Goal: Information Seeking & Learning: Learn about a topic

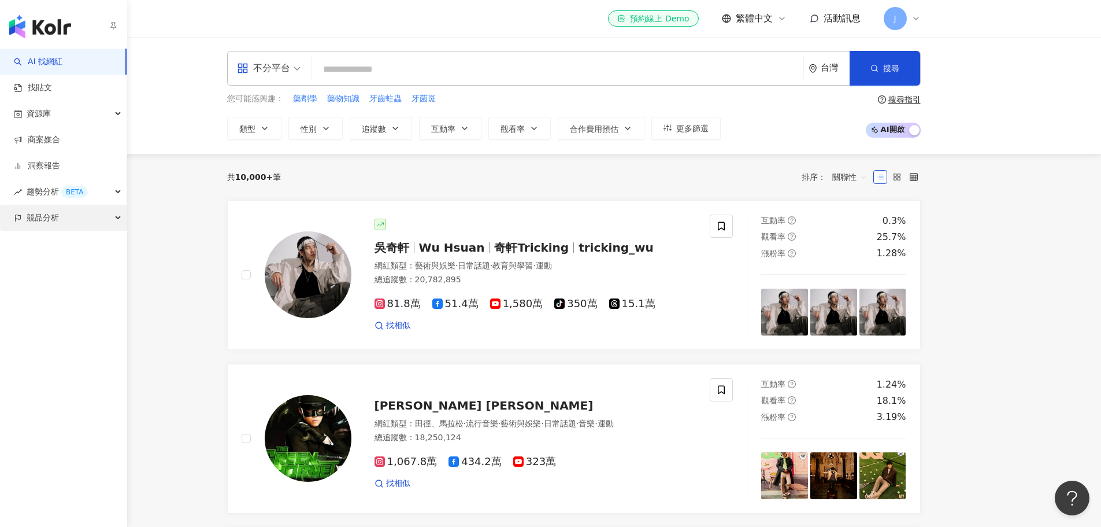
click at [58, 216] on span "競品分析" at bounding box center [43, 218] width 32 height 26
click at [62, 245] on link "品牌帳號分析" at bounding box center [52, 244] width 49 height 12
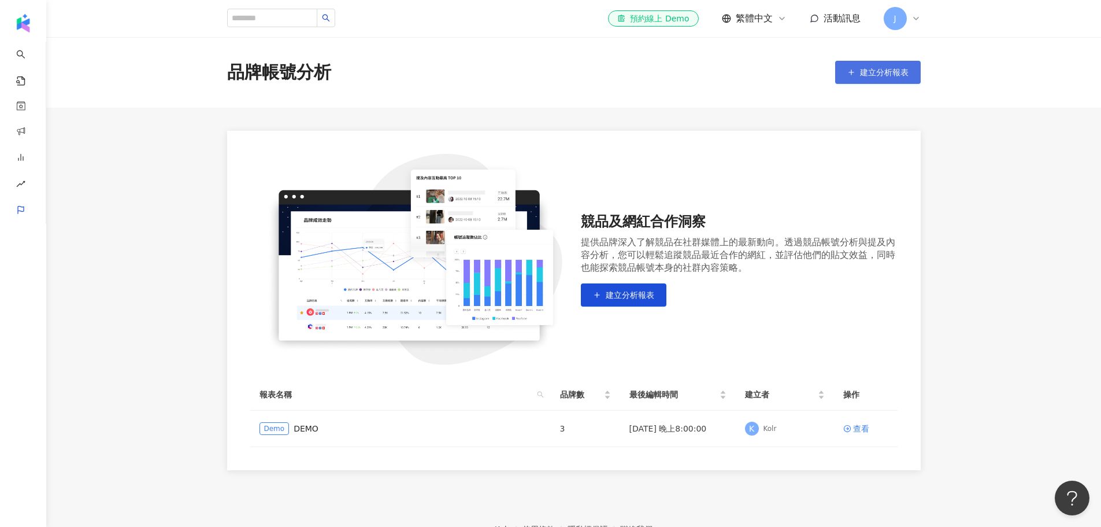
click at [852, 72] on icon "button" at bounding box center [852, 72] width 8 height 8
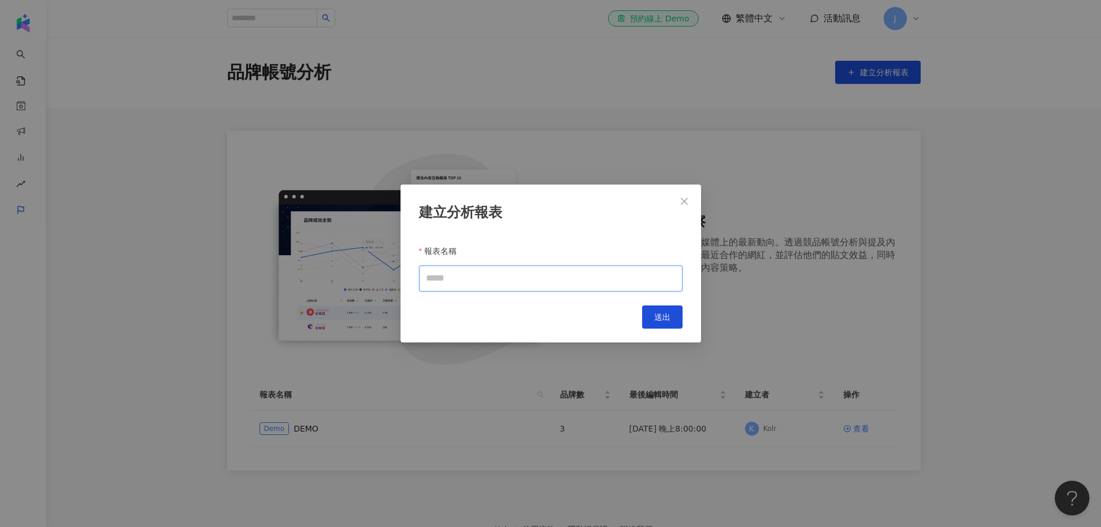
click at [489, 284] on input "報表名稱" at bounding box center [551, 278] width 264 height 26
type input "***"
click at [665, 318] on span "送出" at bounding box center [663, 316] width 16 height 9
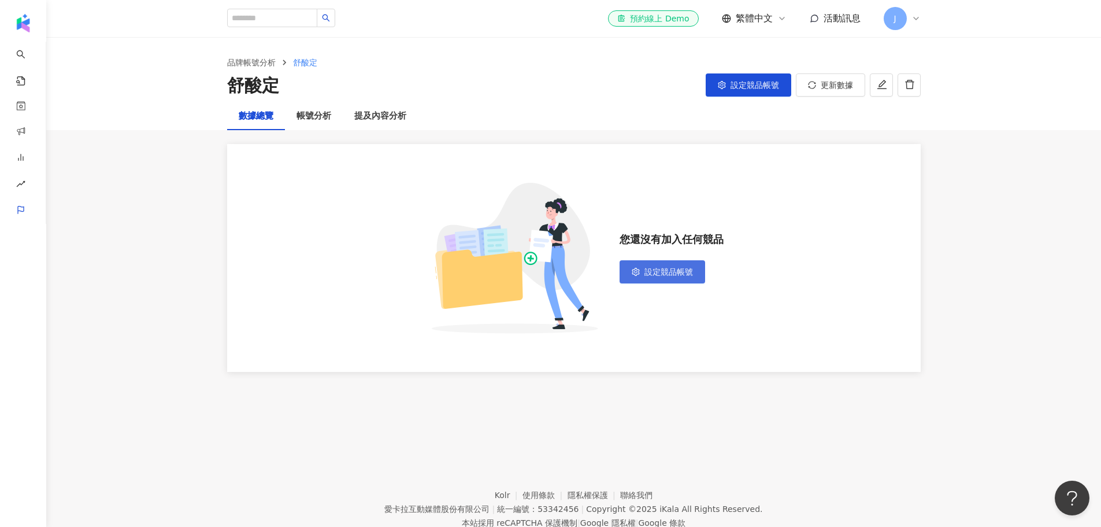
click at [667, 268] on span "設定競品帳號" at bounding box center [669, 271] width 49 height 9
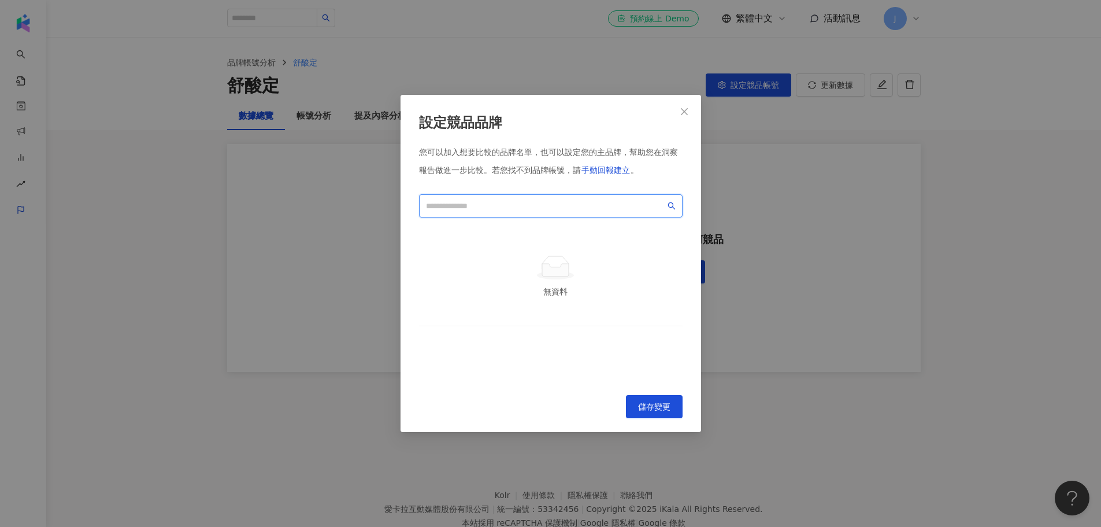
click at [540, 206] on input "search" at bounding box center [545, 205] width 239 height 13
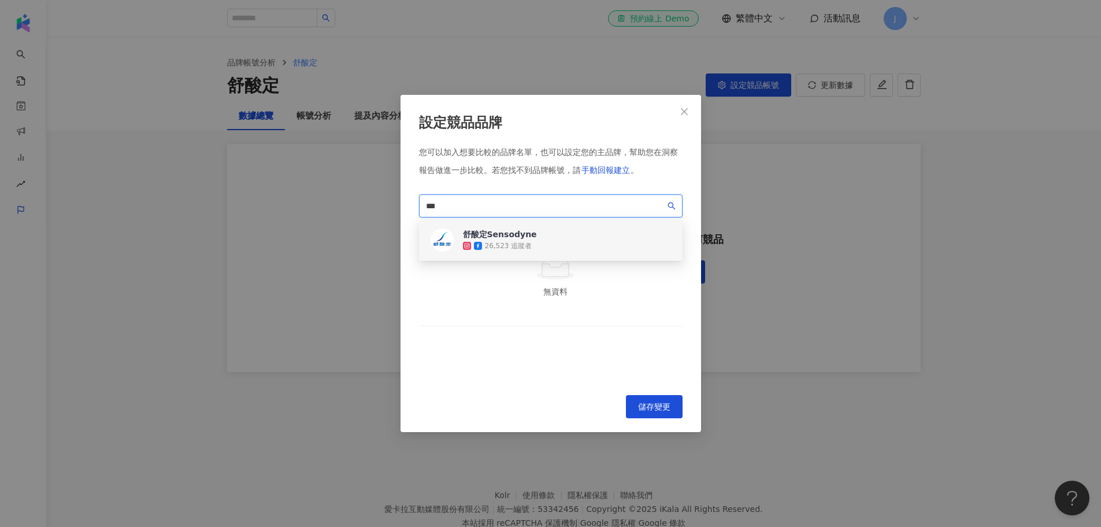
click at [549, 240] on div "舒酸定Sensodyne 26,523 追蹤者" at bounding box center [551, 240] width 264 height 42
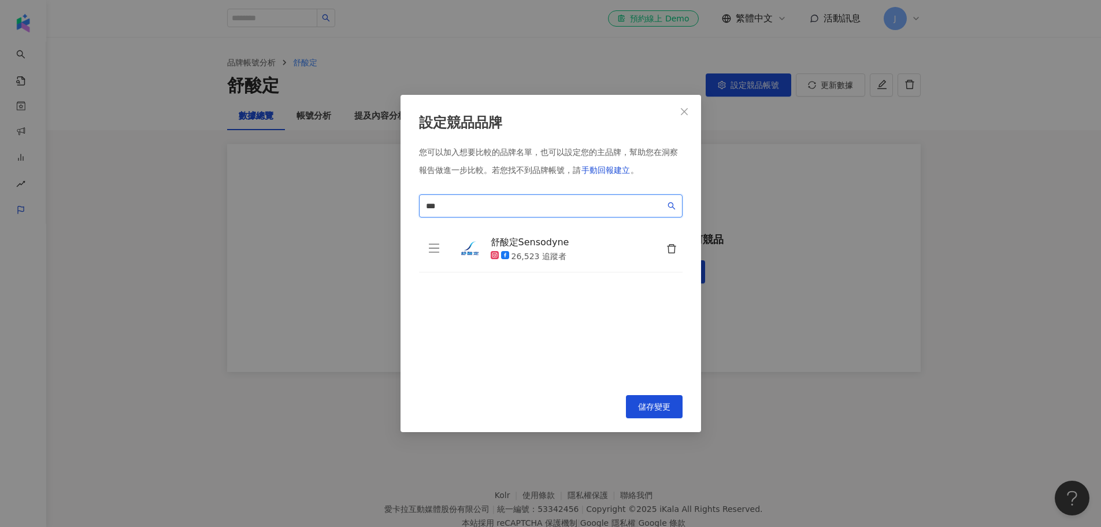
click at [497, 197] on span "***" at bounding box center [551, 205] width 264 height 23
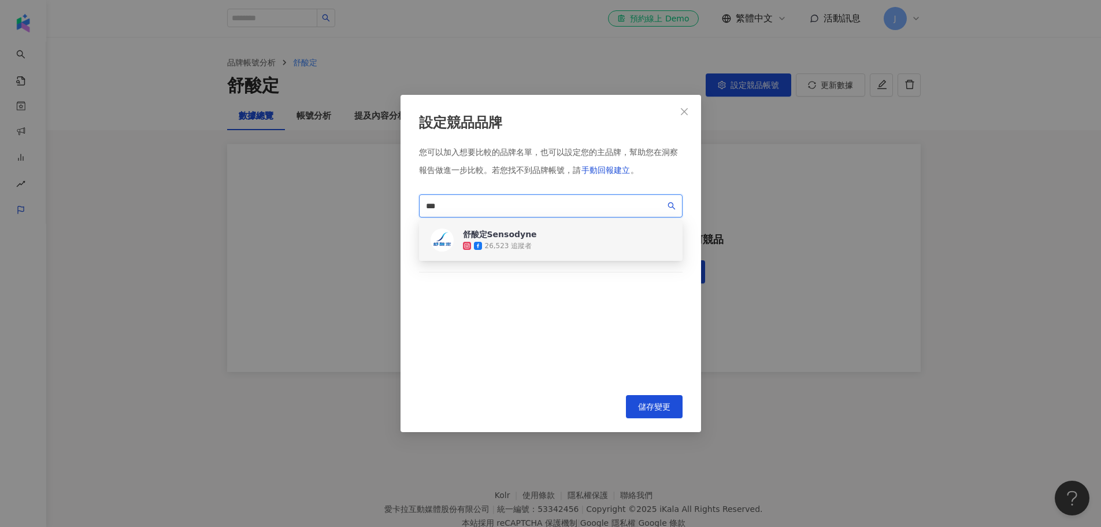
drag, startPoint x: 471, startPoint y: 209, endPoint x: 364, endPoint y: 208, distance: 107.6
click at [364, 208] on div "設定競品品牌 您可以加入想要比較的品牌名單，也可以設定您的主品牌，幫助您在洞察報告做進一步比較。 若您找不到品牌帳號，請 手動回報建立 。 *** 07446…" at bounding box center [550, 263] width 1101 height 527
click at [511, 242] on div "5,430 追蹤者" at bounding box center [495, 246] width 43 height 10
drag, startPoint x: 483, startPoint y: 199, endPoint x: 362, endPoint y: 201, distance: 120.9
click at [362, 201] on div "設定競品品牌 您可以加入想要比較的品牌名單，也可以設定您的主品牌，幫助您在洞察報告做進一步比較。 若您找不到品牌帳號，請 手動回報建立 。 *** 42143…" at bounding box center [550, 263] width 1101 height 527
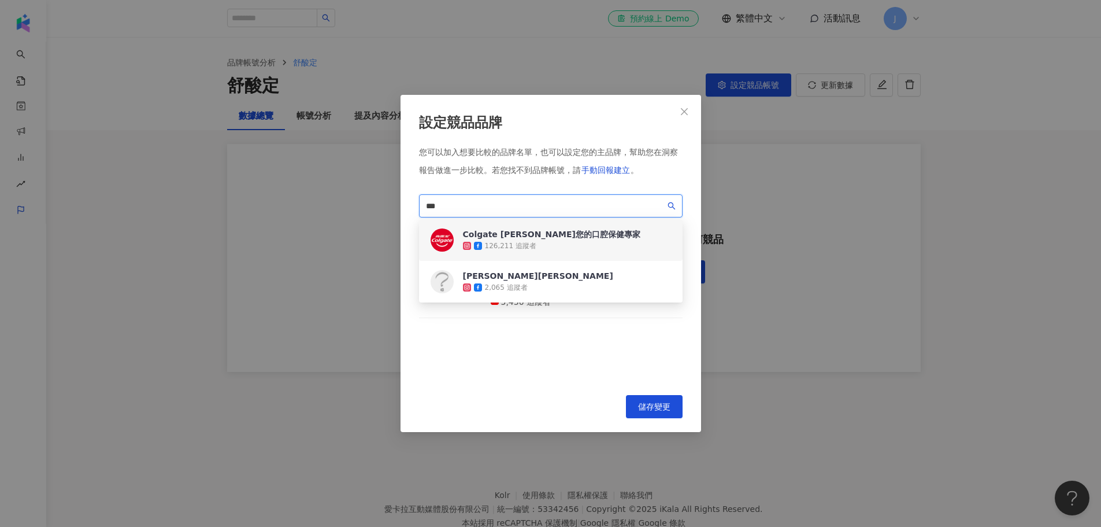
click at [519, 243] on div "126,211 追蹤者" at bounding box center [510, 246] width 51 height 10
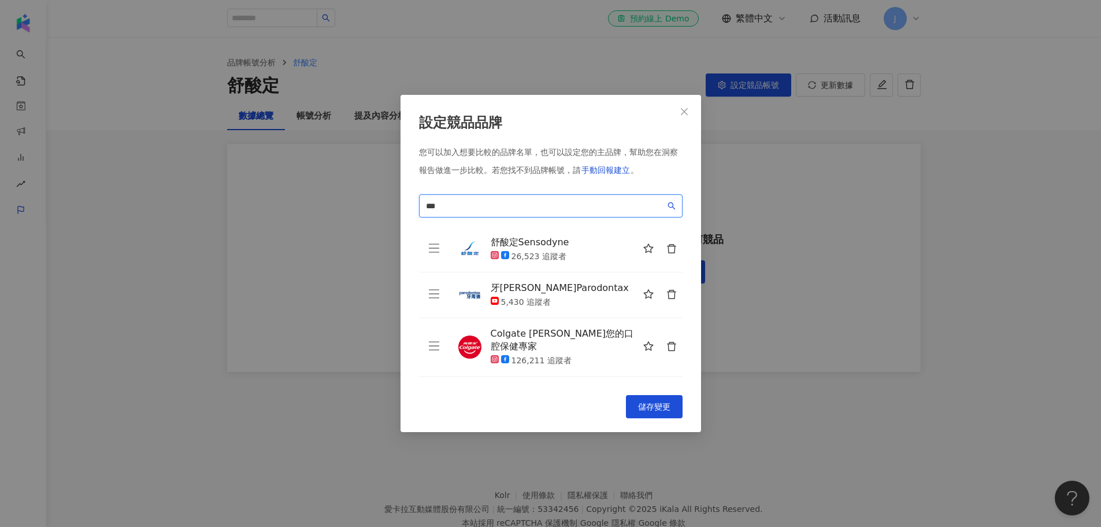
drag, startPoint x: 473, startPoint y: 206, endPoint x: 355, endPoint y: 205, distance: 118.0
click at [357, 205] on div "設定競品品牌 您可以加入想要比較的品牌名單，也可以設定您的主品牌，幫助您在洞察報告做進一步比較。 若您找不到品牌帳號，請 手動回報建立 。 *** 417ea…" at bounding box center [550, 263] width 1101 height 527
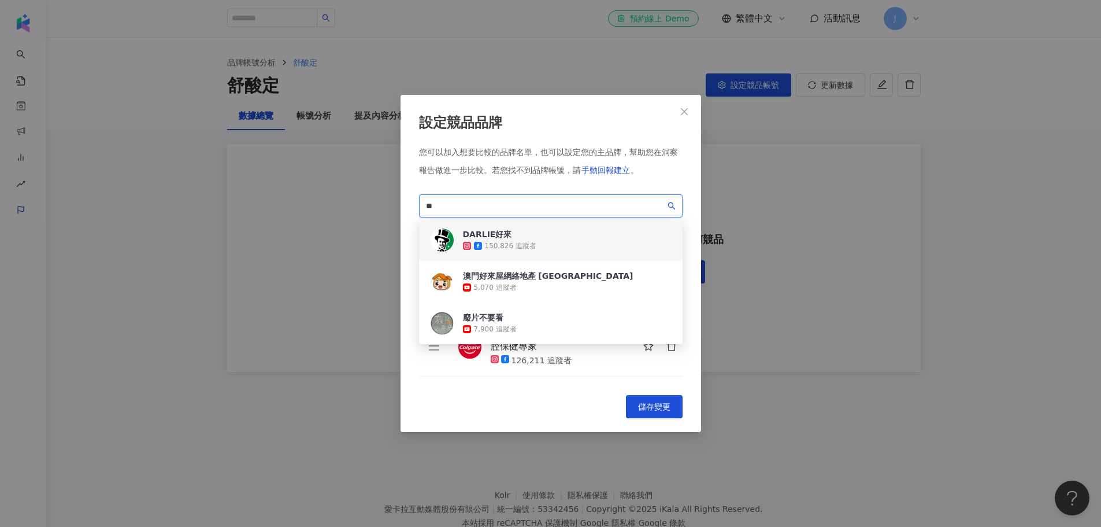
click at [497, 243] on div "150,826 追蹤者" at bounding box center [510, 246] width 51 height 10
drag, startPoint x: 469, startPoint y: 205, endPoint x: 378, endPoint y: 208, distance: 91.4
click at [378, 208] on div "設定競品品牌 您可以加入想要比較的品牌名單，也可以設定您的主品牌，幫助您在洞察報告做進一步比較。 若您找不到品牌帳號，請 手動回報建立 。 ** fe9577…" at bounding box center [550, 263] width 1101 height 527
type input "*"
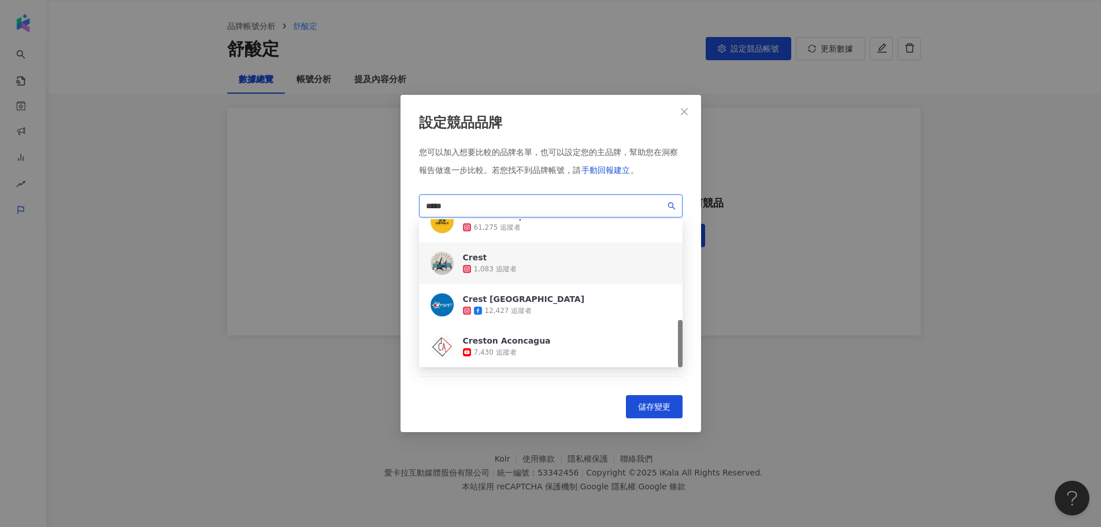
scroll to position [53, 0]
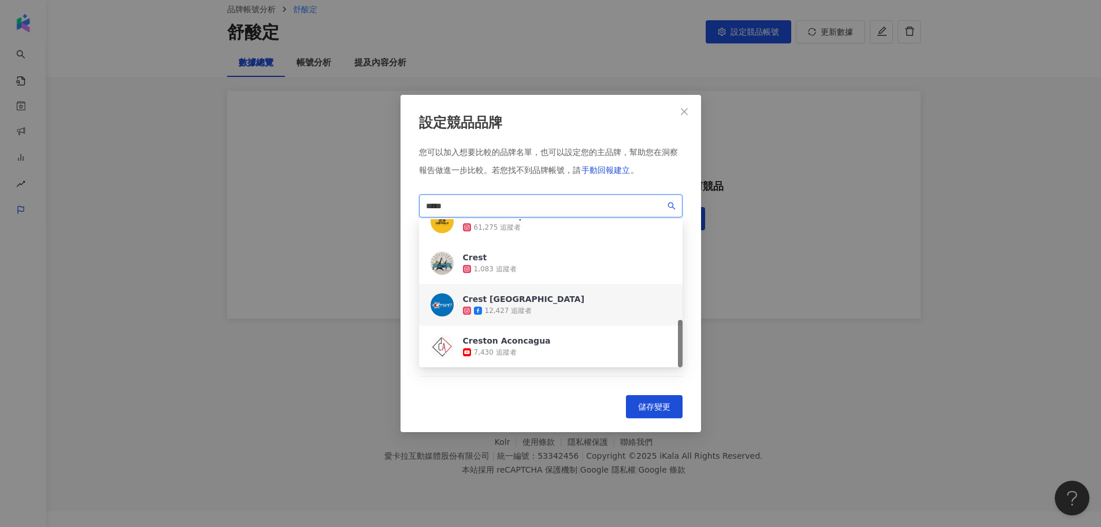
click at [562, 310] on div "Crest Taiwan 12,427 追蹤者" at bounding box center [551, 305] width 264 height 42
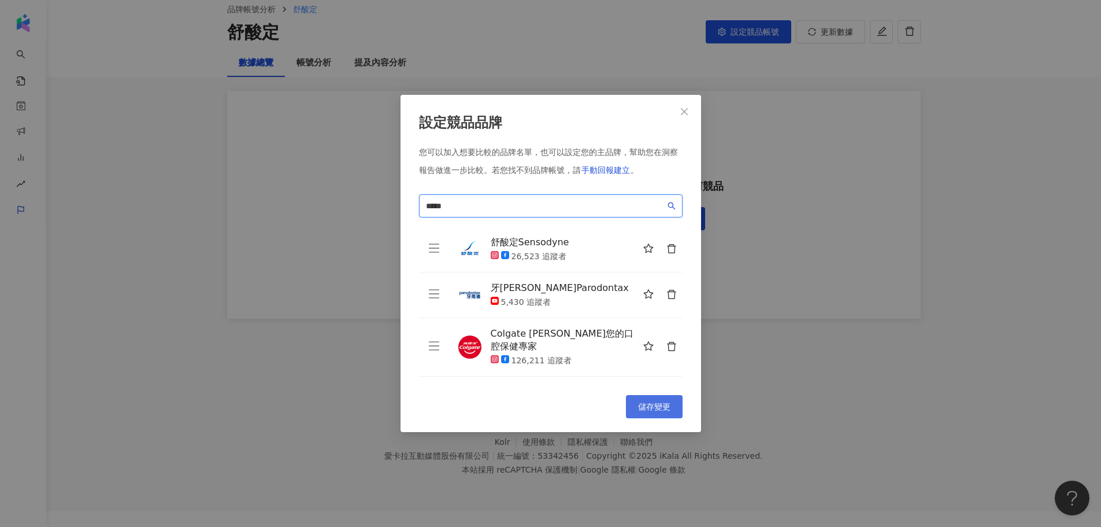
type input "*****"
click at [656, 404] on span "儲存變更" at bounding box center [654, 406] width 32 height 9
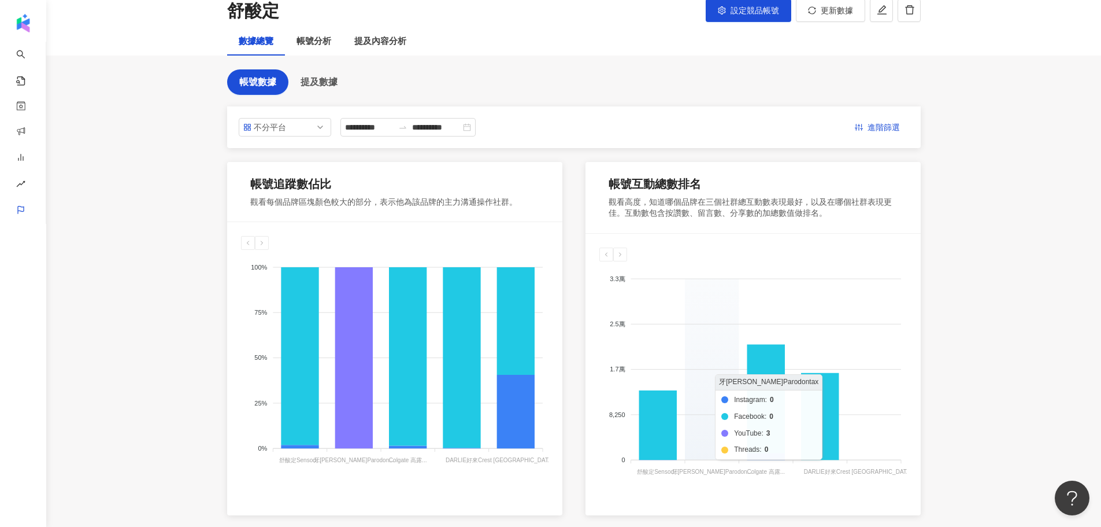
scroll to position [0, 0]
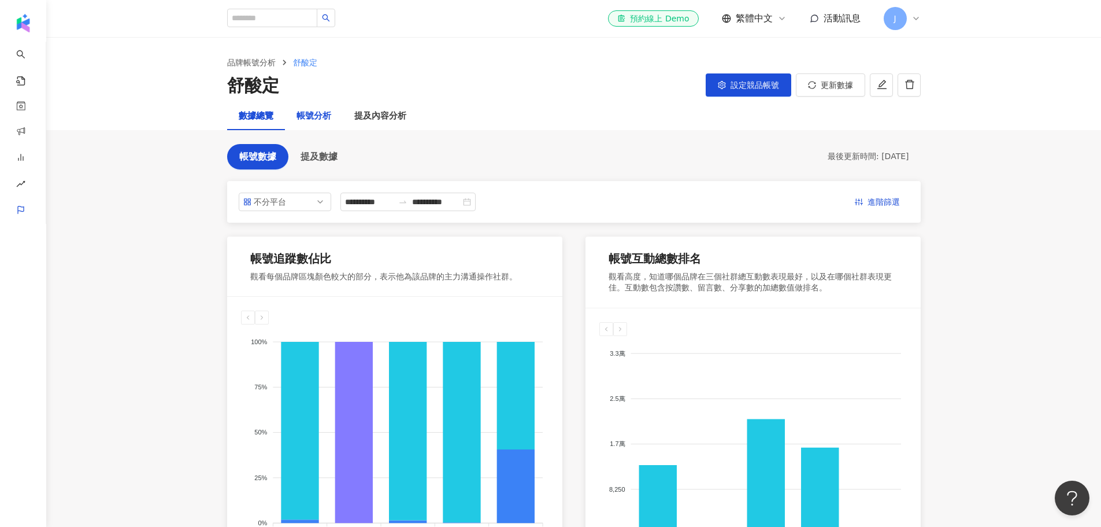
click at [310, 119] on div "帳號分析" at bounding box center [314, 116] width 35 height 14
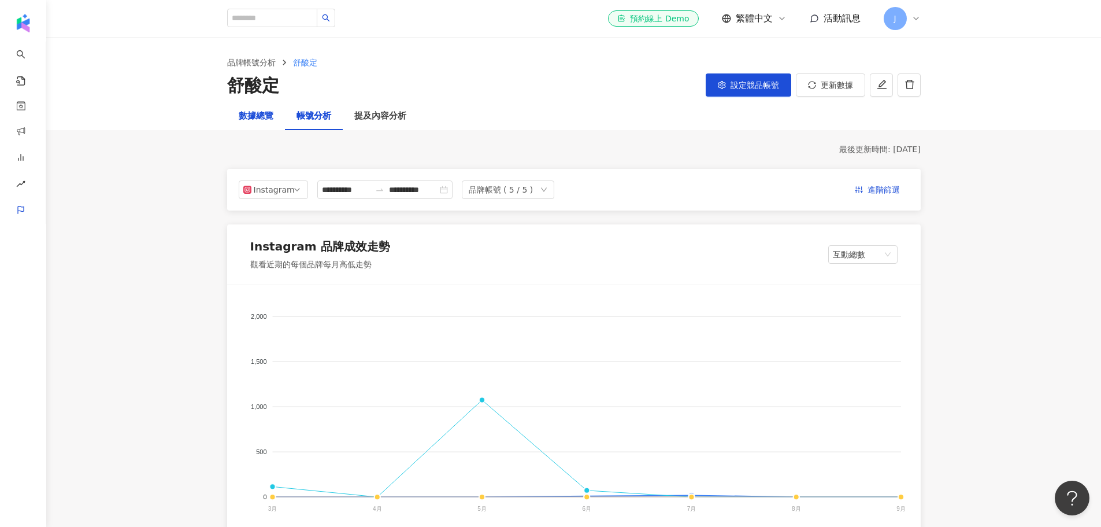
click at [257, 117] on div "數據總覽" at bounding box center [256, 116] width 35 height 14
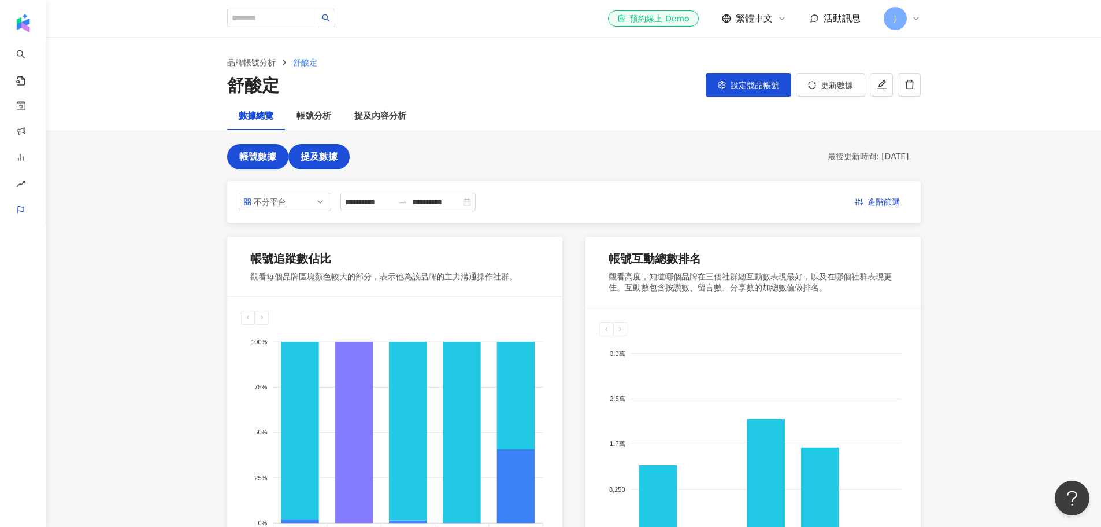
click at [321, 152] on span "提及數據" at bounding box center [319, 156] width 37 height 10
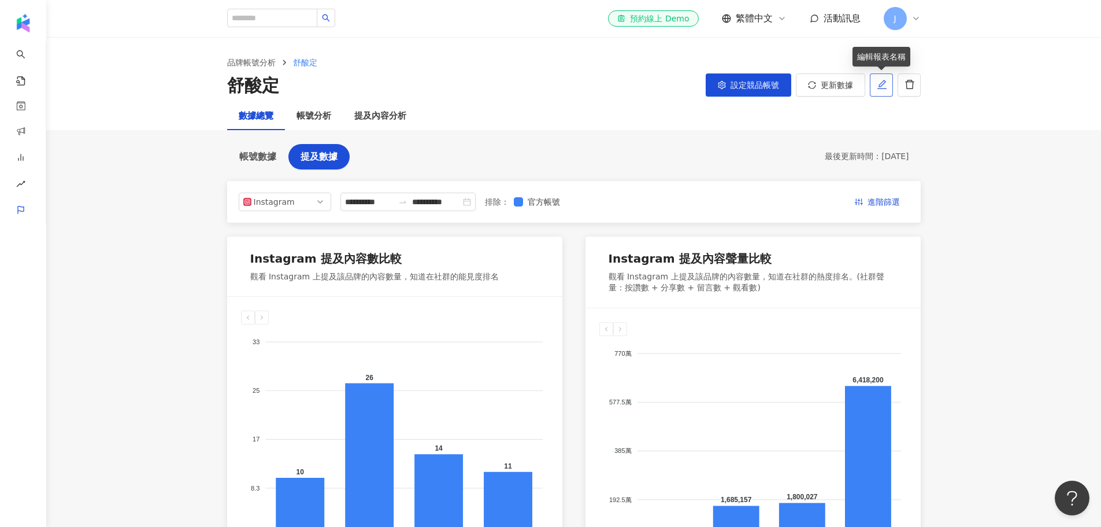
click at [883, 89] on icon "edit" at bounding box center [882, 84] width 10 height 10
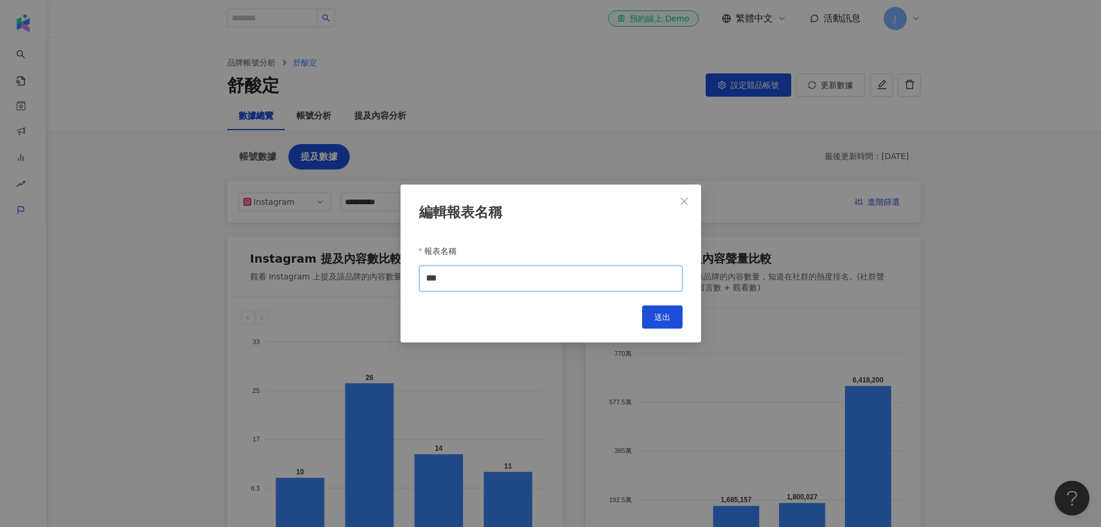
drag, startPoint x: 469, startPoint y: 276, endPoint x: 313, endPoint y: 278, distance: 155.6
click at [313, 276] on div "編輯報表名稱 報表名稱 *** Cancel 送出" at bounding box center [550, 263] width 1101 height 527
type input "**********"
click at [661, 316] on span "送出" at bounding box center [663, 316] width 16 height 9
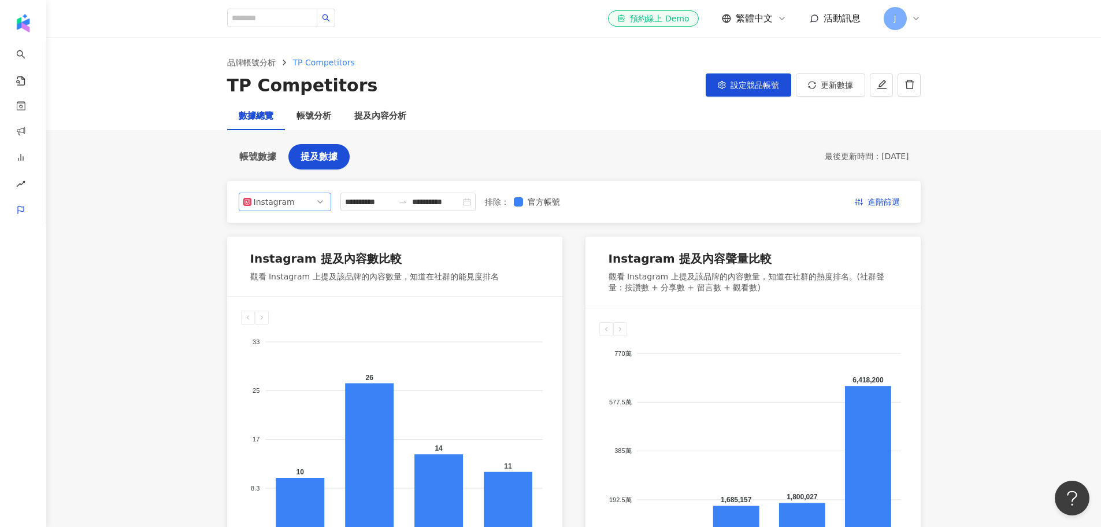
click at [276, 204] on div "Instagram" at bounding box center [273, 201] width 38 height 17
click at [280, 246] on div "Facebook" at bounding box center [277, 248] width 38 height 13
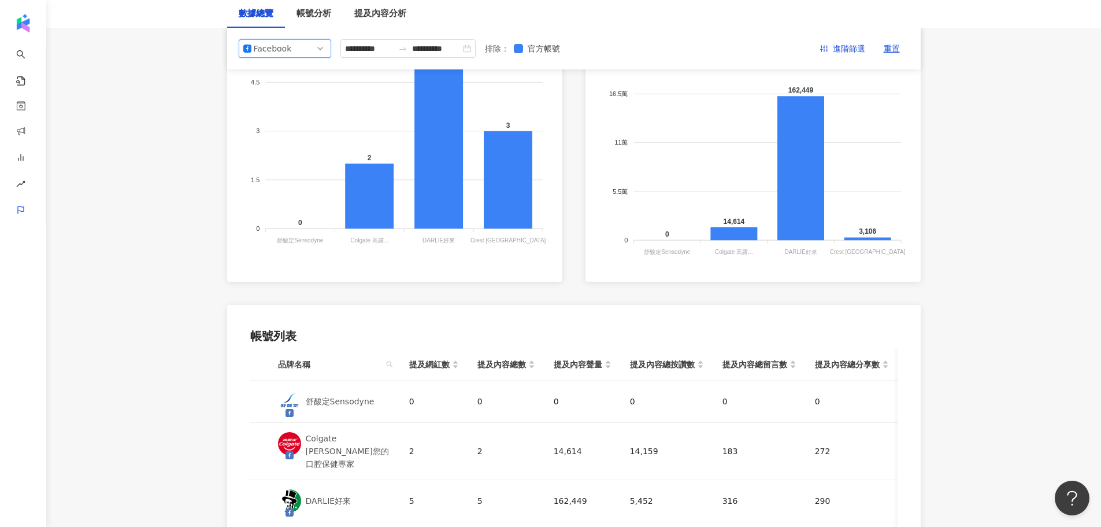
scroll to position [58, 0]
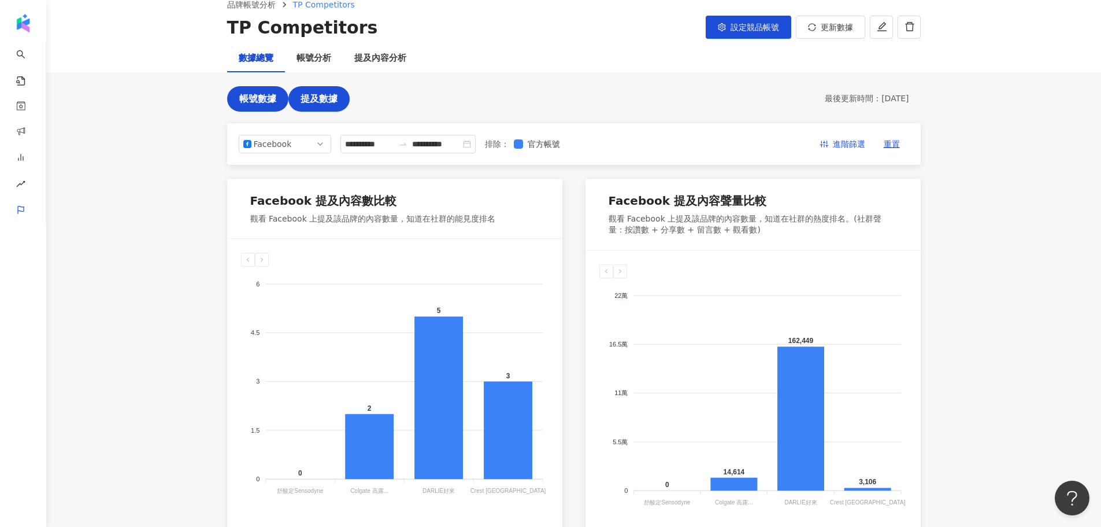
click at [258, 104] on span "帳號數據" at bounding box center [257, 99] width 37 height 10
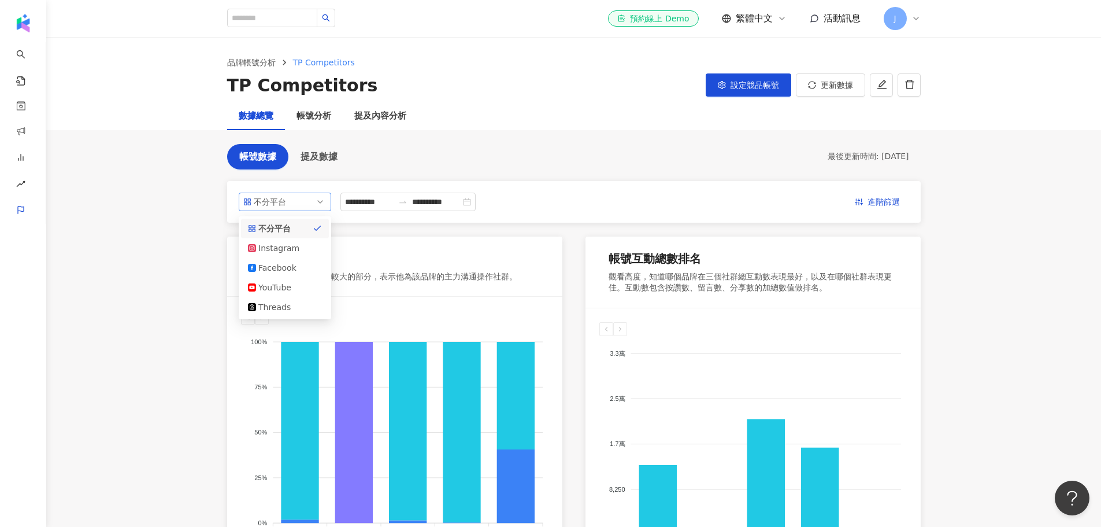
click at [313, 196] on span "不分平台" at bounding box center [284, 201] width 83 height 17
click at [275, 269] on div "Facebook" at bounding box center [277, 267] width 38 height 13
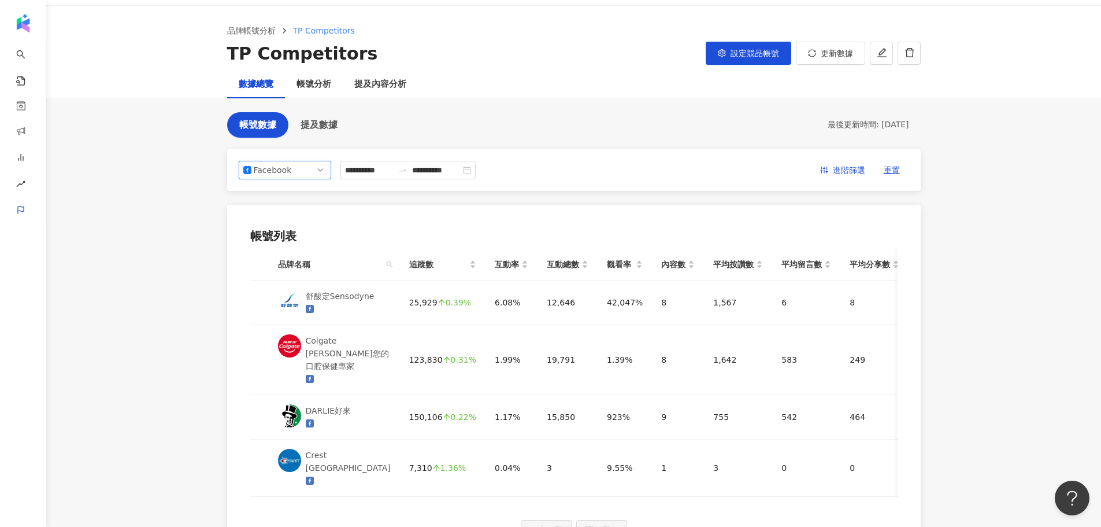
scroll to position [58, 0]
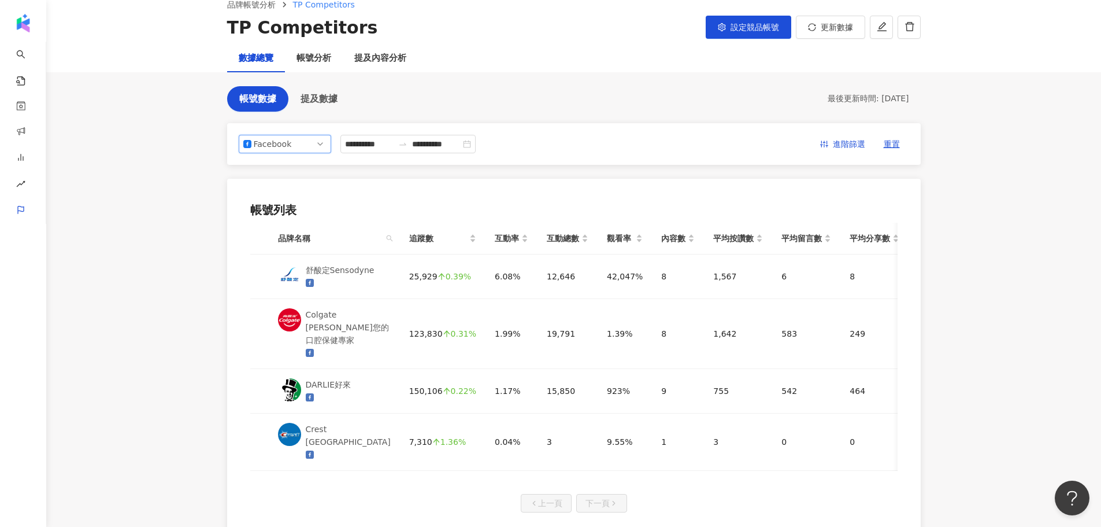
click at [286, 148] on div "Facebook" at bounding box center [273, 143] width 38 height 17
click at [285, 173] on div "不分平台" at bounding box center [277, 170] width 38 height 13
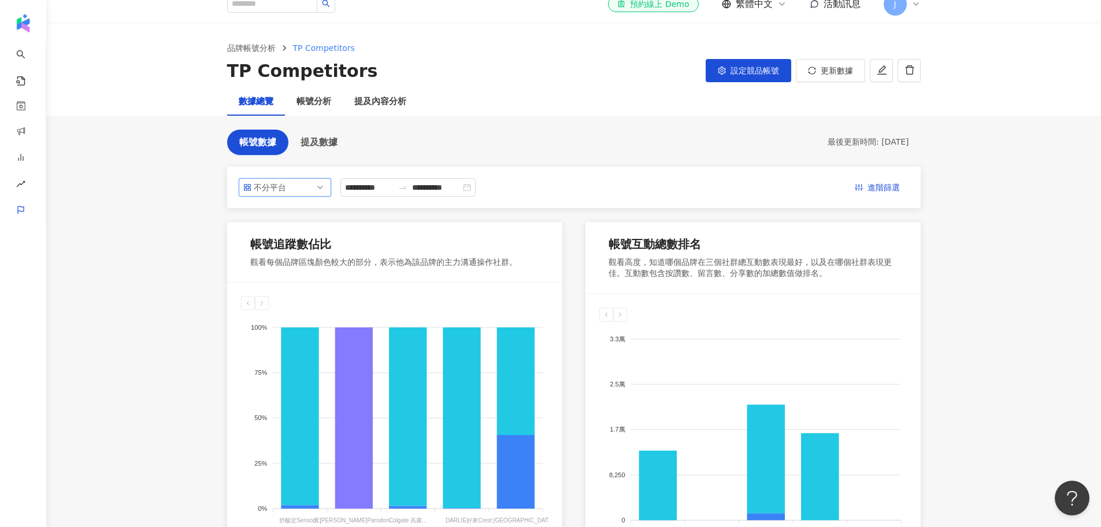
scroll to position [0, 0]
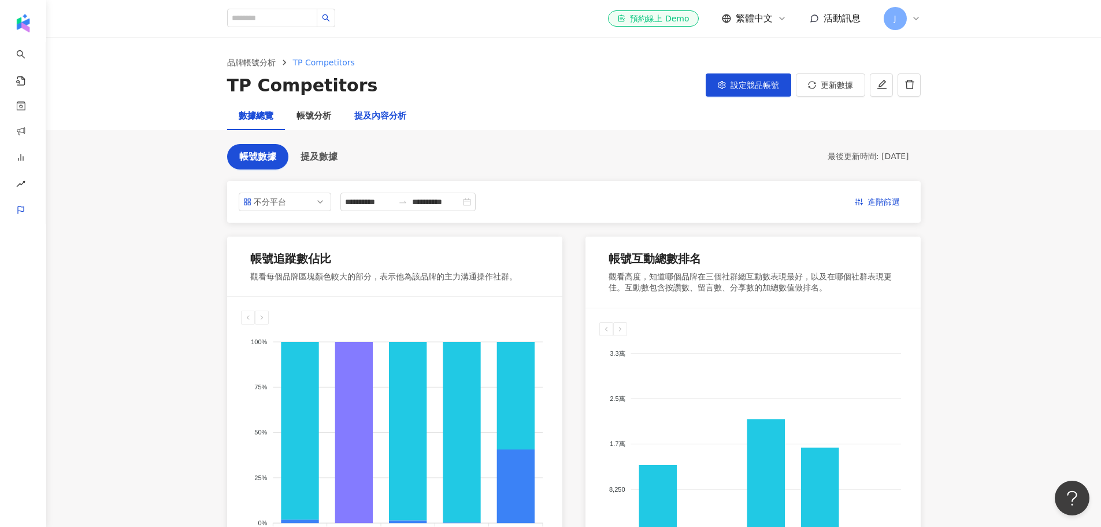
click at [371, 119] on div "提及內容分析" at bounding box center [380, 116] width 52 height 14
click at [375, 124] on div "提及內容分析" at bounding box center [380, 116] width 75 height 28
click at [371, 114] on div "提及內容分析" at bounding box center [380, 116] width 52 height 14
click at [487, 94] on div "TP Competitors 設定競品帳號 更新數據" at bounding box center [574, 85] width 694 height 24
click at [304, 117] on div "帳號分析" at bounding box center [314, 116] width 35 height 14
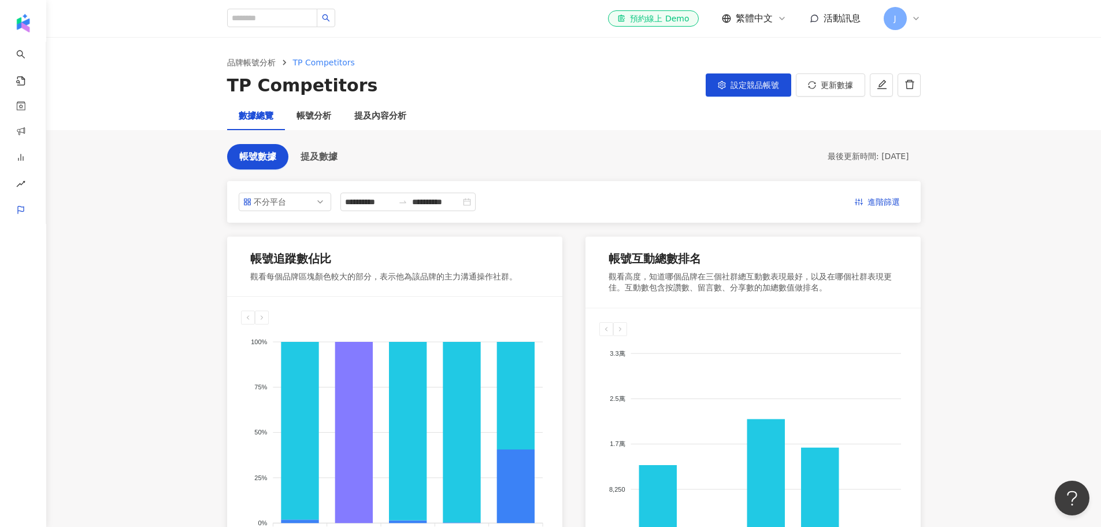
click at [503, 90] on div "TP Competitors 設定競品帳號 更新數據" at bounding box center [574, 85] width 694 height 24
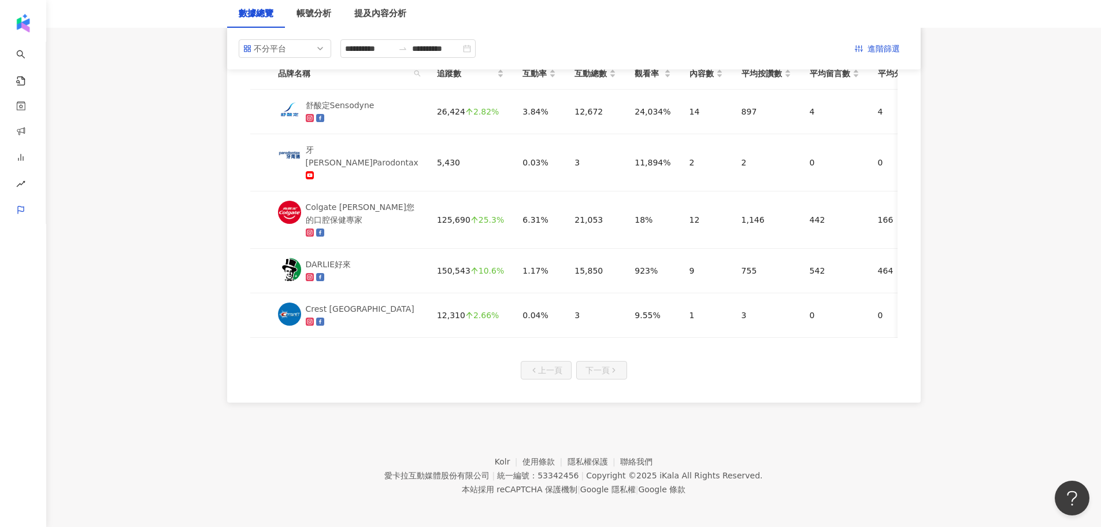
scroll to position [541, 0]
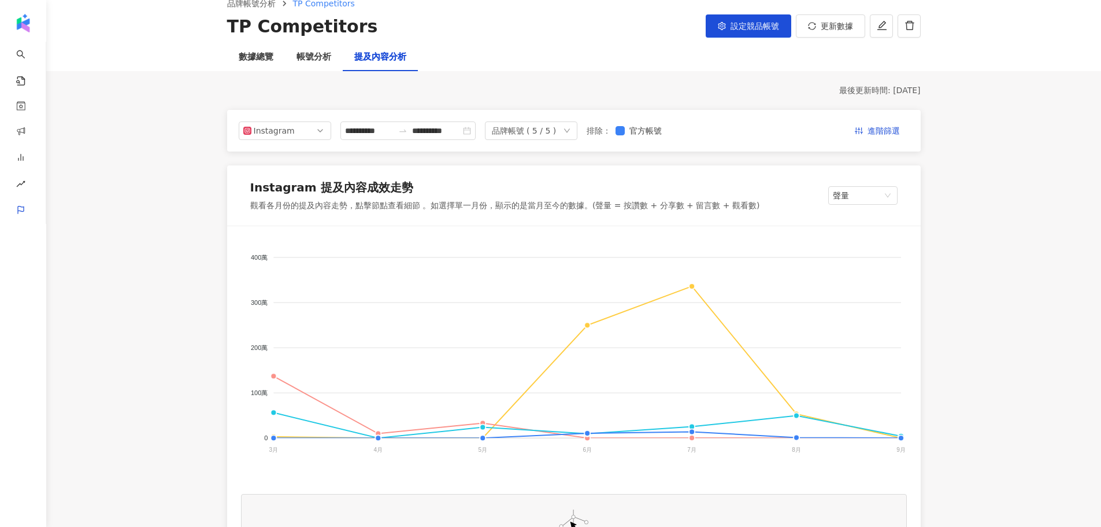
scroll to position [58, 0]
click at [297, 130] on span "Instagram" at bounding box center [284, 131] width 83 height 17
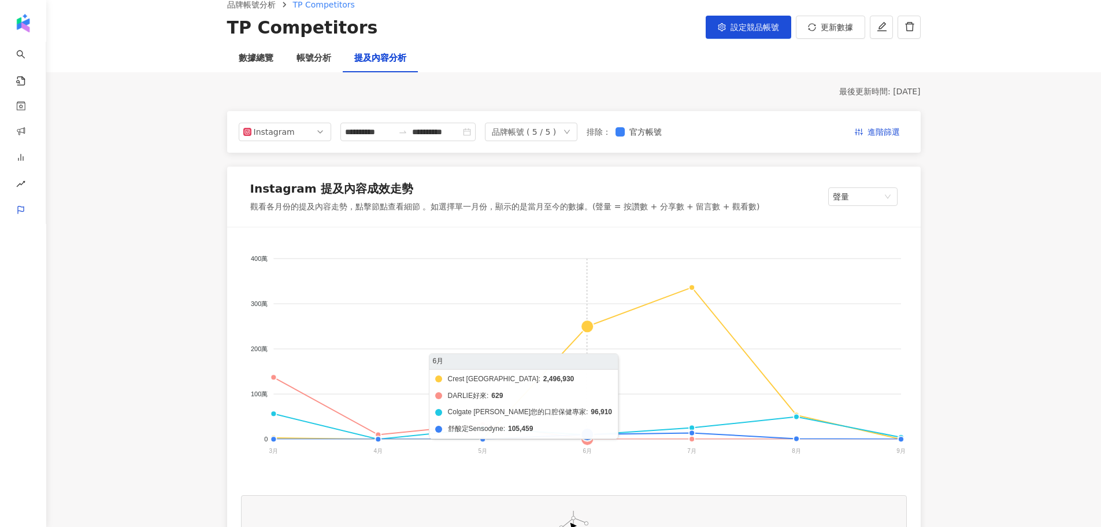
click at [625, 379] on foreignobject "Crest Taiwan DARLIE好來 Colgate 高露潔您的口腔保健專家 舒酸定Sensodyne" at bounding box center [574, 356] width 666 height 231
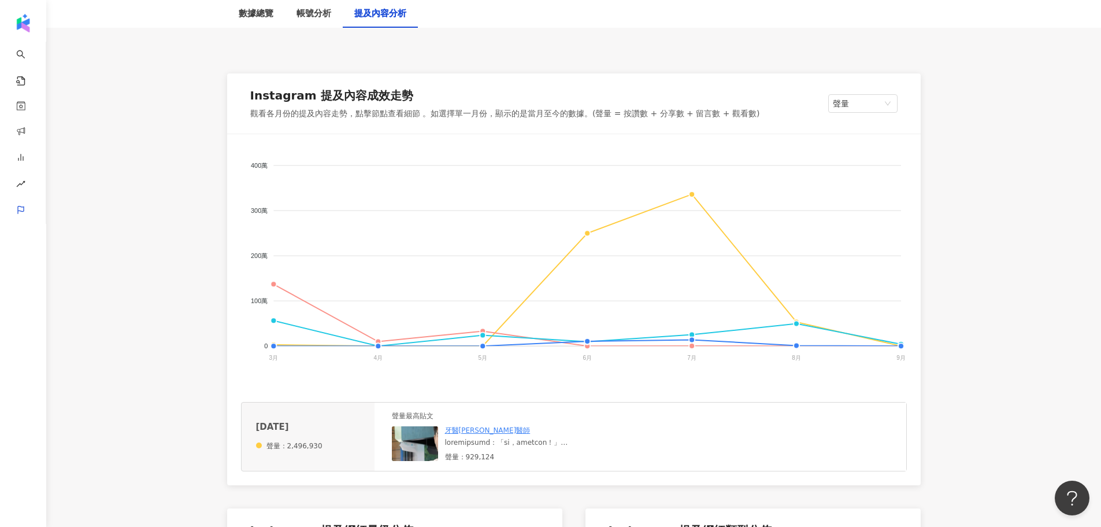
scroll to position [139, 0]
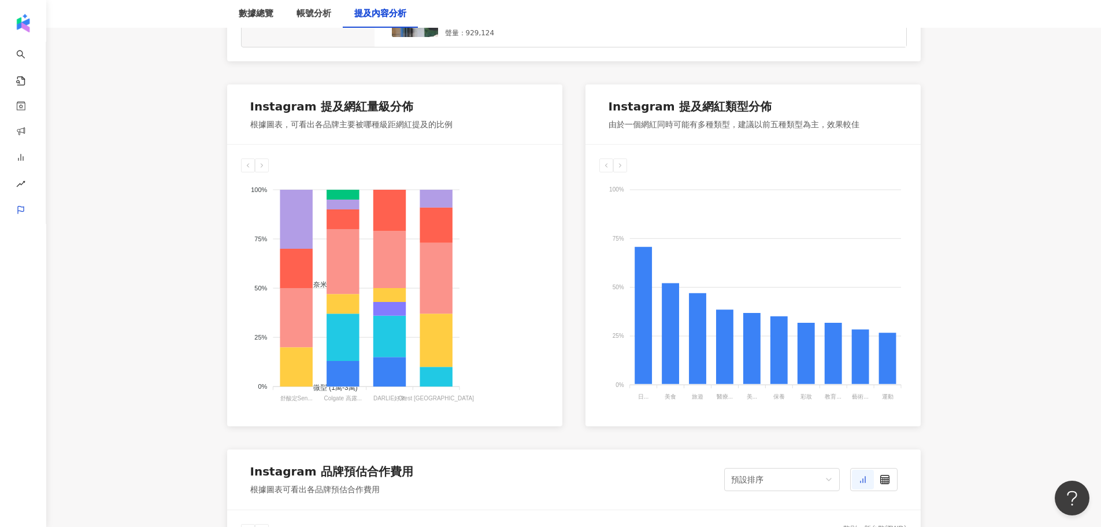
scroll to position [601, 0]
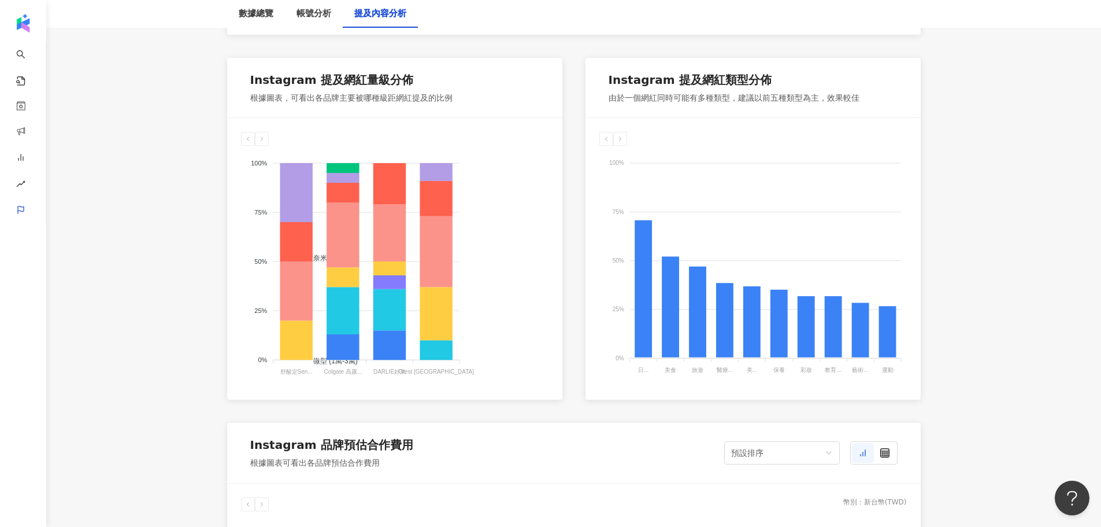
click at [623, 142] on icon at bounding box center [620, 138] width 7 height 7
click at [608, 137] on icon at bounding box center [606, 138] width 7 height 7
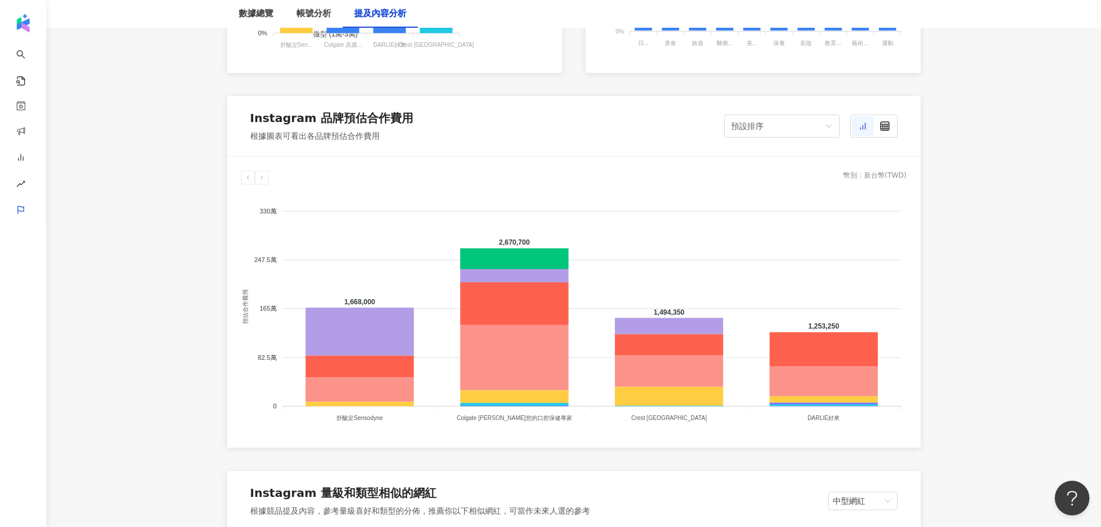
scroll to position [948, 0]
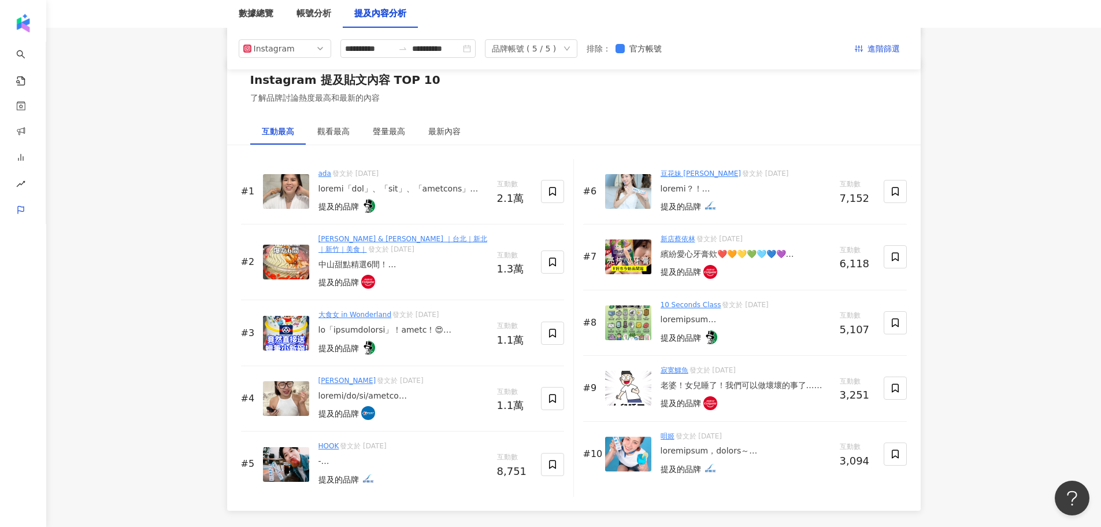
scroll to position [1715, 0]
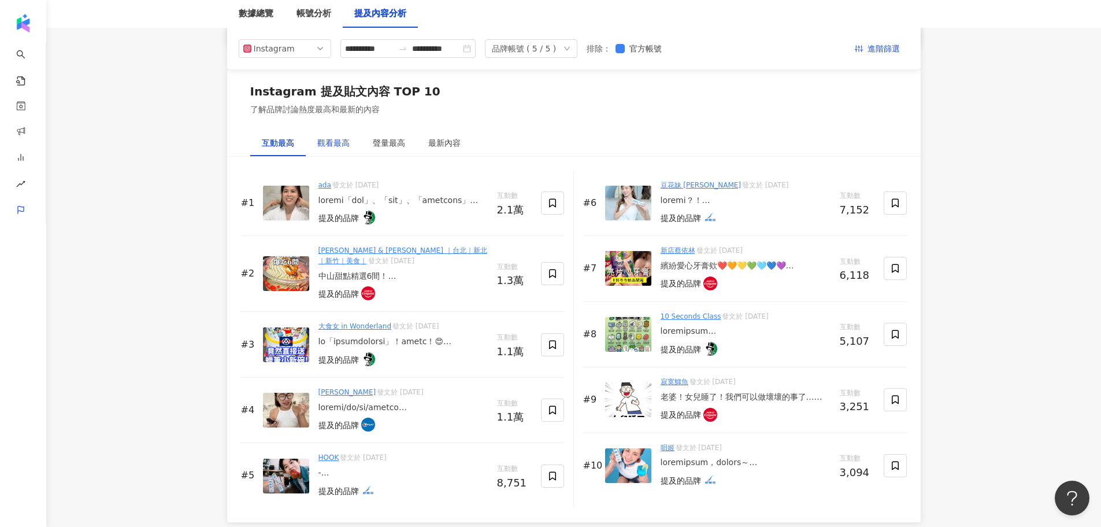
click at [339, 138] on div "觀看最高" at bounding box center [333, 142] width 32 height 13
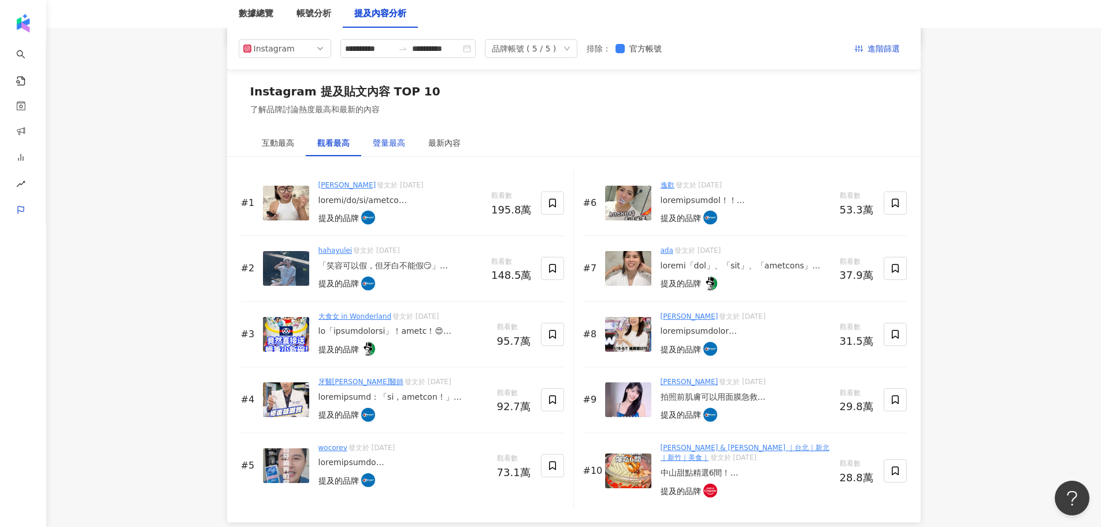
click at [383, 142] on div "聲量最高" at bounding box center [389, 142] width 32 height 13
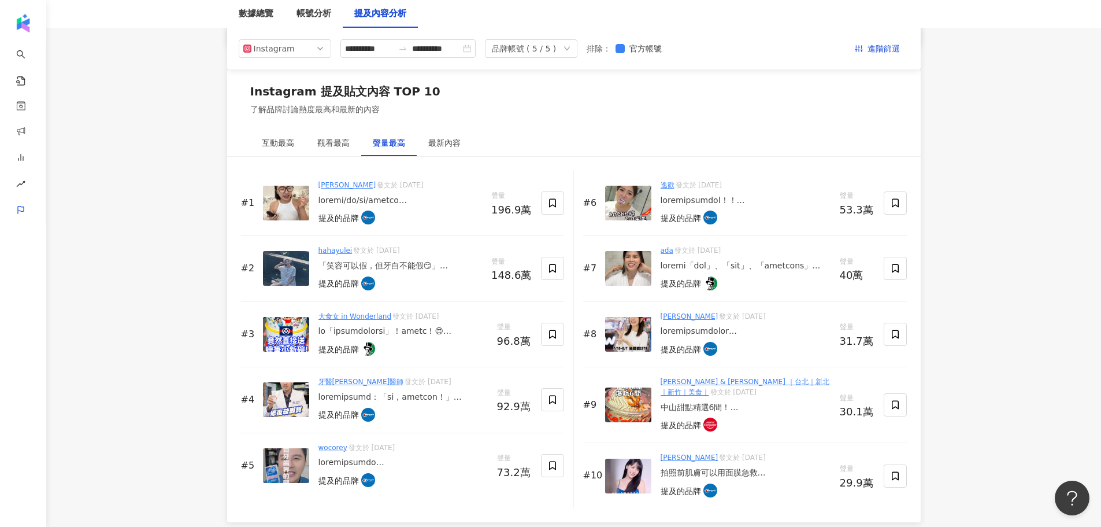
click at [614, 119] on div "Instagram 提及貼文內容 TOP 10 了解品牌討論熱度最高和最新的內容" at bounding box center [574, 99] width 694 height 60
click at [445, 145] on div "最新內容" at bounding box center [444, 142] width 32 height 13
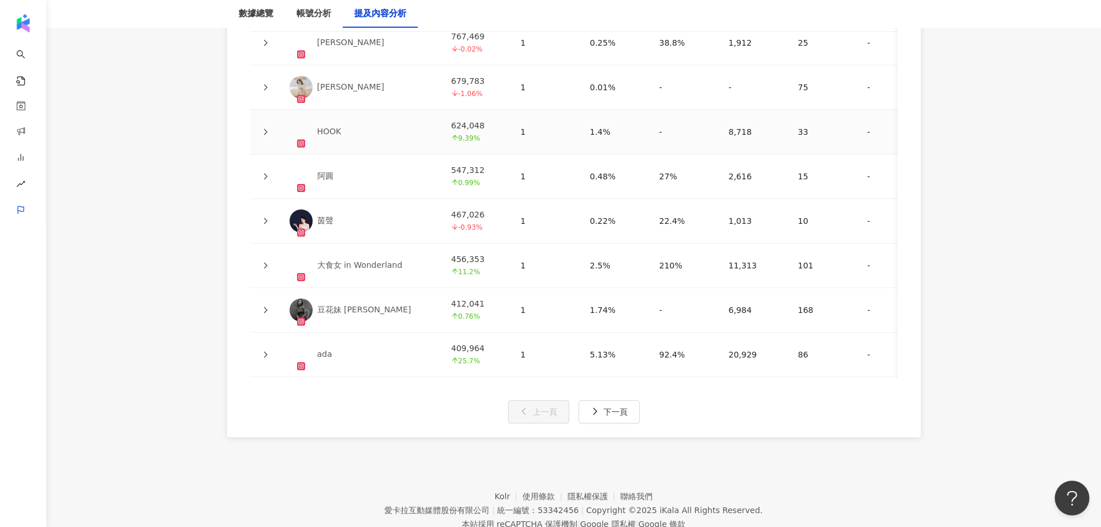
scroll to position [2859, 0]
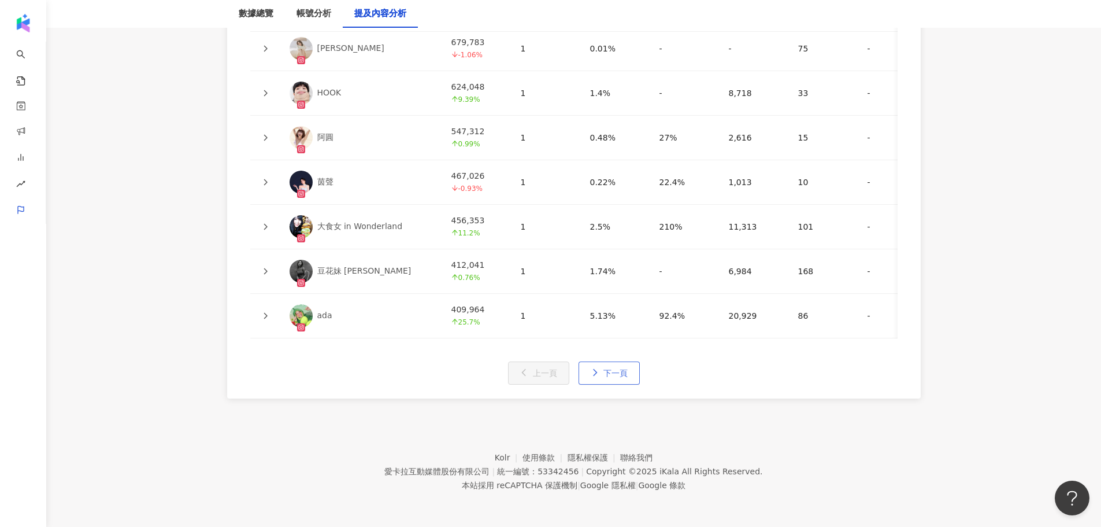
click at [610, 378] on span "下一頁" at bounding box center [616, 372] width 24 height 9
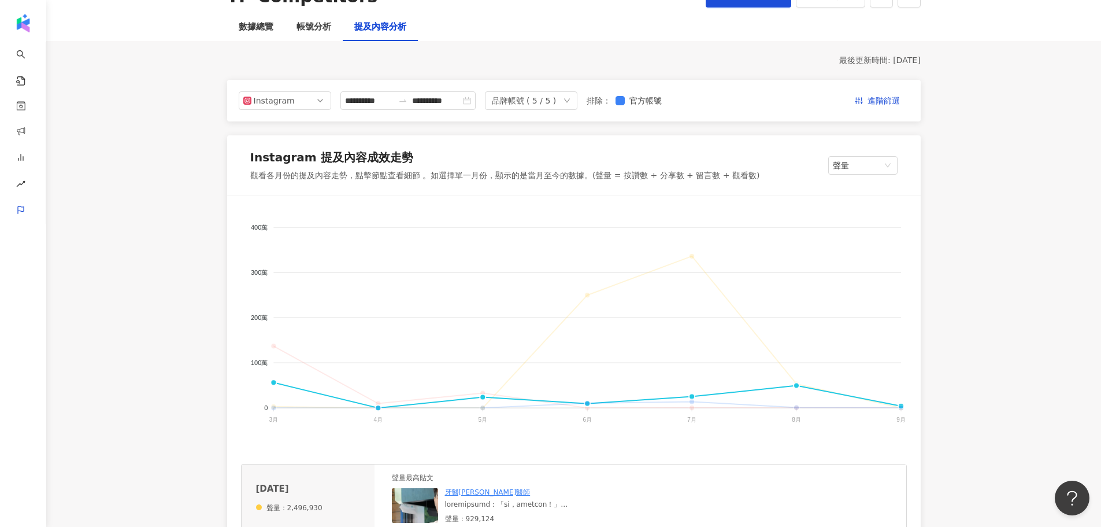
scroll to position [0, 0]
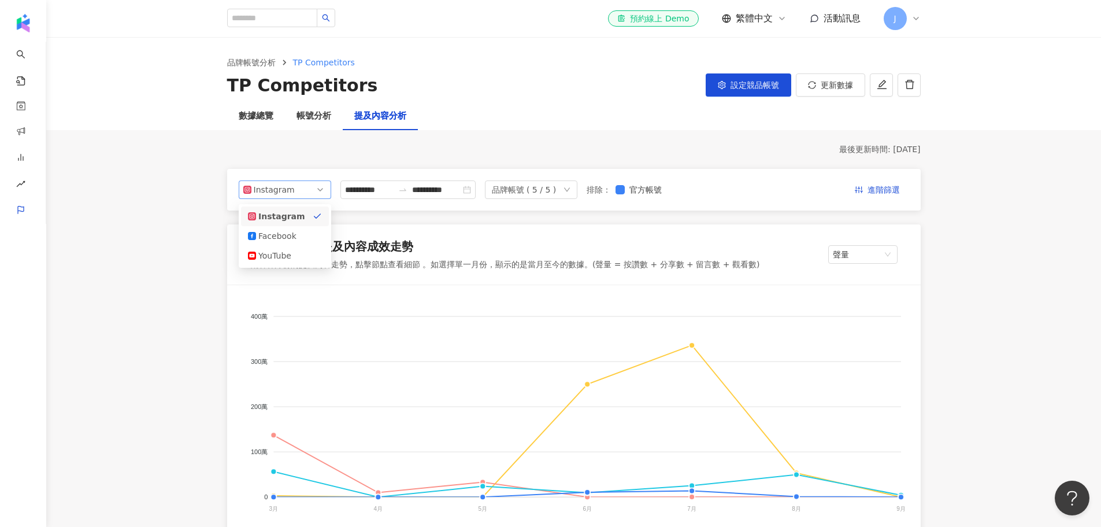
click at [305, 197] on span "Instagram" at bounding box center [284, 189] width 83 height 17
click at [297, 234] on div "Facebook" at bounding box center [285, 236] width 74 height 13
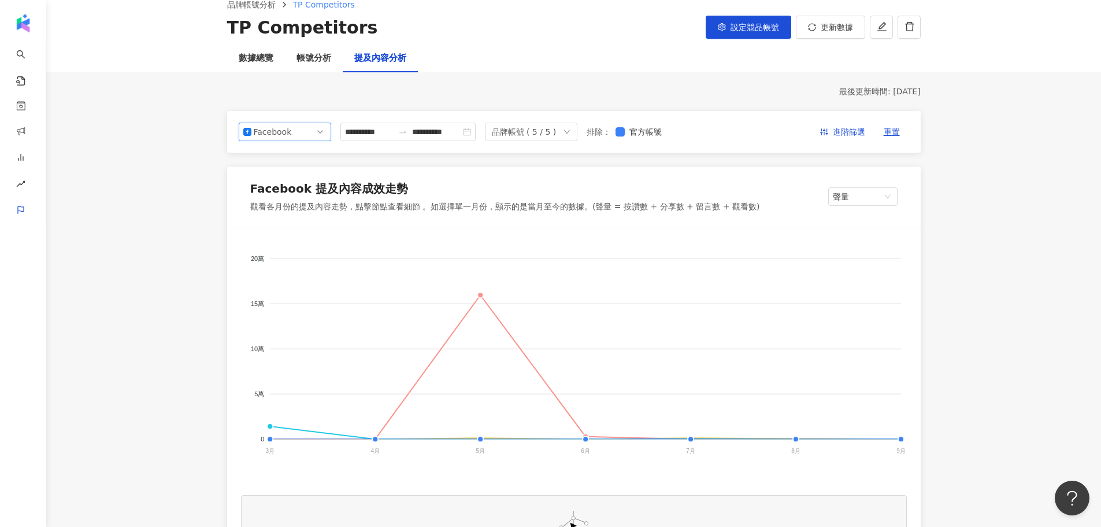
scroll to position [116, 0]
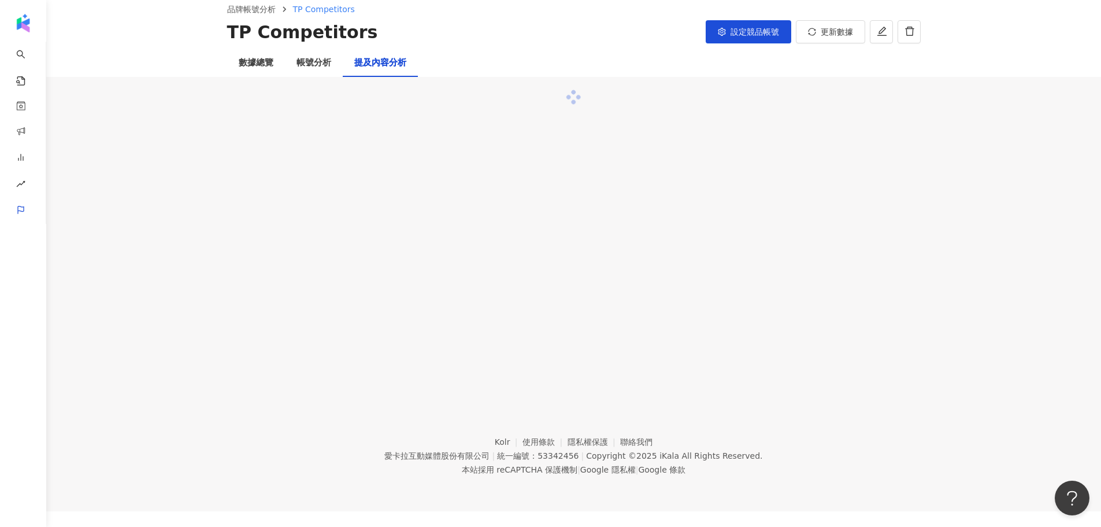
scroll to position [116, 0]
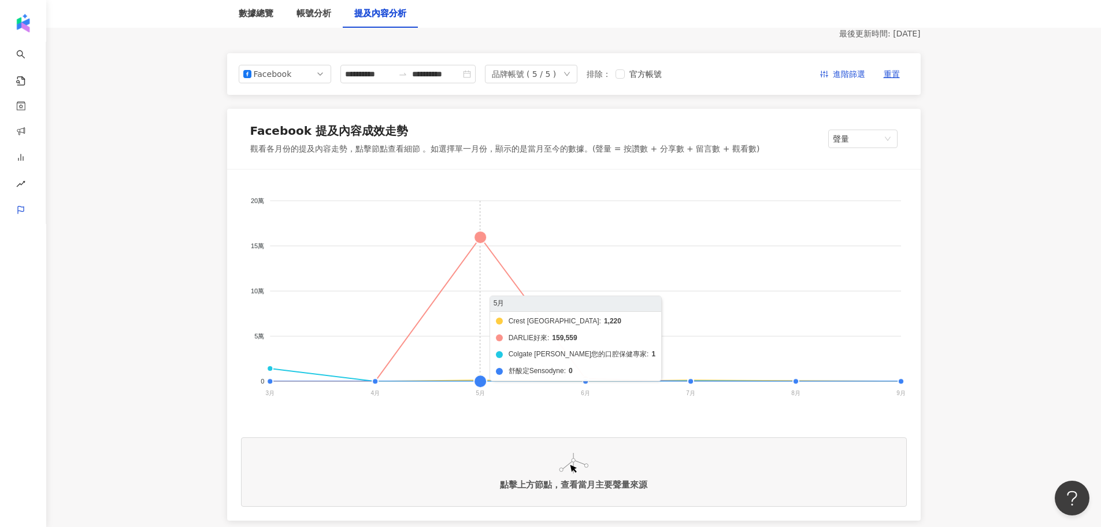
click at [480, 240] on foreignobject "Crest Taiwan DARLIE好來 Colgate 高露潔您的口腔保健專家 舒酸定Sensodyne" at bounding box center [574, 298] width 666 height 231
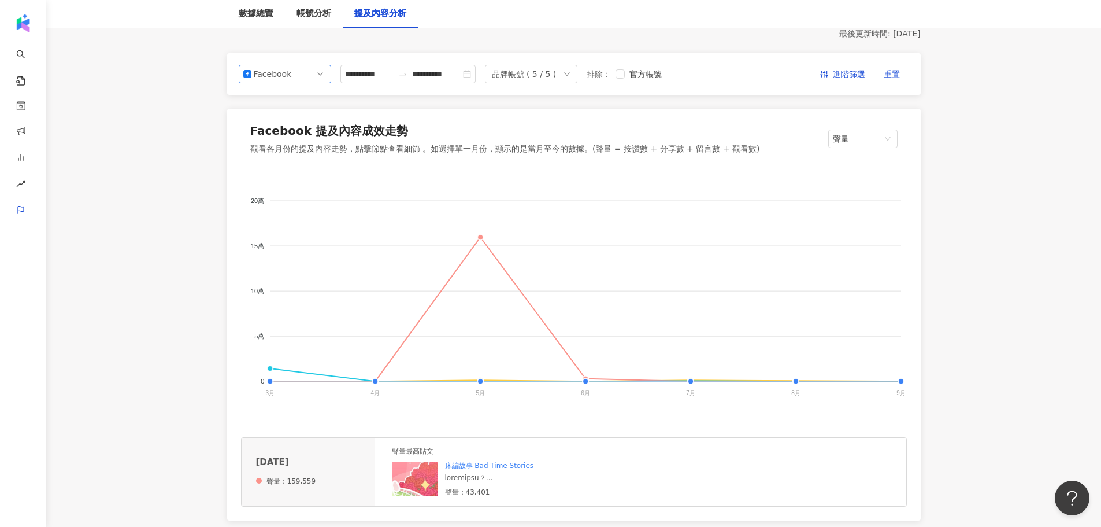
click at [287, 80] on div "Facebook" at bounding box center [273, 73] width 38 height 17
click at [287, 99] on div "Instagram" at bounding box center [277, 100] width 38 height 13
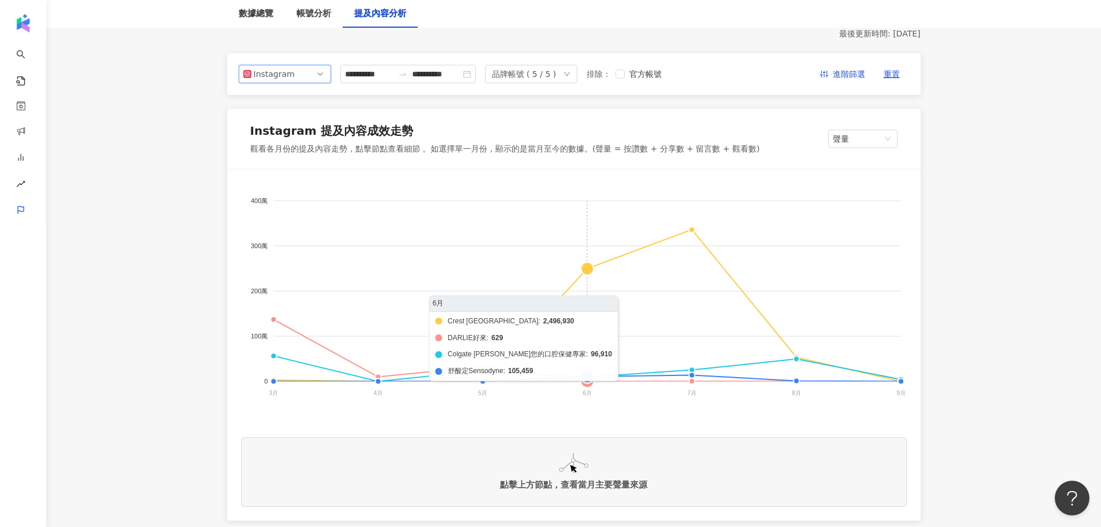
click at [585, 267] on foreignobject "Crest Taiwan DARLIE好來 Colgate 高露潔您的口腔保健專家 舒酸定Sensodyne" at bounding box center [574, 298] width 666 height 231
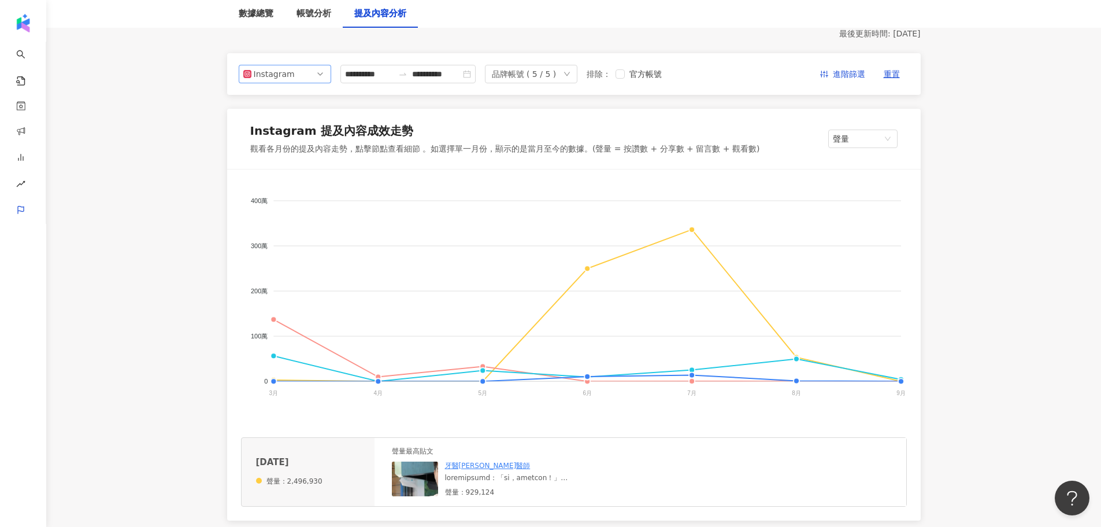
click at [277, 78] on div "Instagram" at bounding box center [273, 73] width 38 height 17
click at [284, 121] on div "Facebook" at bounding box center [277, 120] width 38 height 13
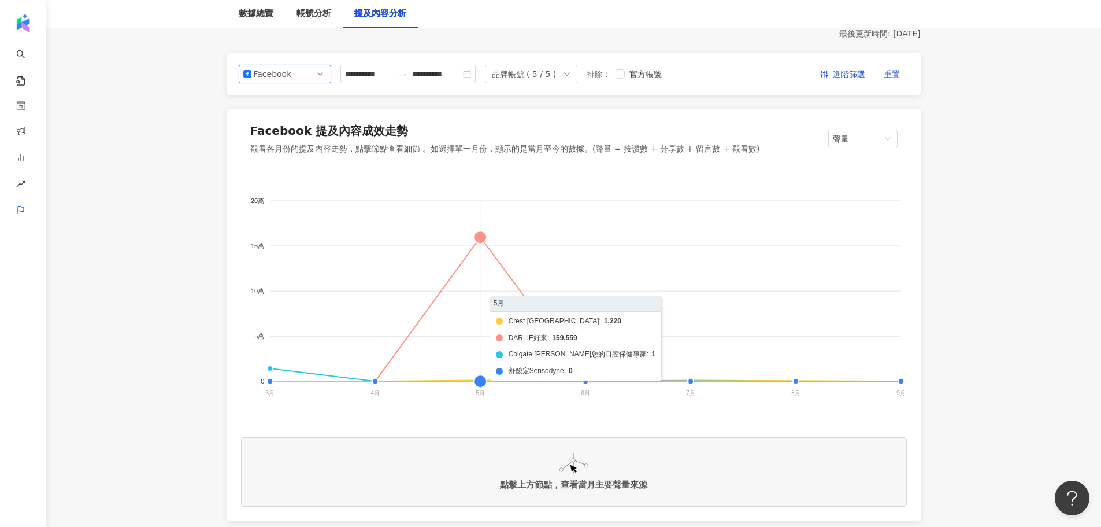
click at [478, 239] on foreignobject "Crest Taiwan DARLIE好來 Colgate 高露潔您的口腔保健專家 舒酸定Sensodyne" at bounding box center [574, 298] width 666 height 231
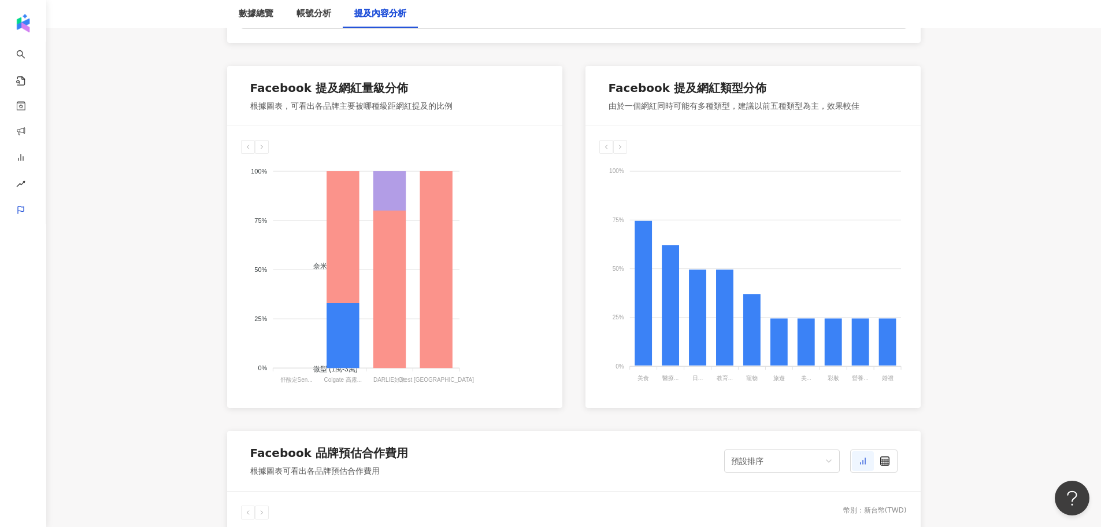
scroll to position [636, 0]
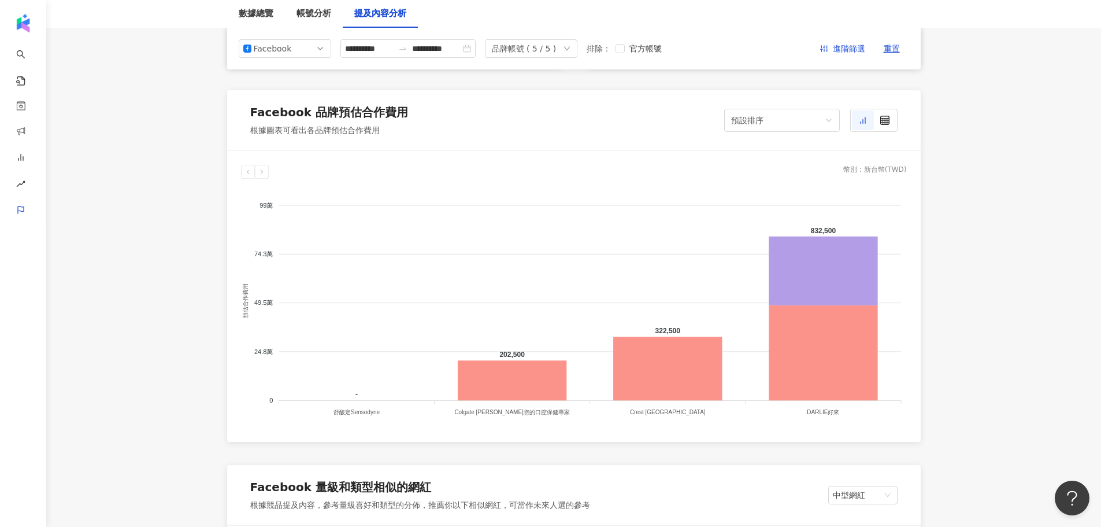
scroll to position [925, 0]
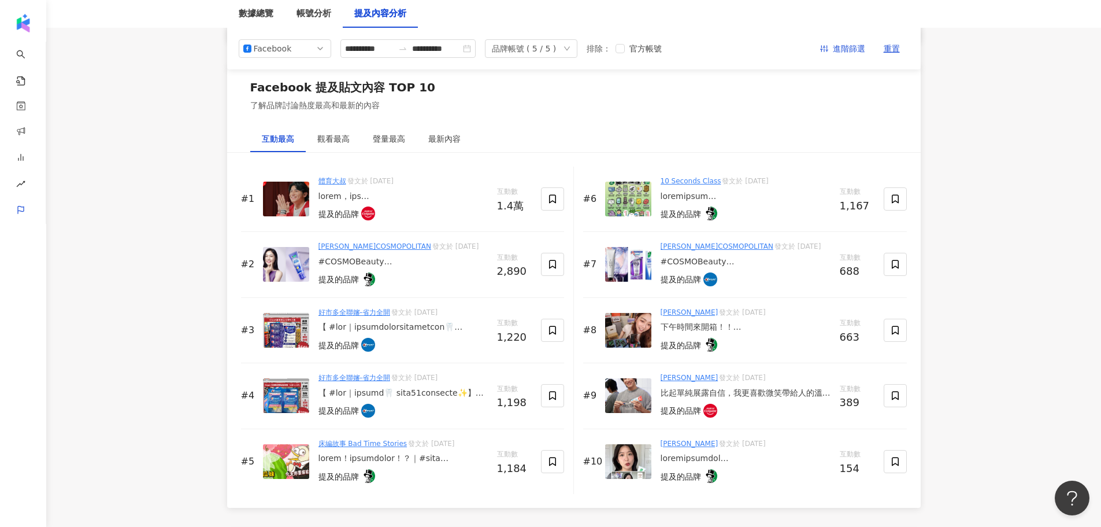
scroll to position [1715, 0]
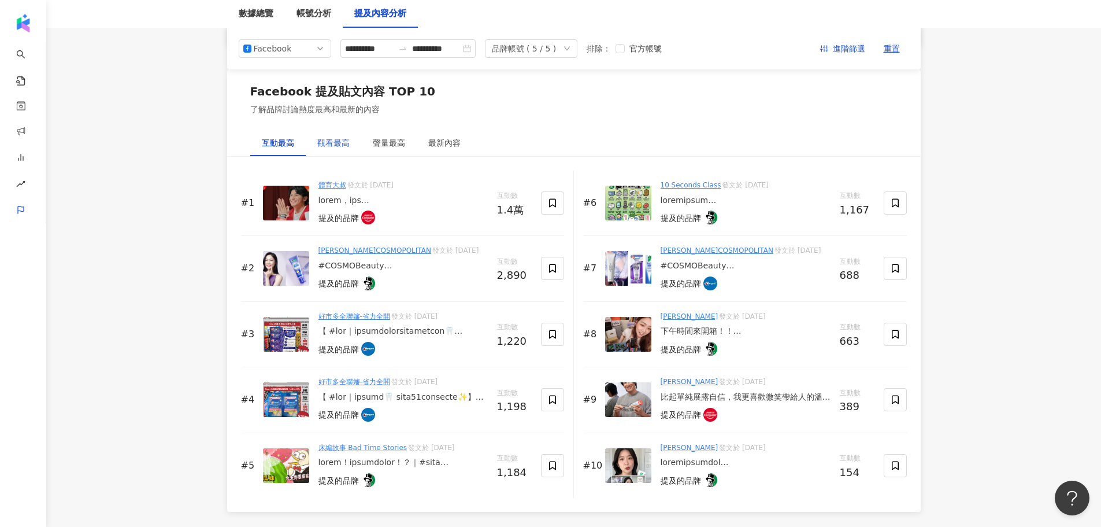
click at [345, 145] on div "觀看最高" at bounding box center [333, 142] width 32 height 13
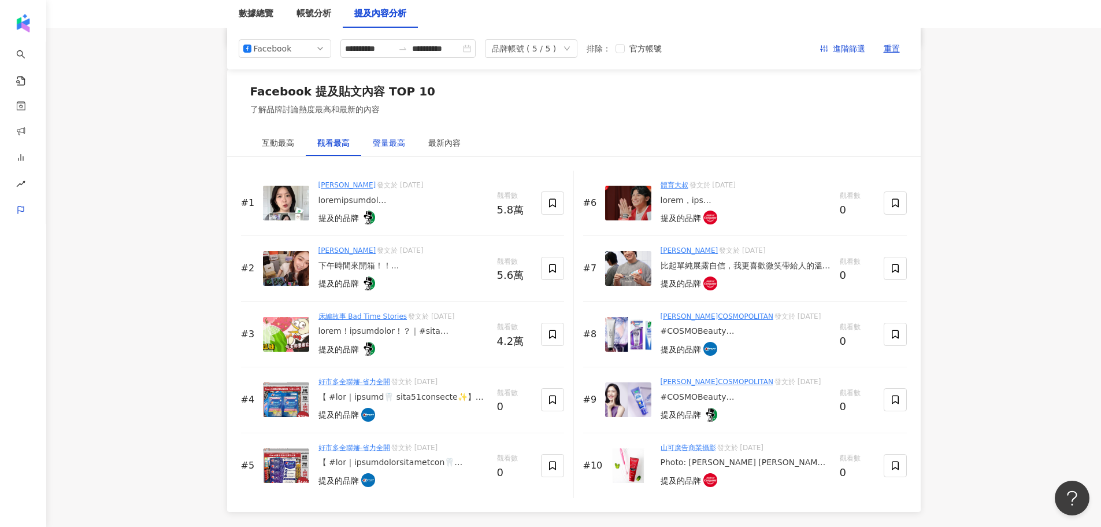
click at [389, 141] on div "聲量最高" at bounding box center [389, 142] width 32 height 13
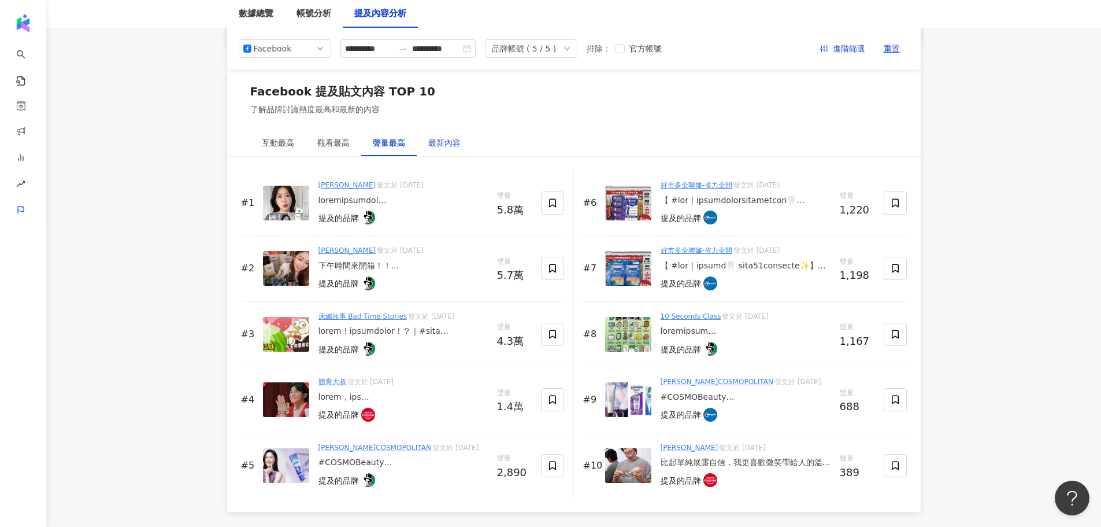
click at [446, 147] on div "最新內容" at bounding box center [444, 142] width 32 height 13
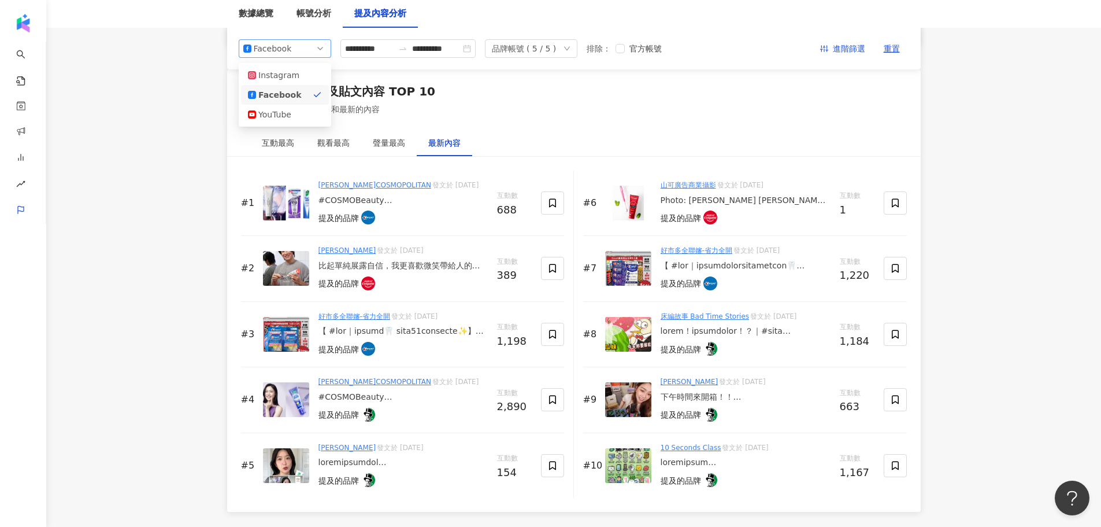
click at [301, 52] on span "Facebook" at bounding box center [284, 48] width 83 height 17
click at [298, 117] on div "YouTube" at bounding box center [285, 114] width 74 height 13
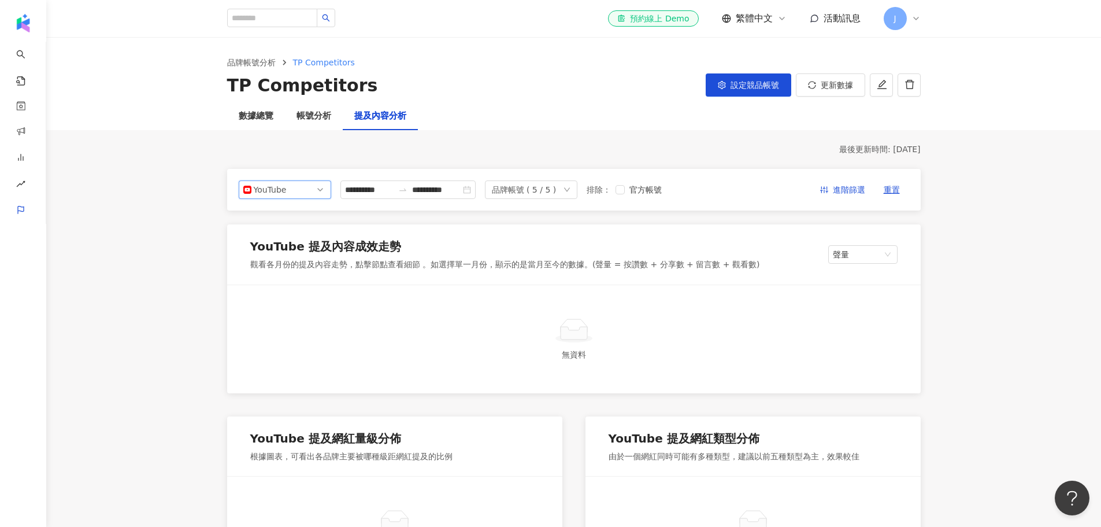
click at [305, 186] on span "YouTube" at bounding box center [284, 189] width 83 height 17
click at [313, 116] on div "帳號分析" at bounding box center [314, 116] width 35 height 14
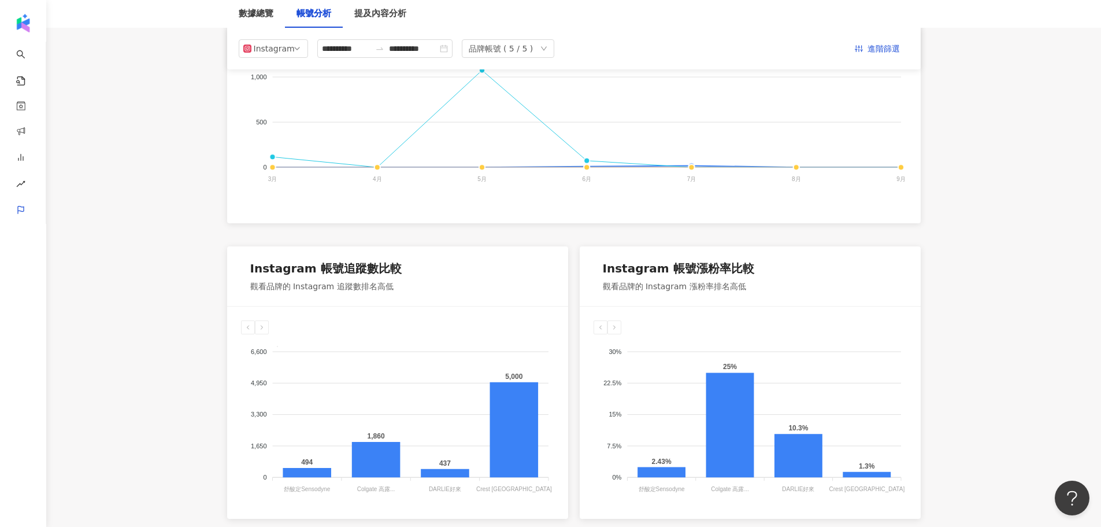
scroll to position [79, 0]
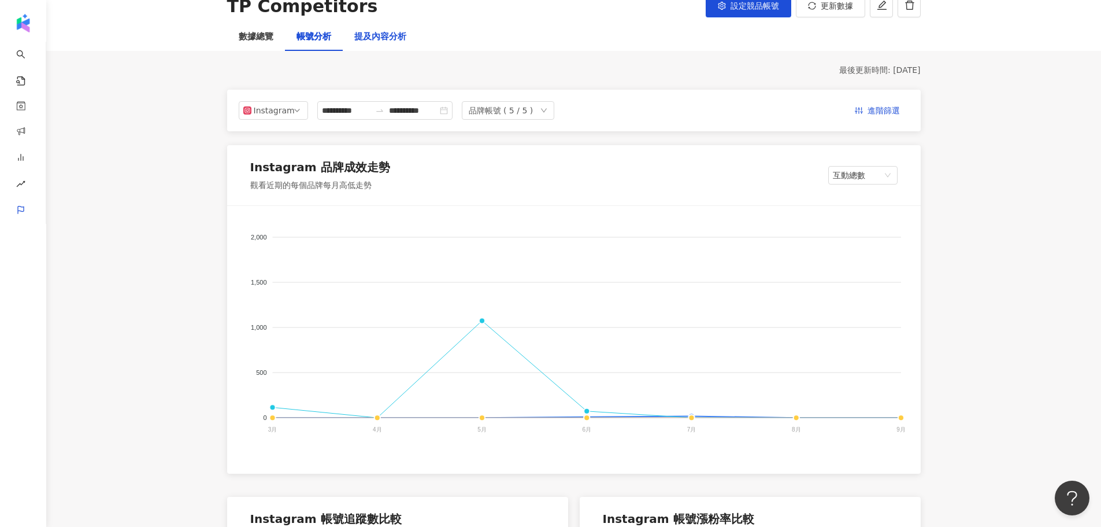
click at [374, 42] on div "提及內容分析" at bounding box center [380, 37] width 52 height 14
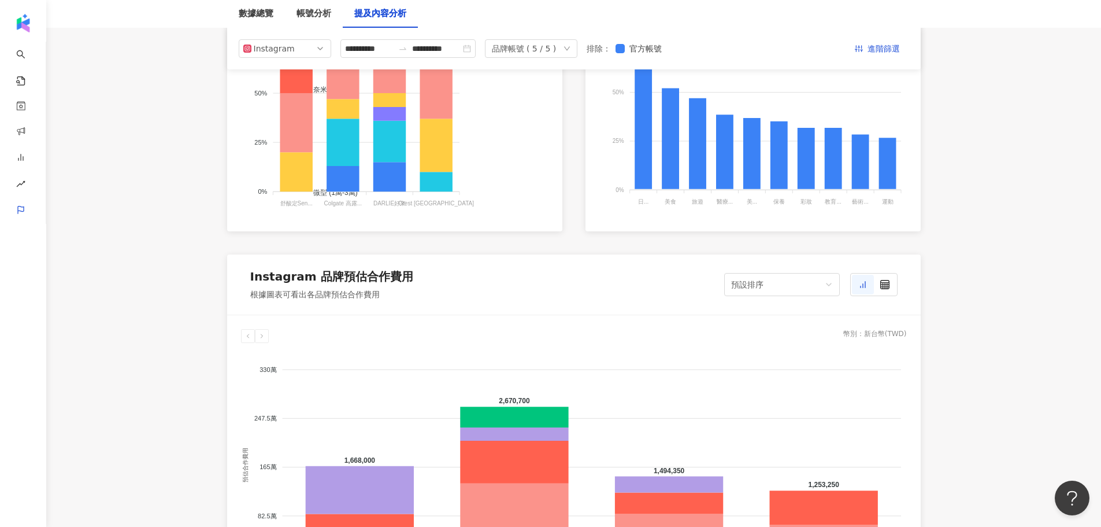
scroll to position [520, 0]
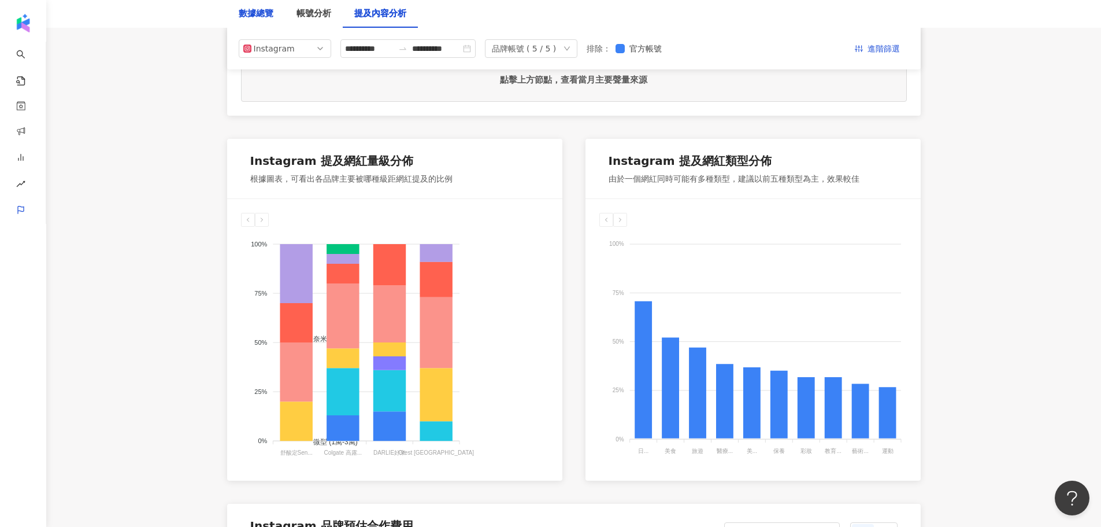
click at [270, 19] on div "數據總覽" at bounding box center [256, 14] width 35 height 14
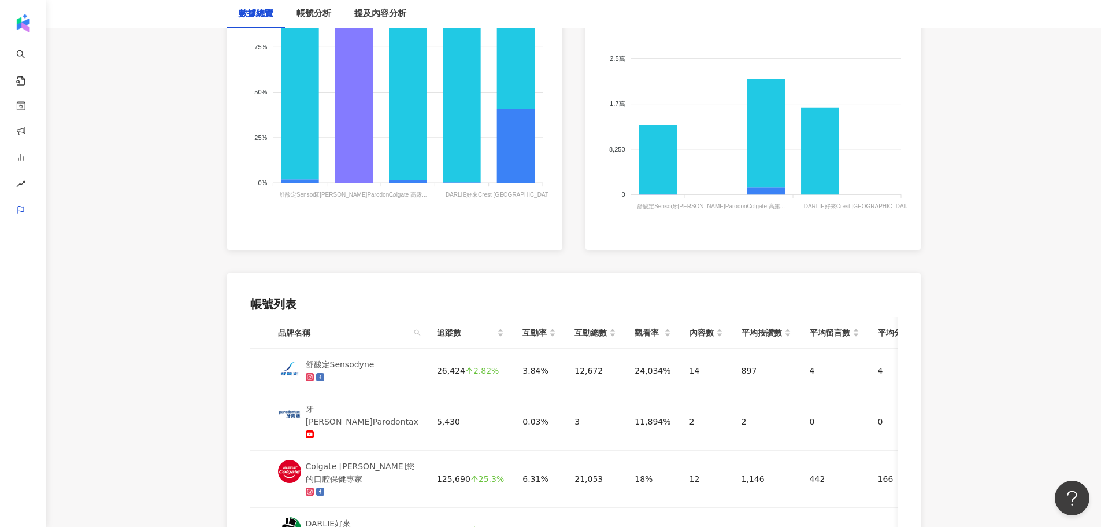
scroll to position [463, 0]
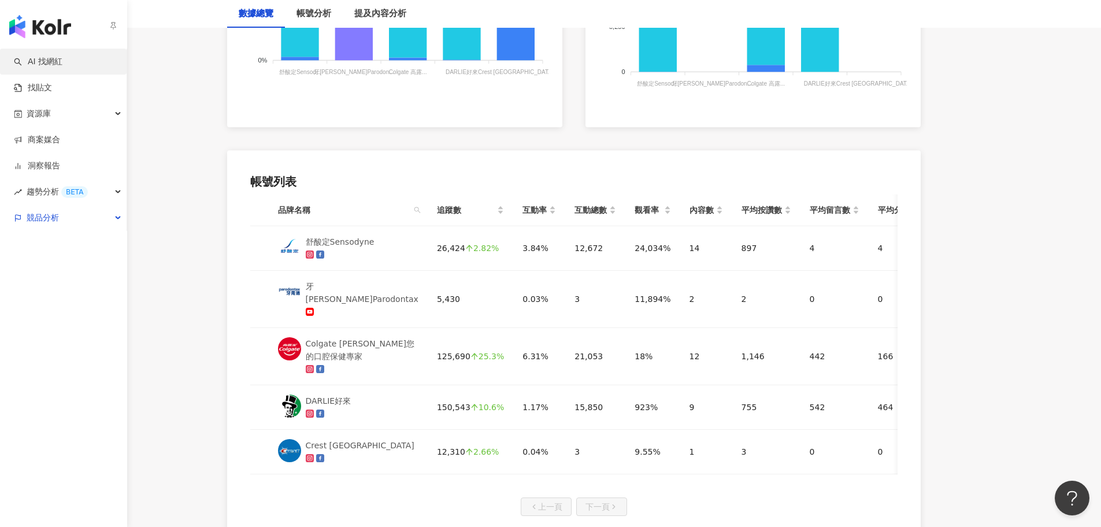
click at [40, 64] on link "AI 找網紅" at bounding box center [38, 62] width 49 height 12
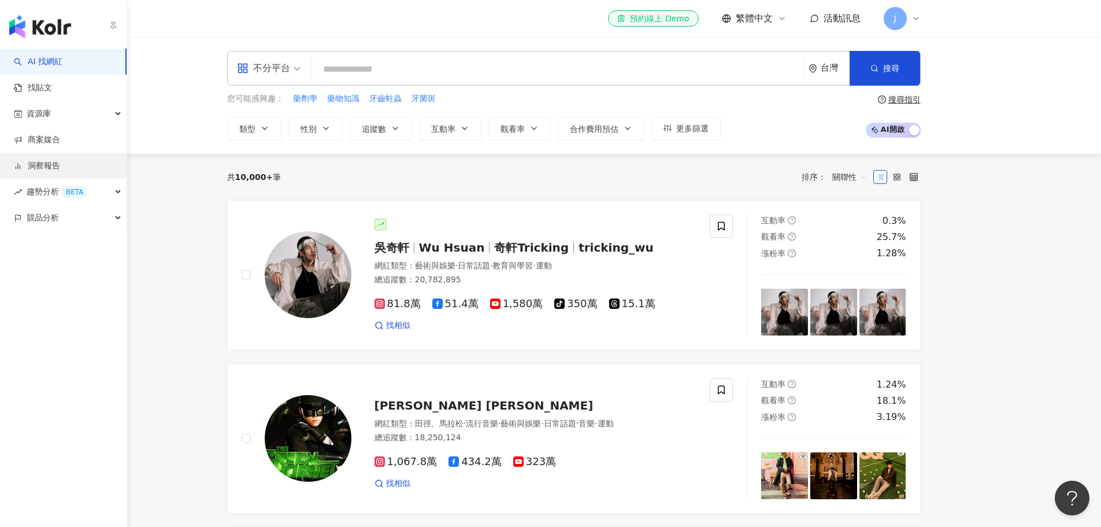
click at [45, 171] on link "洞察報告" at bounding box center [37, 166] width 46 height 12
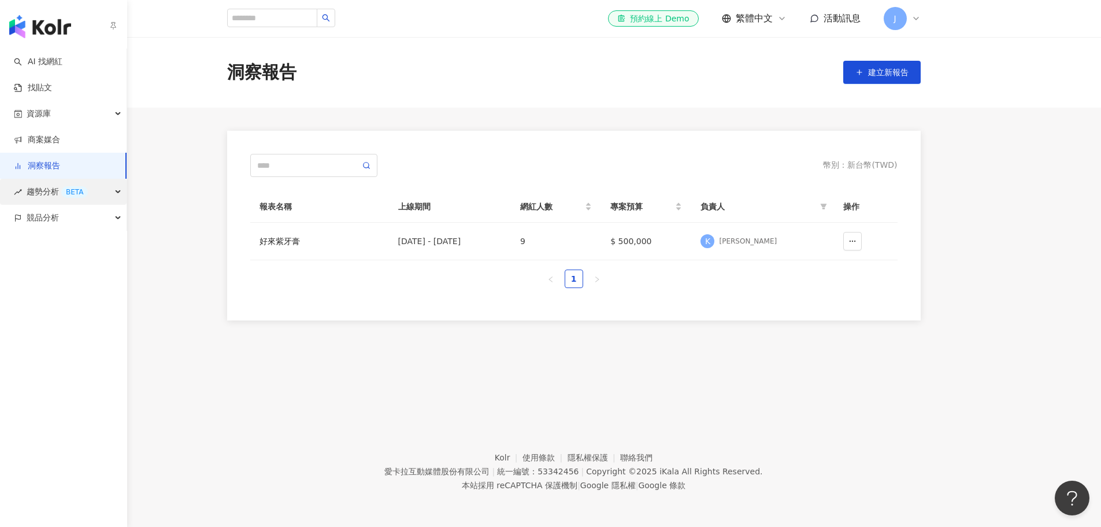
click at [45, 195] on span "趨勢分析 BETA" at bounding box center [57, 192] width 61 height 26
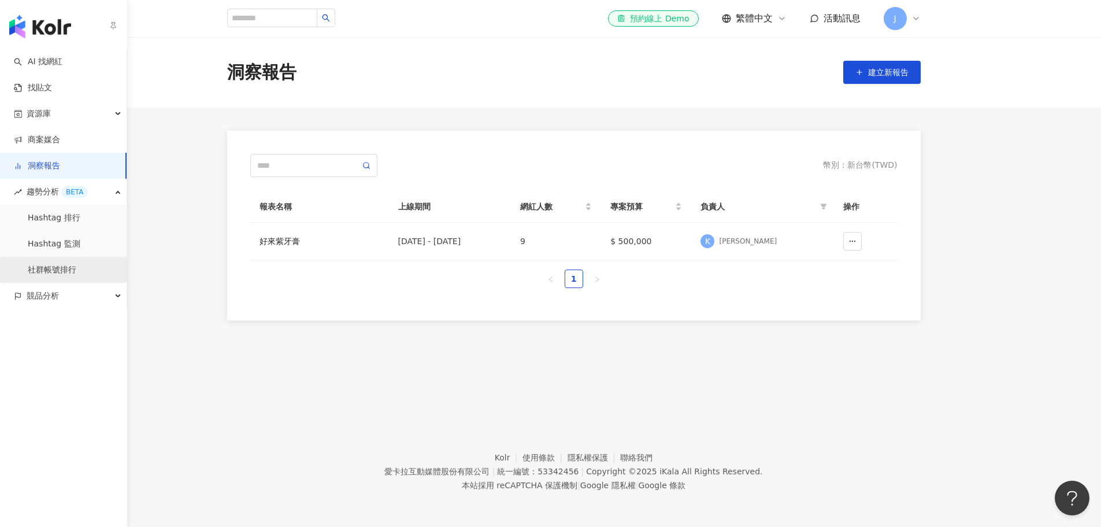
click at [47, 271] on link "社群帳號排行" at bounding box center [52, 270] width 49 height 12
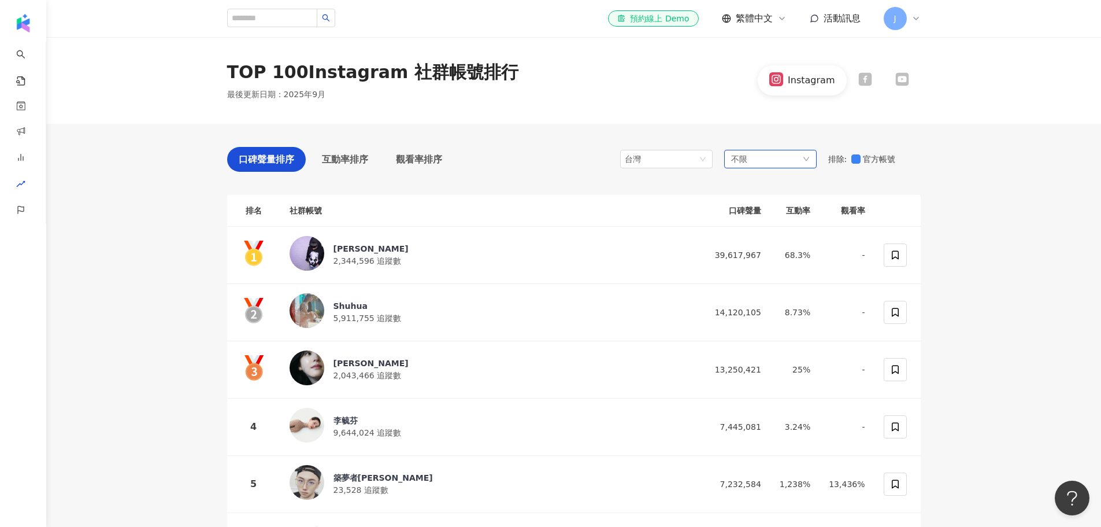
click at [801, 160] on div "不限" at bounding box center [770, 159] width 93 height 19
click at [851, 162] on div "排除 : 官方帳號" at bounding box center [875, 159] width 93 height 13
click at [783, 158] on div "不限" at bounding box center [770, 159] width 93 height 19
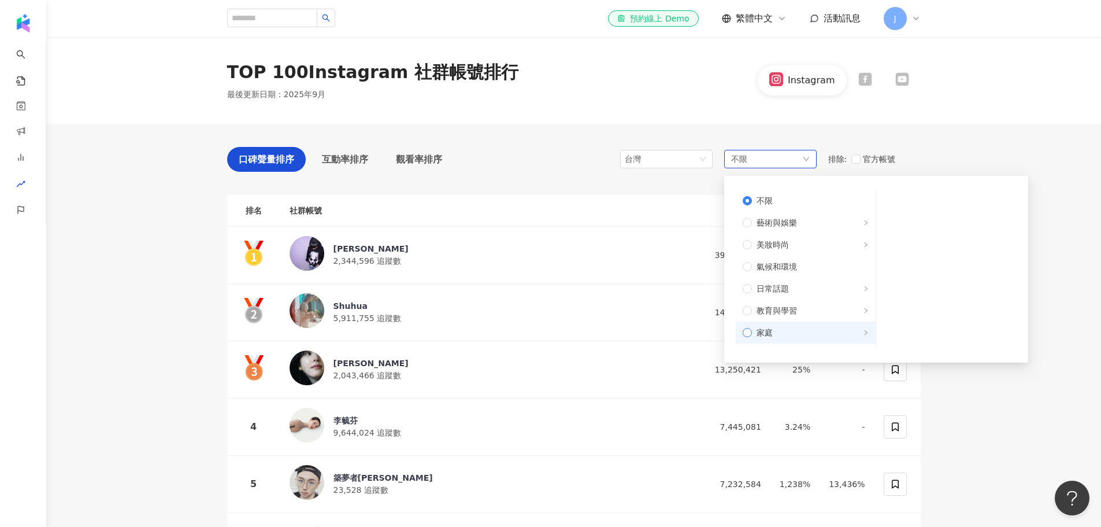
click at [863, 331] on icon "right" at bounding box center [866, 333] width 6 height 6
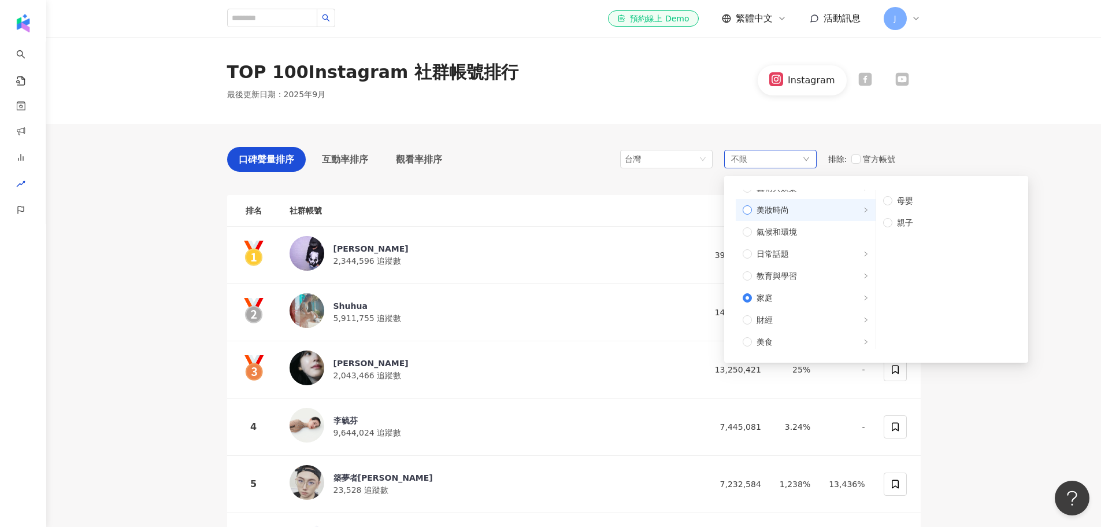
click at [785, 211] on span "美妝時尚" at bounding box center [773, 210] width 32 height 13
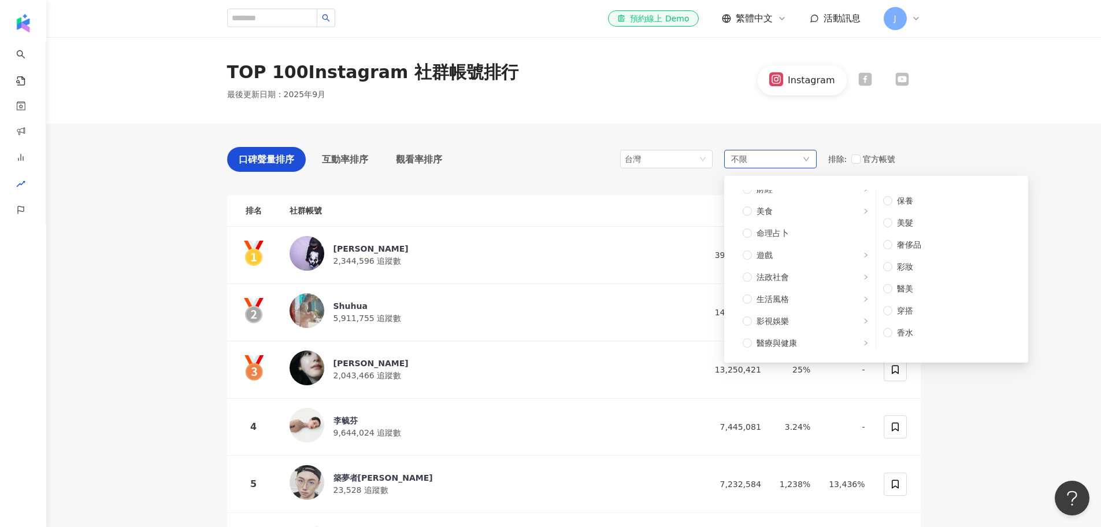
scroll to position [390, 0]
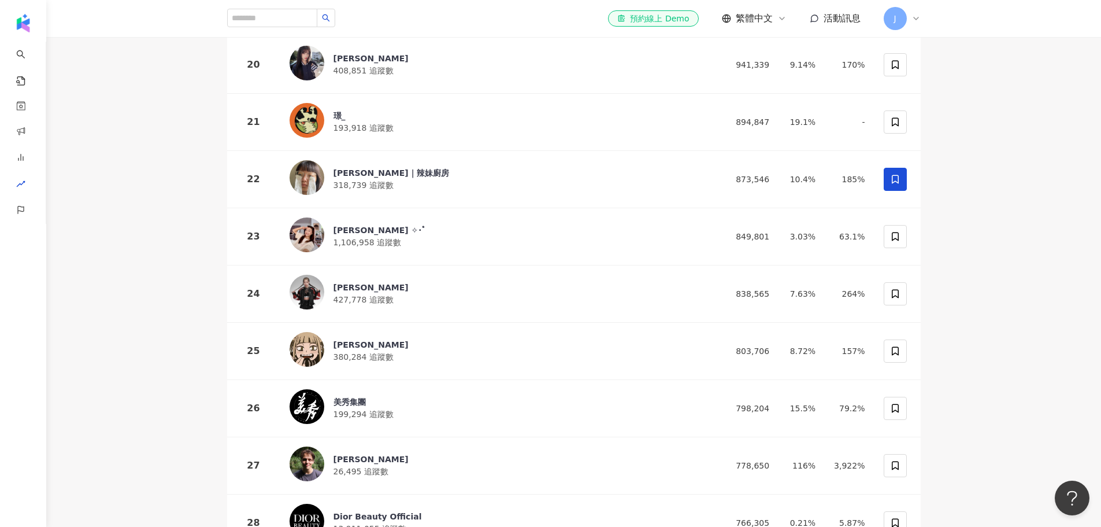
scroll to position [1340, 0]
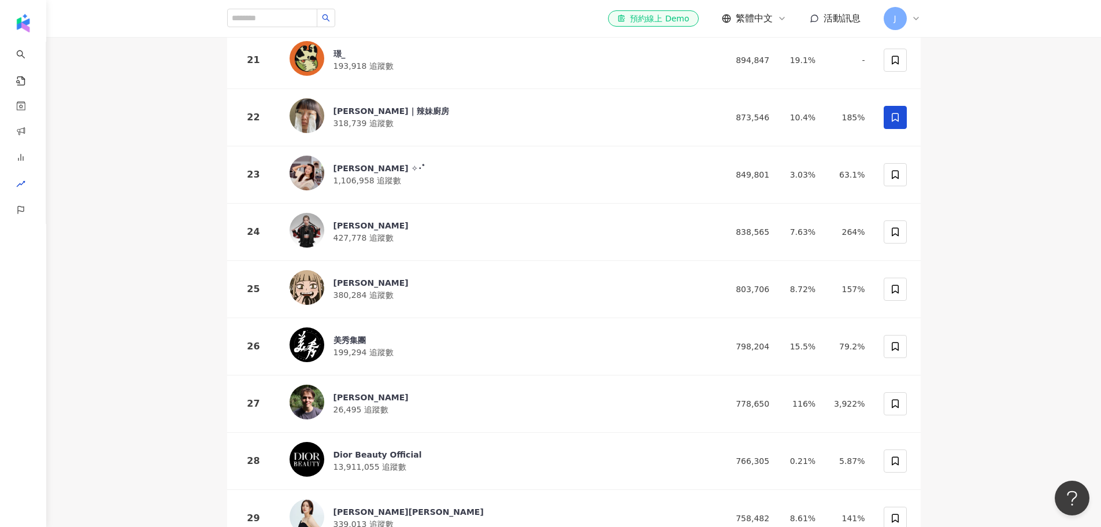
drag, startPoint x: 1107, startPoint y: 27, endPoint x: 153, endPoint y: 205, distance: 970.5
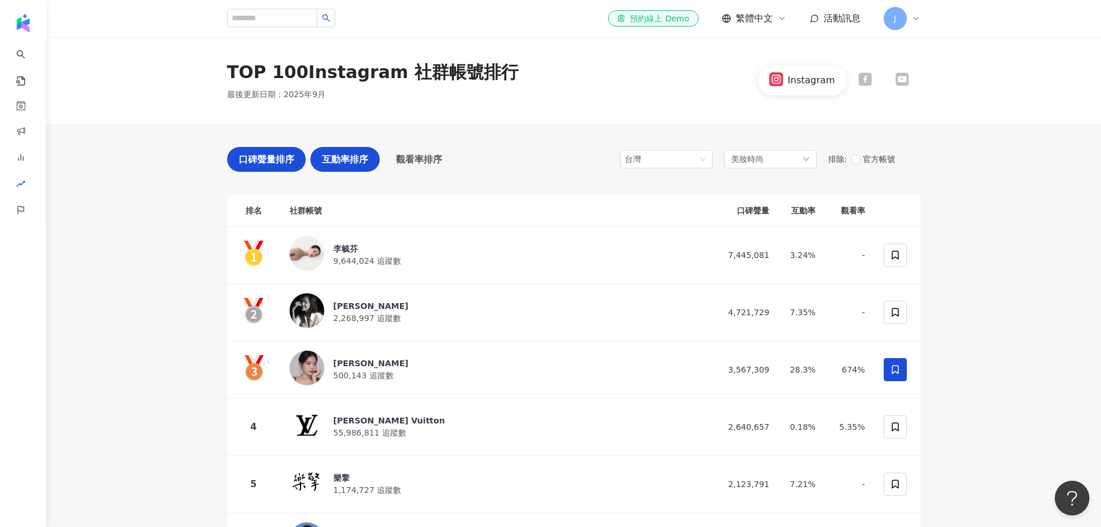
click at [342, 158] on span "互動率排序" at bounding box center [345, 159] width 46 height 14
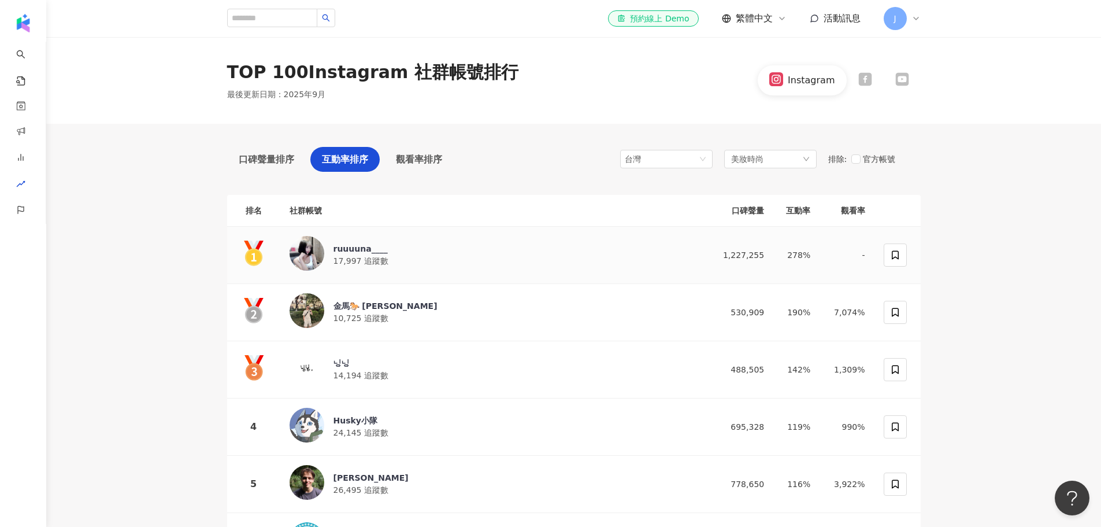
click at [337, 247] on div "ruuuuna____" at bounding box center [361, 249] width 55 height 12
click at [779, 158] on div "美妝時尚" at bounding box center [770, 159] width 93 height 19
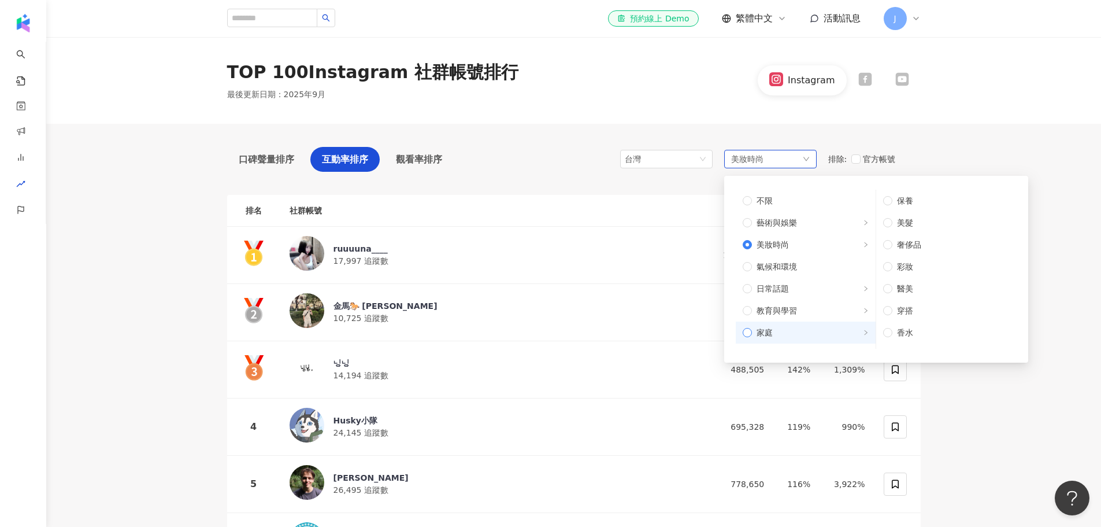
click at [772, 328] on span "家庭" at bounding box center [765, 332] width 16 height 13
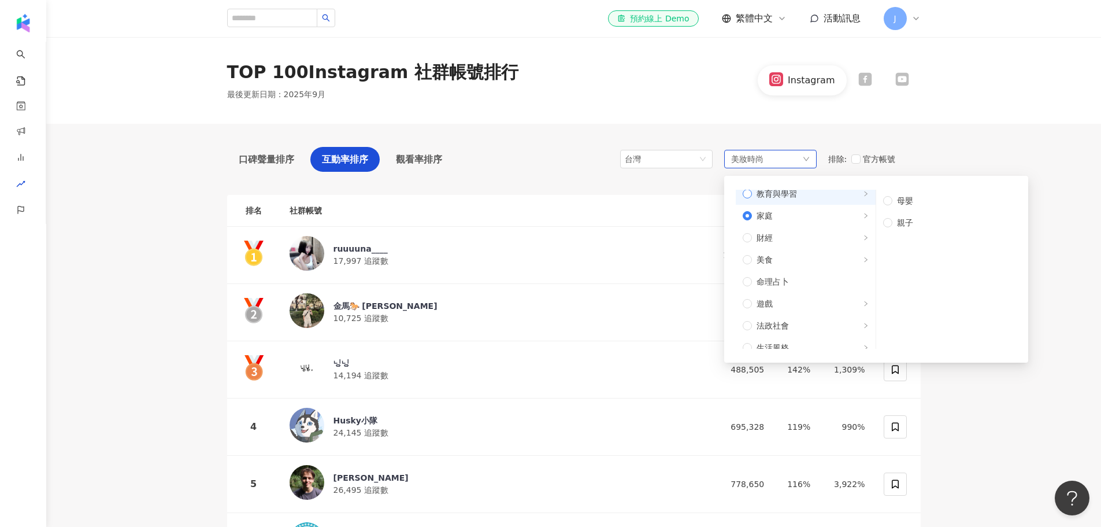
scroll to position [116, 0]
click at [805, 265] on span "美食" at bounding box center [810, 260] width 117 height 13
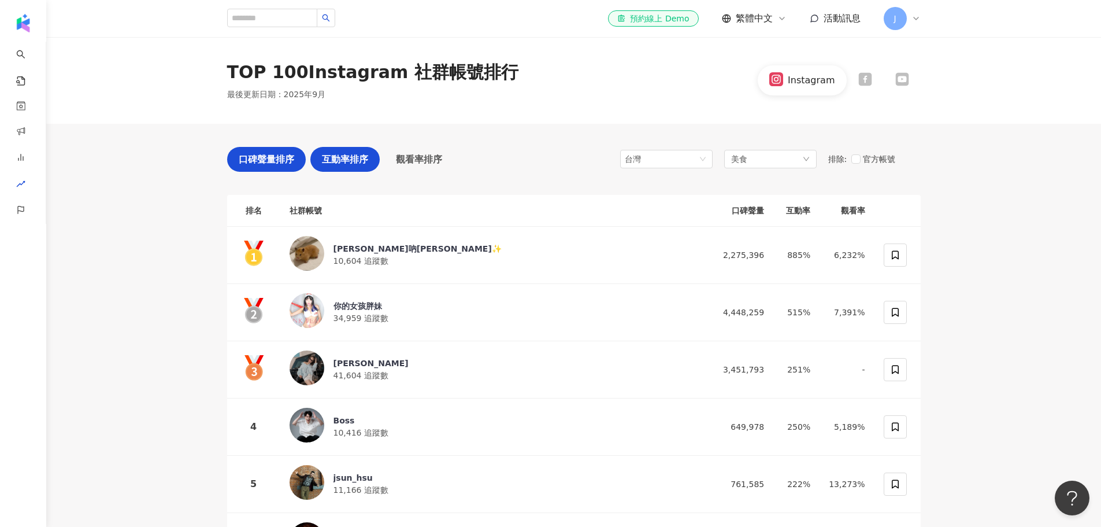
click at [236, 158] on div "口碑聲量排序" at bounding box center [266, 159] width 79 height 25
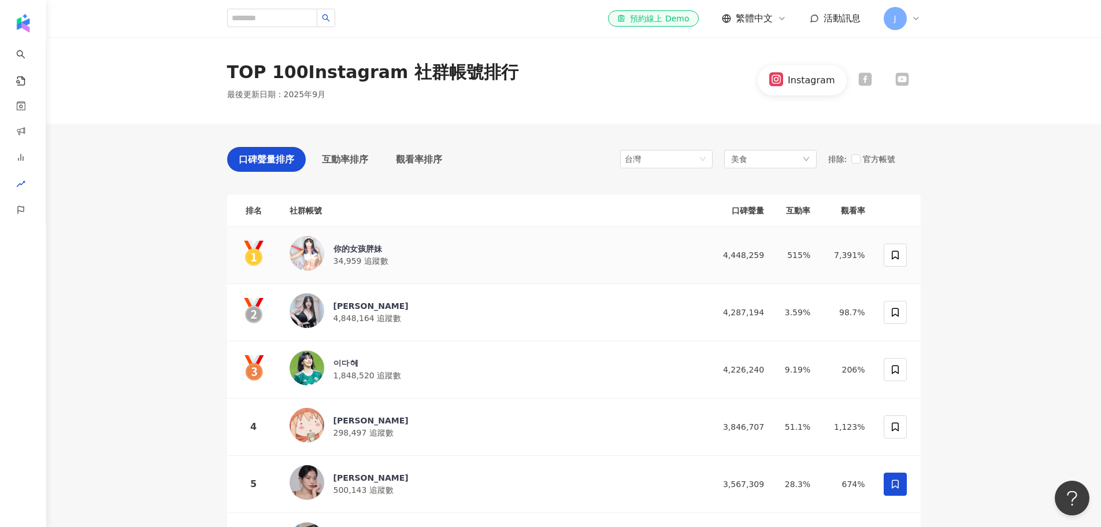
click at [361, 248] on div "你的女孩胖妹" at bounding box center [361, 249] width 55 height 12
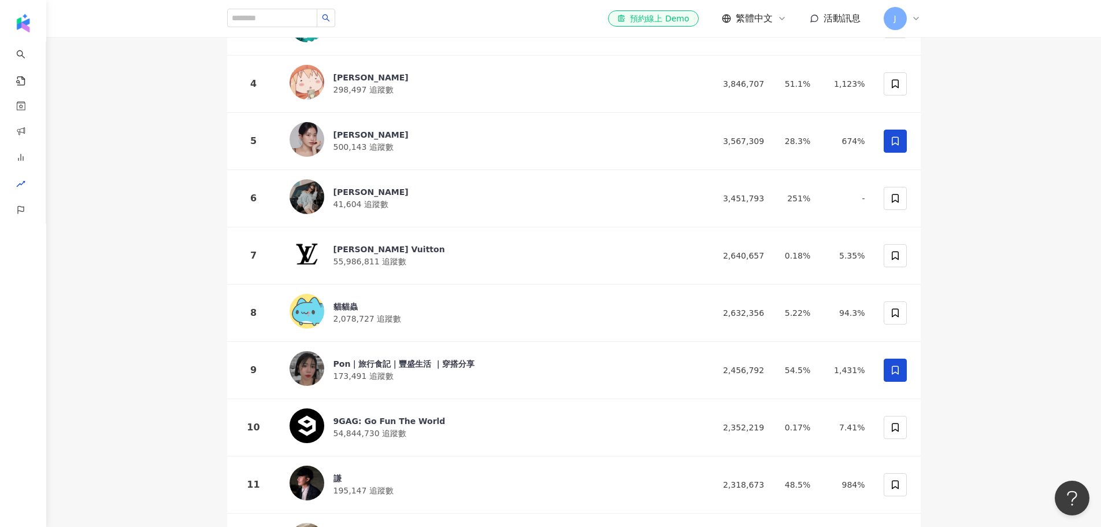
scroll to position [347, 0]
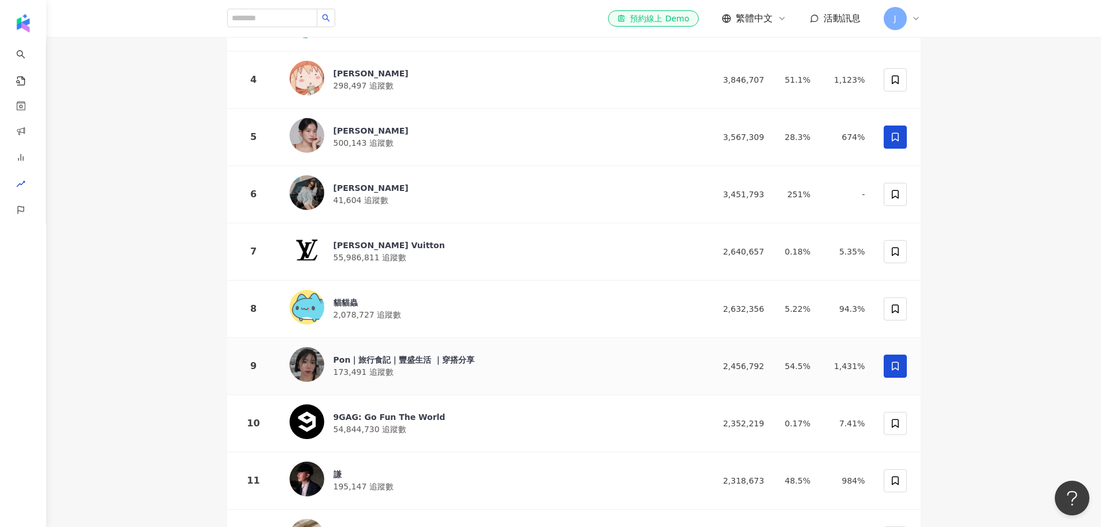
click at [404, 355] on div "Pon｜旅行食記｜豐盛生活 ｜穿搭分享" at bounding box center [405, 360] width 142 height 12
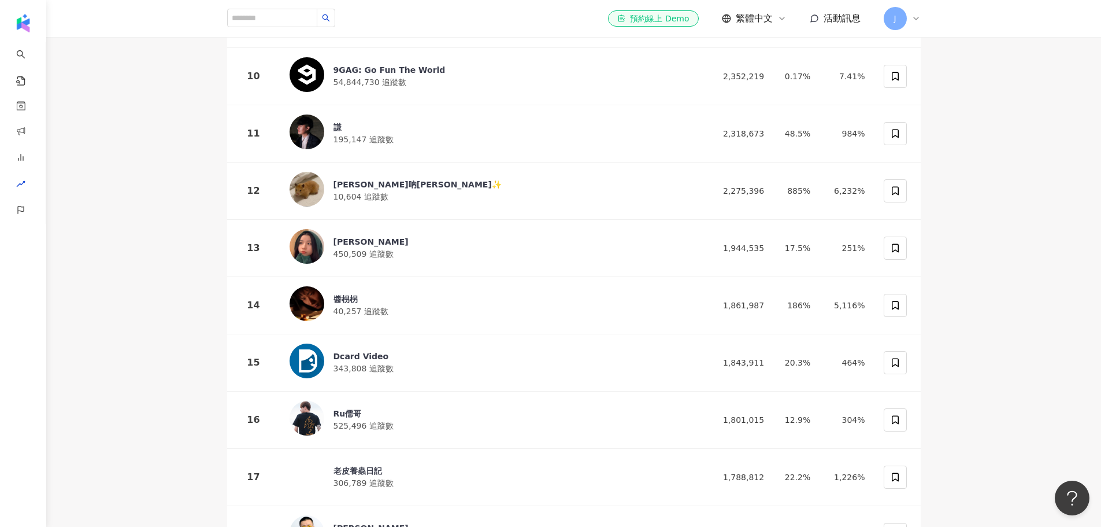
scroll to position [752, 0]
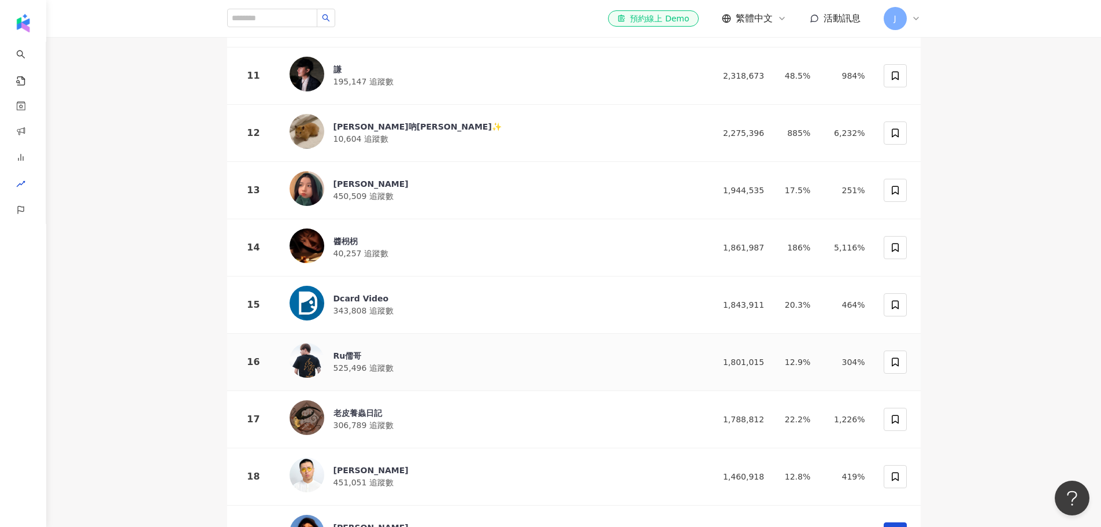
click at [352, 350] on div "Ru儒哥" at bounding box center [364, 356] width 60 height 12
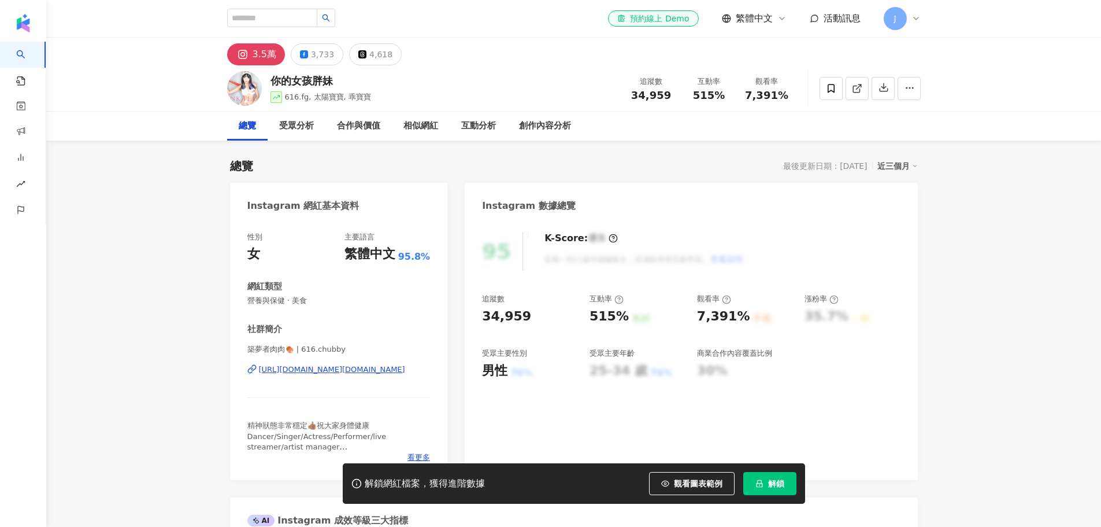
click at [379, 367] on div "https://www.instagram.com/616.chubby/" at bounding box center [332, 369] width 146 height 10
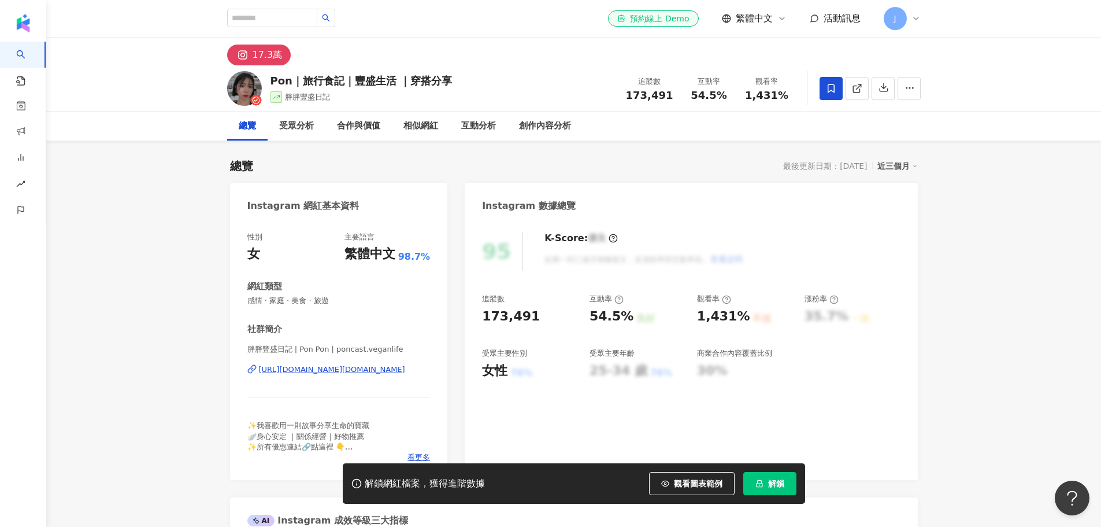
click at [391, 369] on div "[URL][DOMAIN_NAME][DOMAIN_NAME]" at bounding box center [332, 369] width 146 height 10
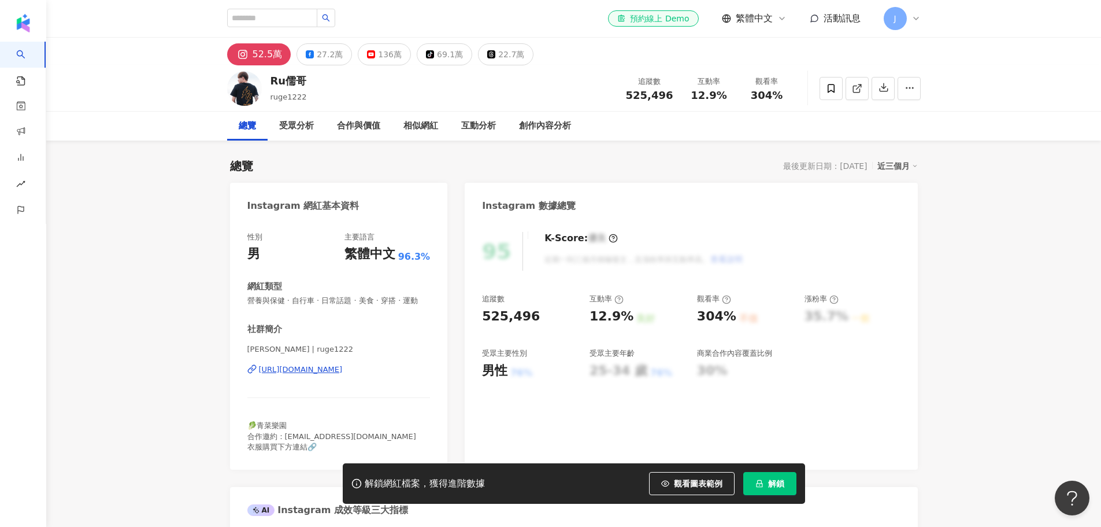
click at [343, 375] on div "[URL][DOMAIN_NAME]" at bounding box center [301, 369] width 84 height 10
click at [766, 485] on button "解鎖" at bounding box center [770, 483] width 53 height 23
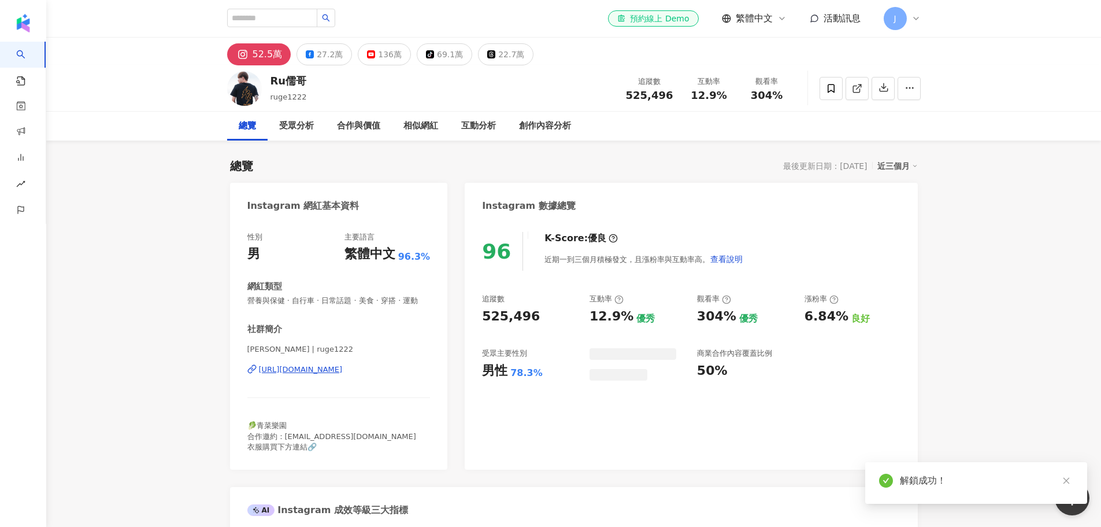
click at [343, 375] on div "https://www.instagram.com/ruge1222/" at bounding box center [301, 369] width 84 height 10
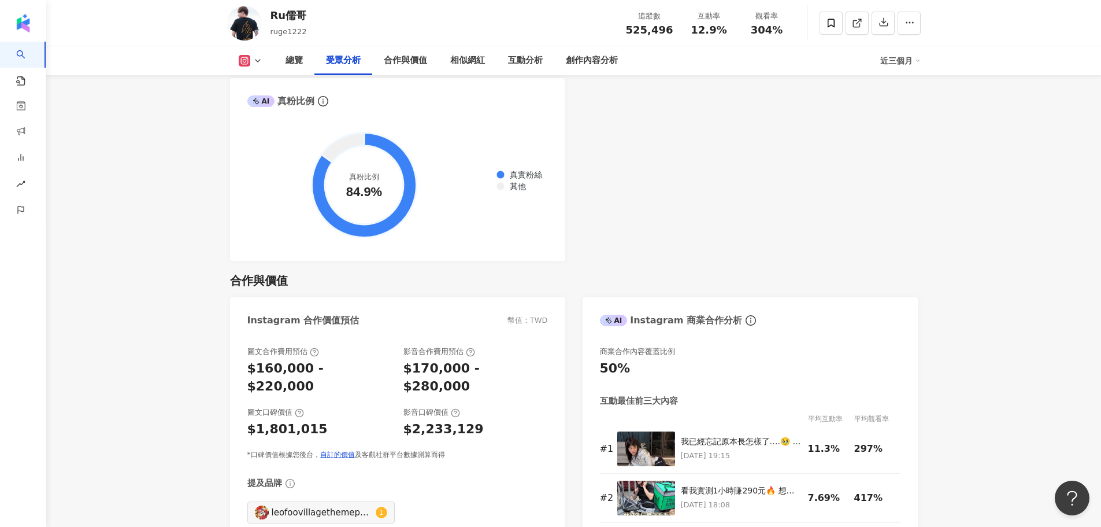
scroll to position [1503, 0]
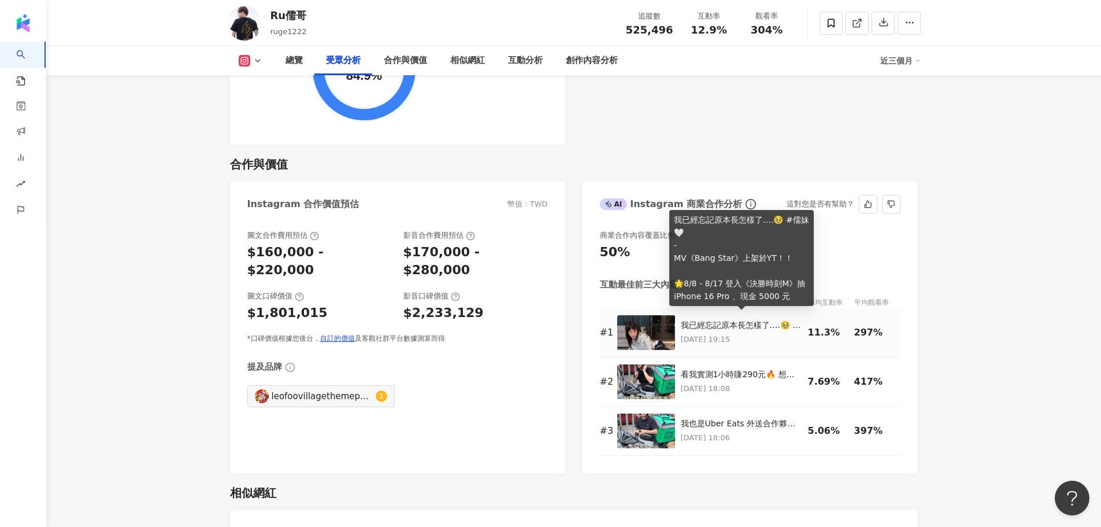
click at [696, 320] on div "我已經忘記原本長怎樣了….🥹 #儒妹🤍 - MV《Bang Star》上架於YT！！ 🌟8/8 - 8/17 登入《決勝時刻M》抽 iPhone 16 Pro…" at bounding box center [741, 326] width 121 height 12
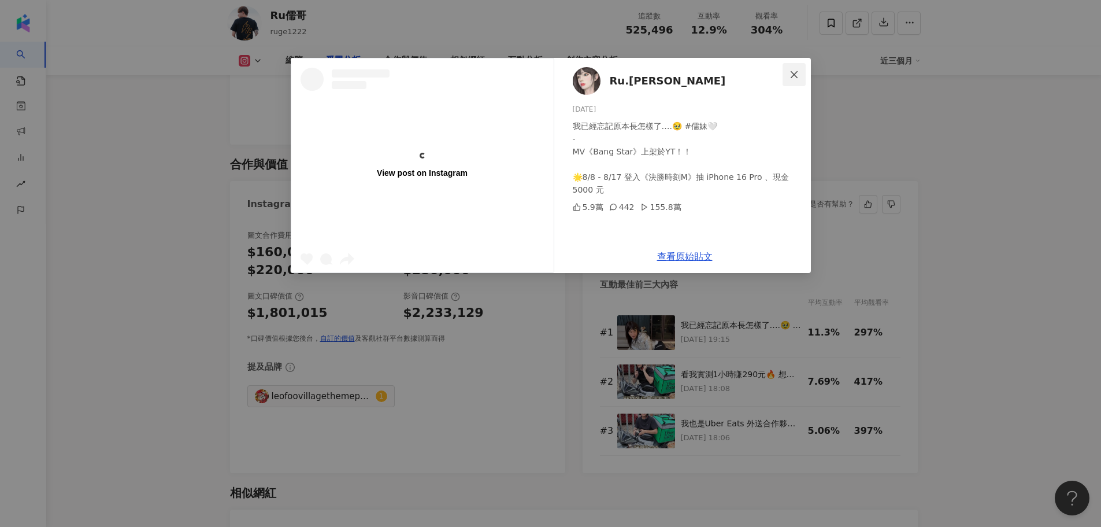
click at [795, 78] on icon "close" at bounding box center [794, 74] width 9 height 9
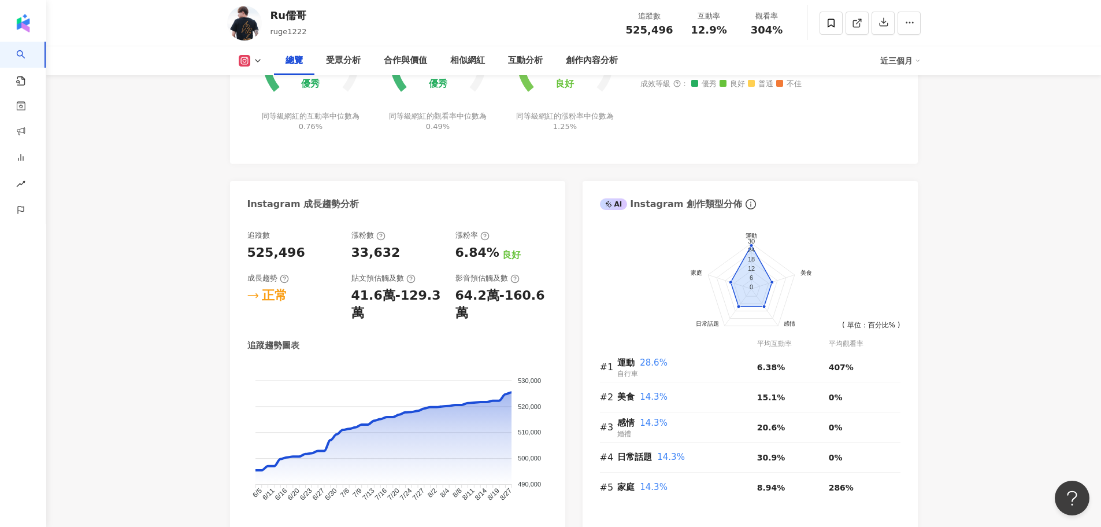
scroll to position [520, 0]
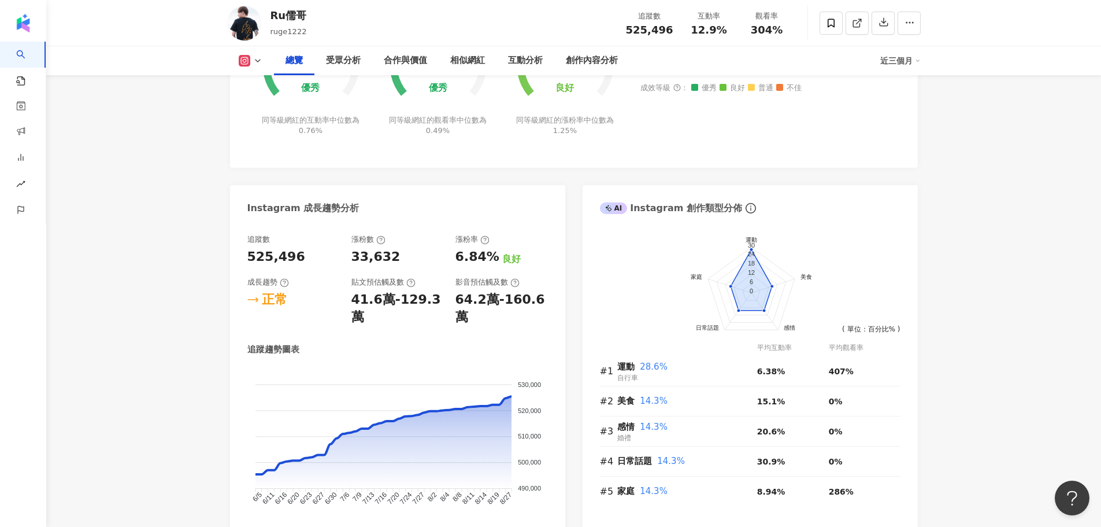
click at [917, 67] on div "近三個月" at bounding box center [901, 60] width 40 height 19
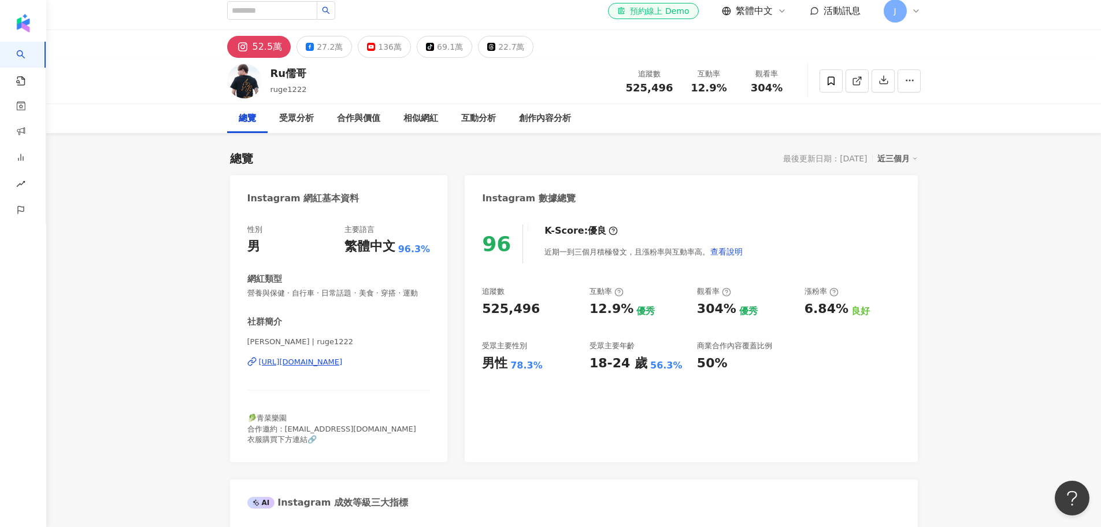
scroll to position [0, 0]
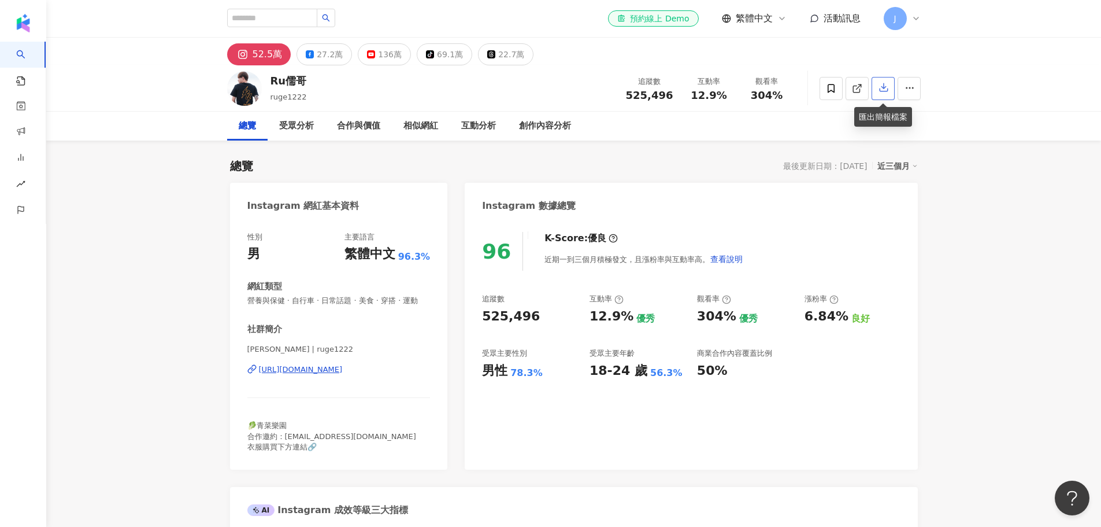
click at [878, 87] on button "button" at bounding box center [883, 88] width 23 height 23
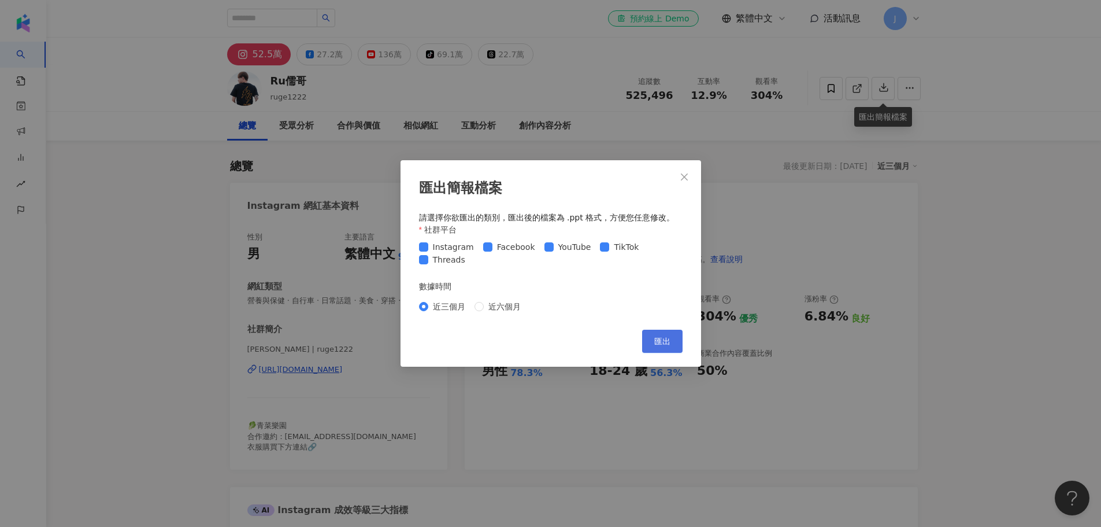
click at [667, 341] on span "匯出" at bounding box center [663, 341] width 16 height 9
click at [686, 176] on icon "close" at bounding box center [684, 176] width 9 height 9
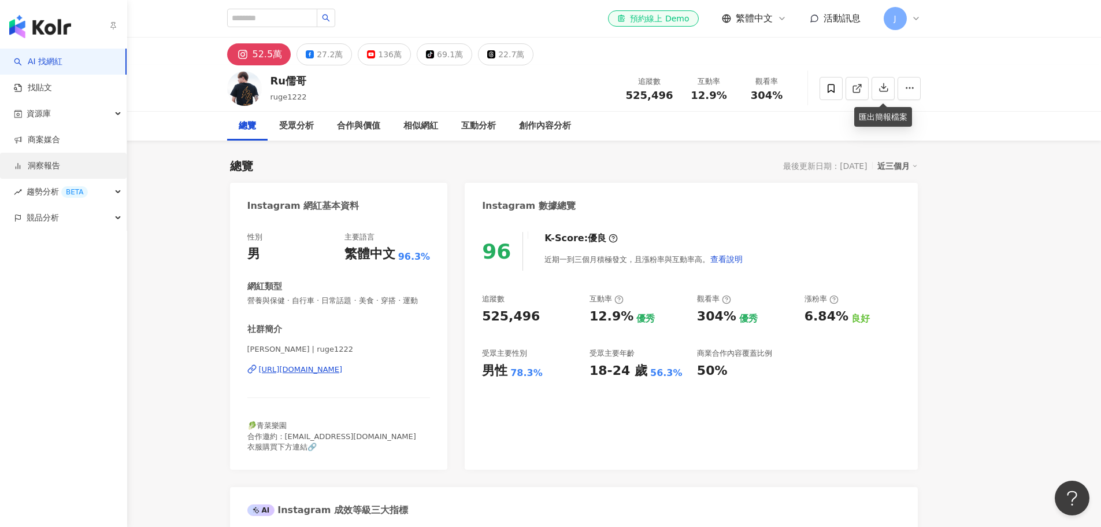
click at [60, 163] on link "洞察報告" at bounding box center [37, 166] width 46 height 12
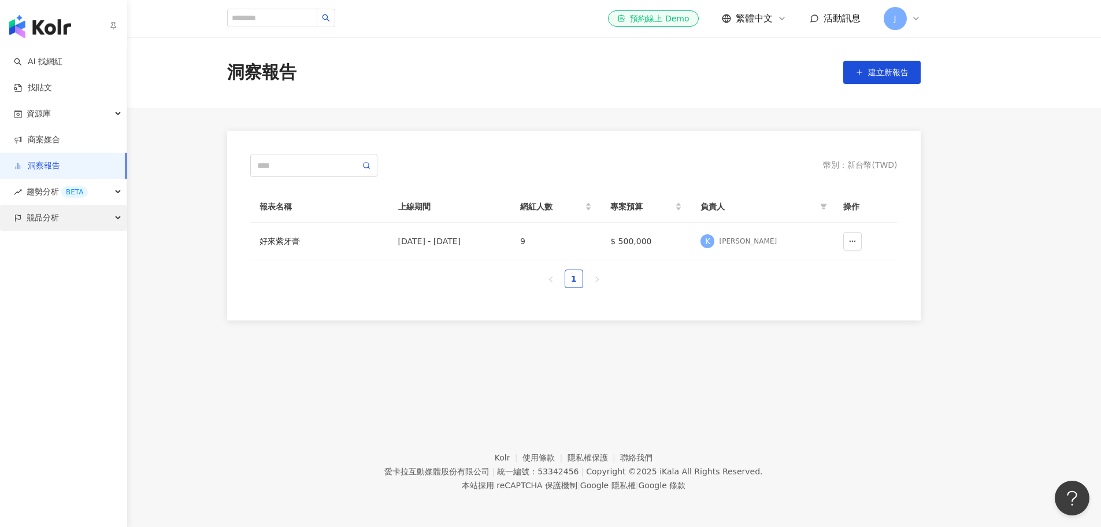
click at [59, 216] on div "競品分析" at bounding box center [63, 218] width 127 height 26
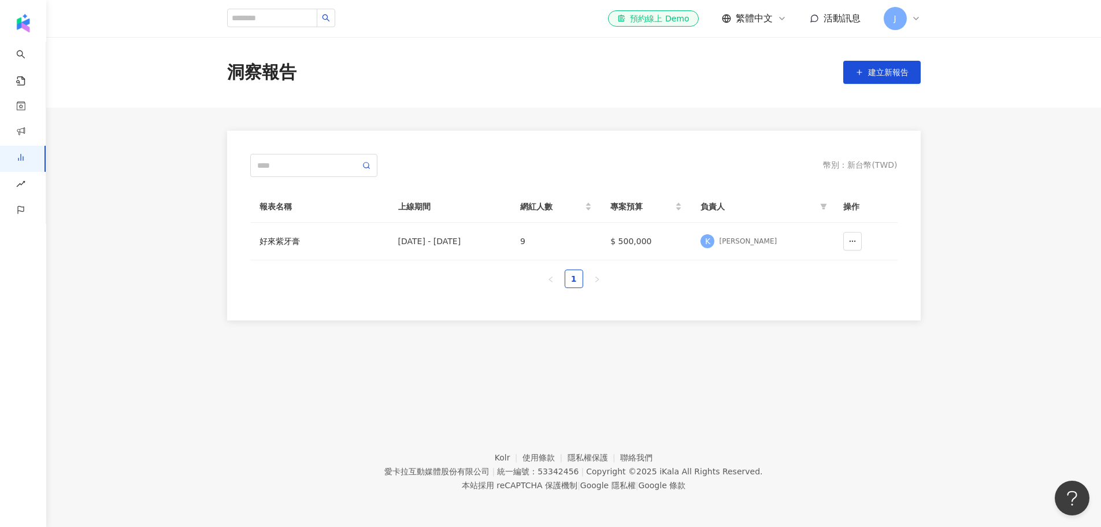
click at [141, 194] on main "洞察報告 建立新報告 幣別 ： 新台幣 ( TWD ) 報表名稱 上線期間 網紅人數 專案預算 負責人 操作 好來紫牙膏 2025/6/1 - 2025/8/…" at bounding box center [573, 178] width 1055 height 283
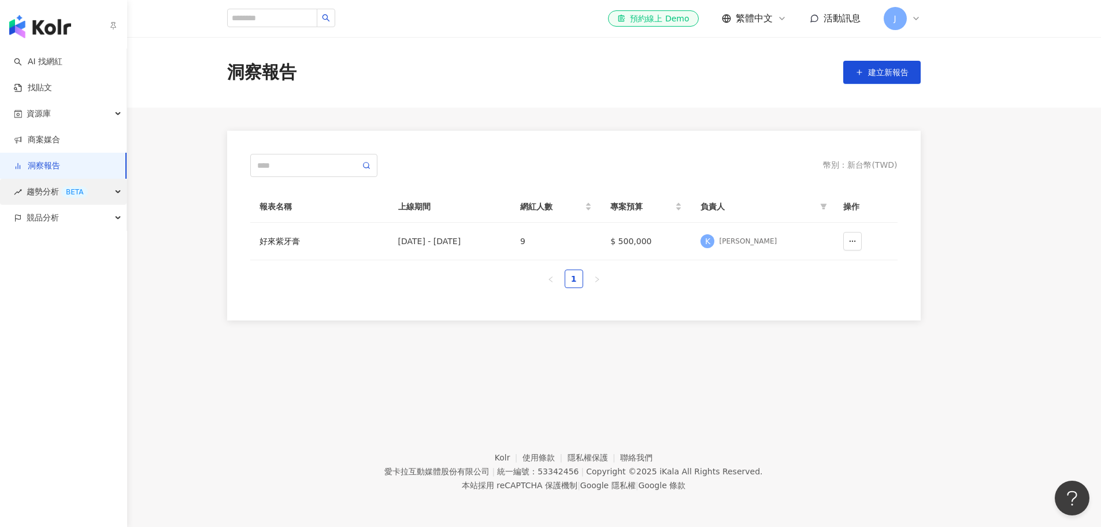
click at [99, 190] on div "趨勢分析 BETA" at bounding box center [63, 192] width 127 height 26
click at [60, 135] on link "商案媒合" at bounding box center [37, 140] width 46 height 12
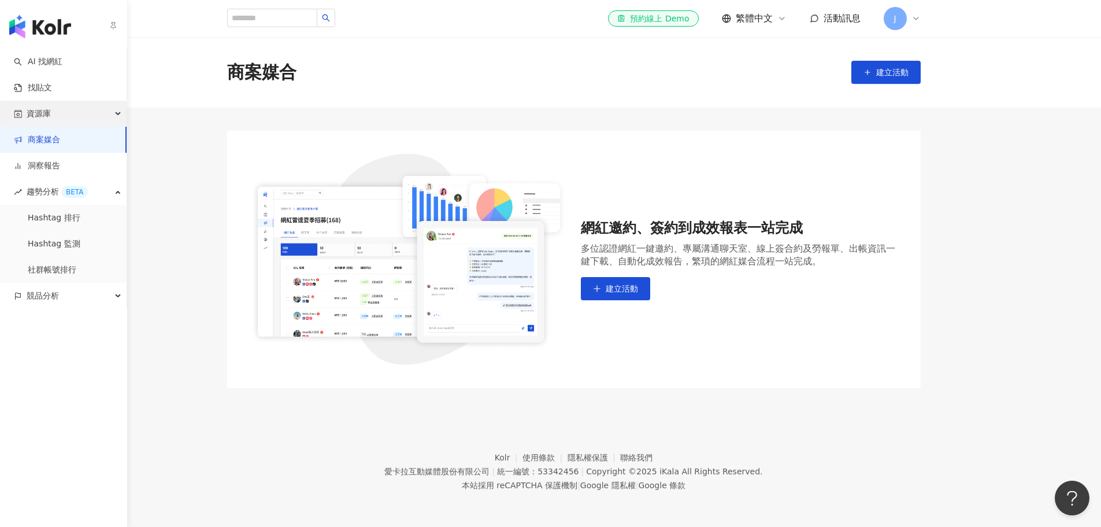
click at [72, 117] on div "資源庫" at bounding box center [63, 114] width 127 height 26
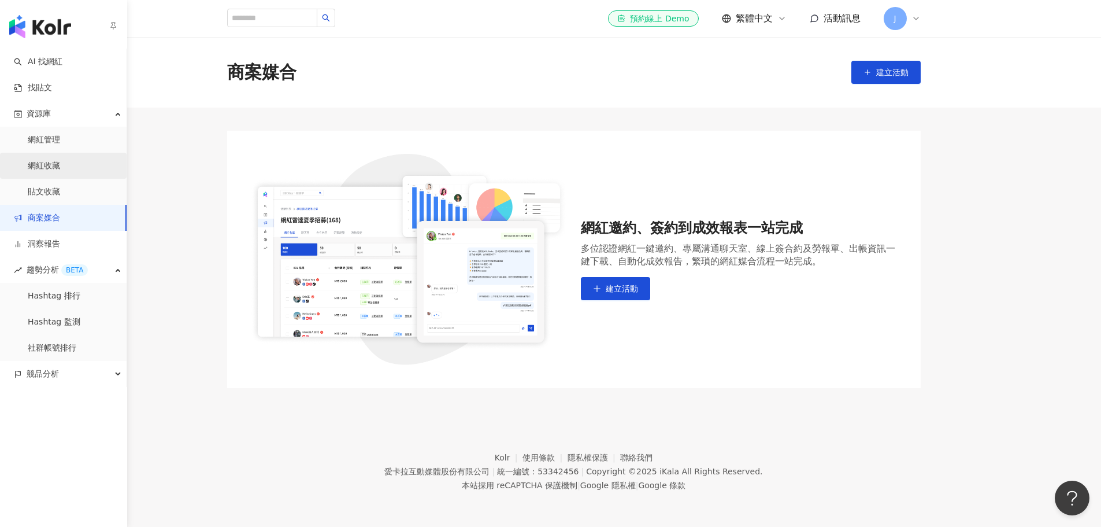
click at [60, 167] on link "網紅收藏" at bounding box center [44, 166] width 32 height 12
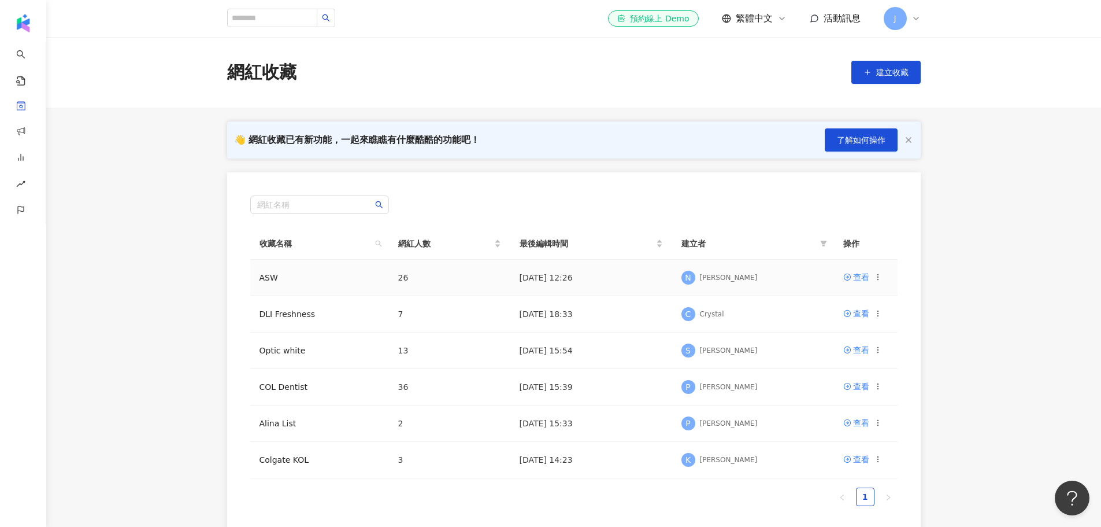
click at [298, 283] on td "ASW" at bounding box center [319, 278] width 139 height 36
click at [860, 275] on div "查看" at bounding box center [861, 277] width 16 height 13
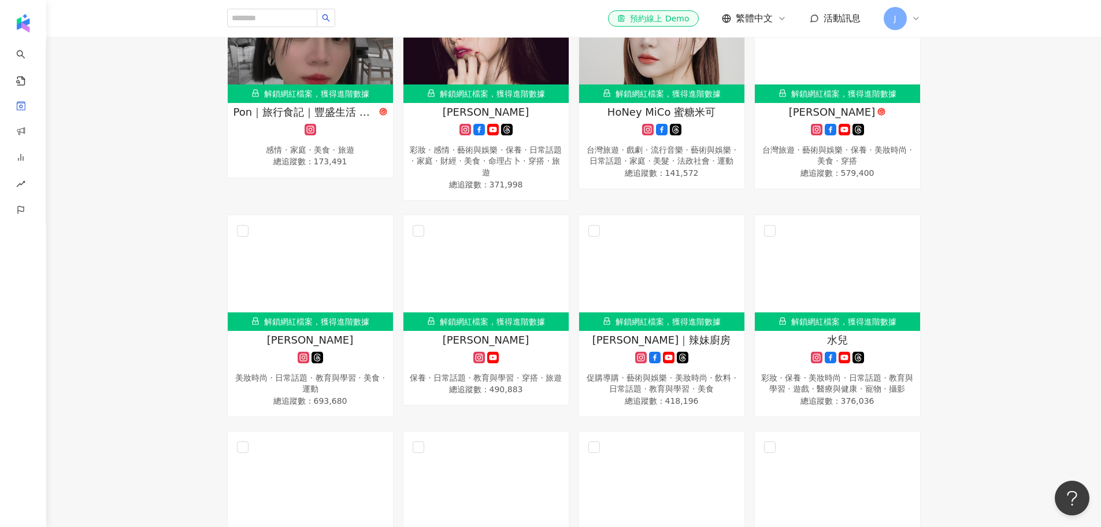
scroll to position [809, 0]
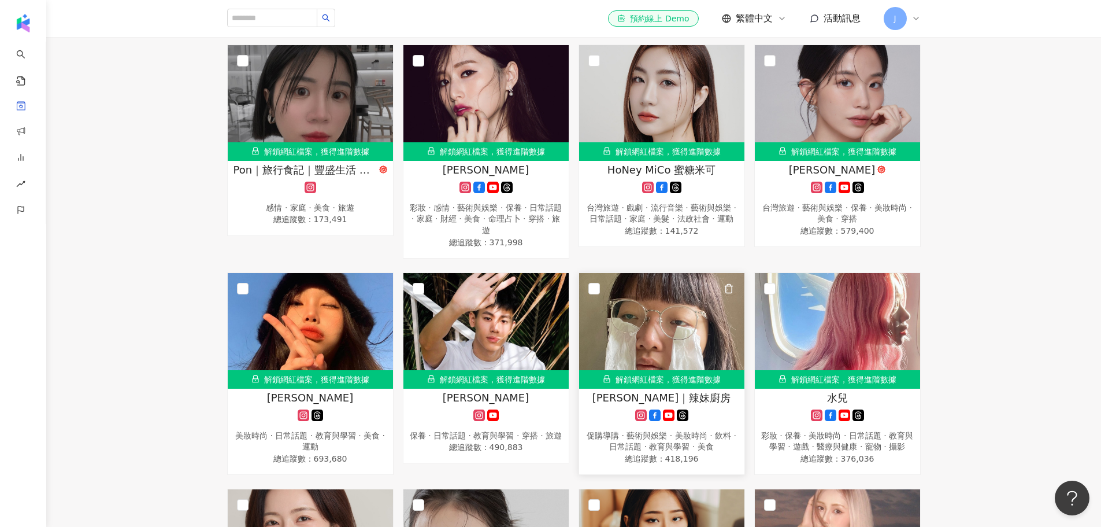
click at [678, 333] on img at bounding box center [661, 331] width 165 height 116
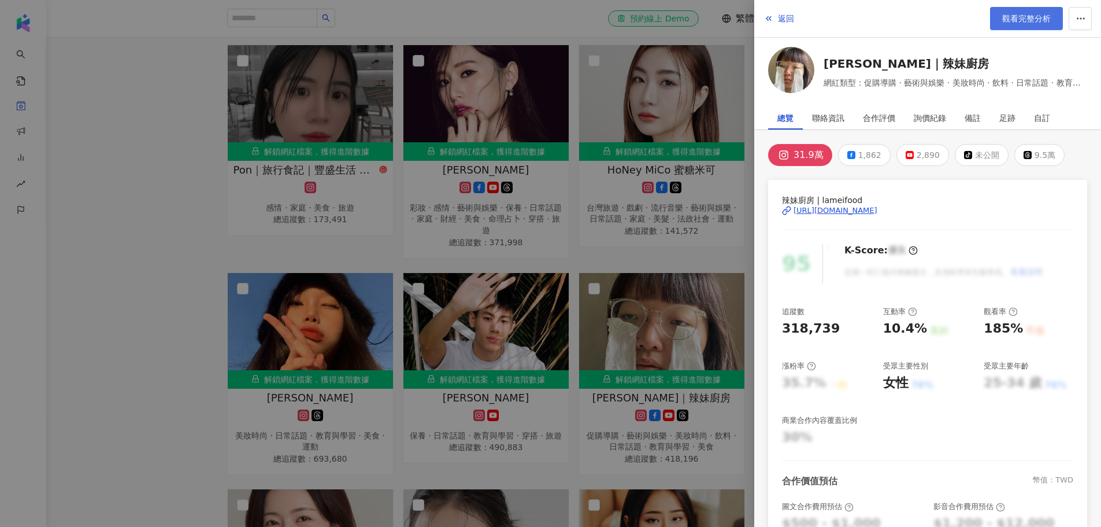
click at [1031, 18] on span "觀看完整分析" at bounding box center [1027, 18] width 49 height 9
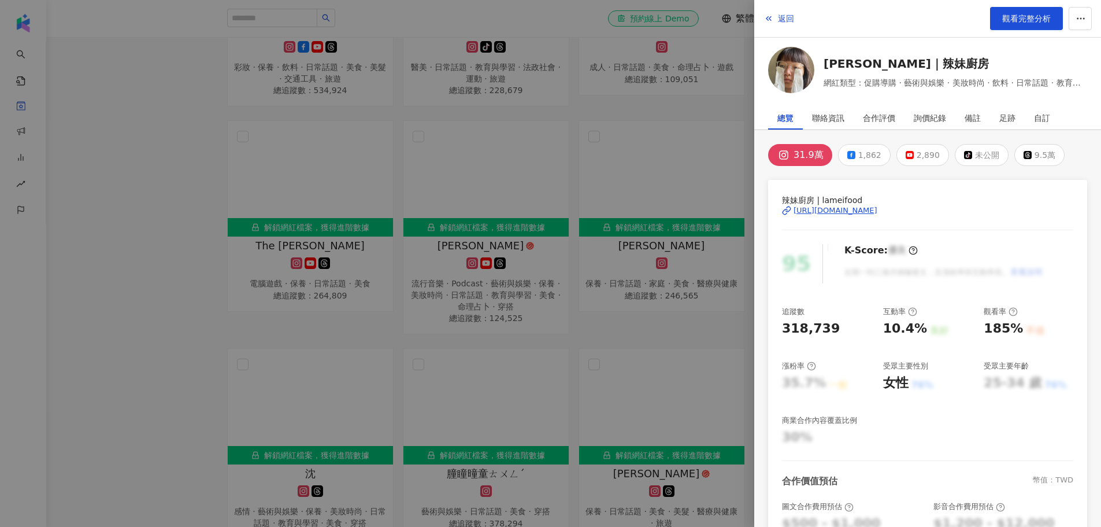
scroll to position [0, 0]
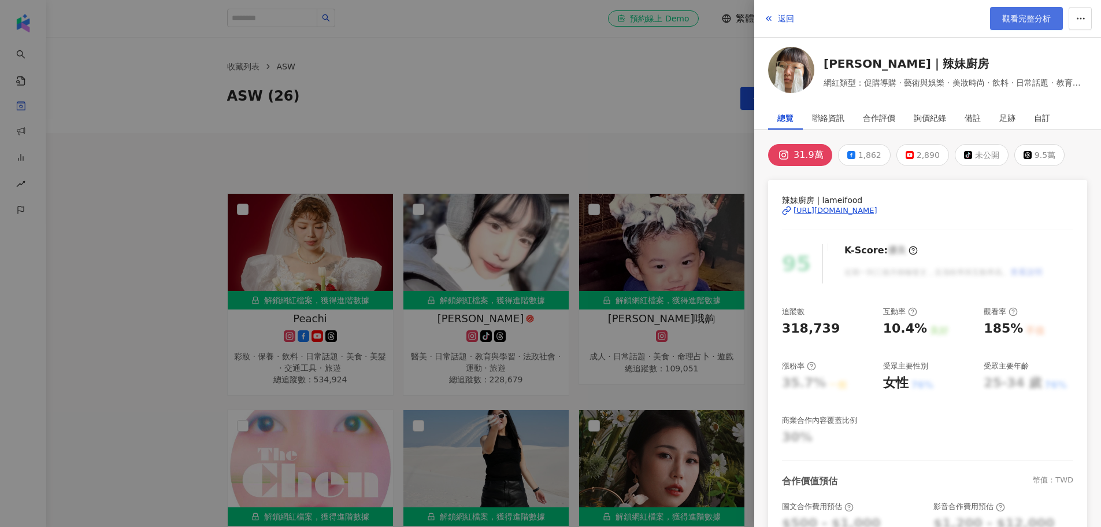
click at [1022, 20] on span "觀看完整分析" at bounding box center [1027, 18] width 49 height 9
click at [618, 66] on div at bounding box center [550, 263] width 1101 height 527
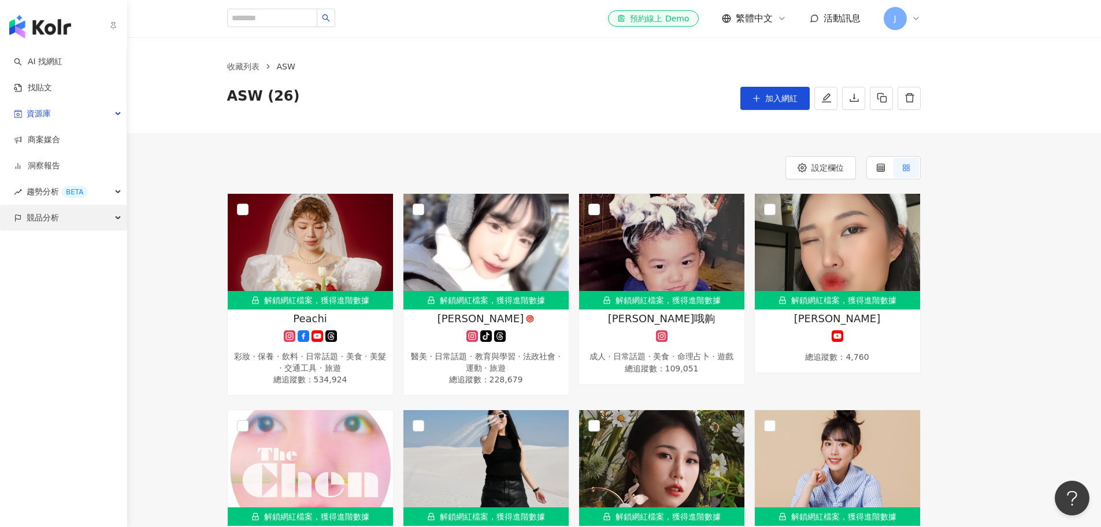
click at [73, 219] on div "競品分析" at bounding box center [63, 218] width 127 height 26
click at [47, 192] on span "趨勢分析 BETA" at bounding box center [57, 192] width 61 height 26
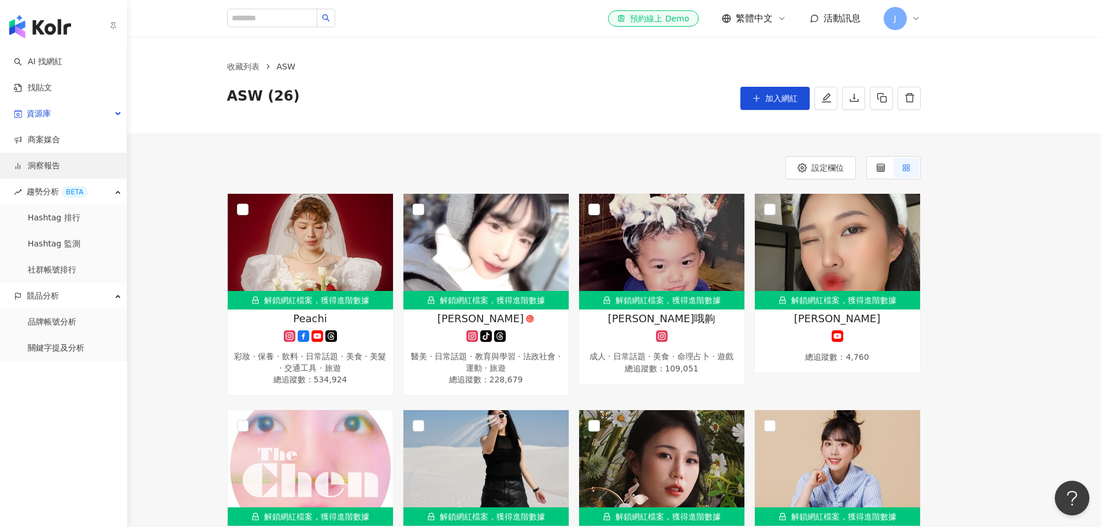
click at [42, 172] on link "洞察報告" at bounding box center [37, 166] width 46 height 12
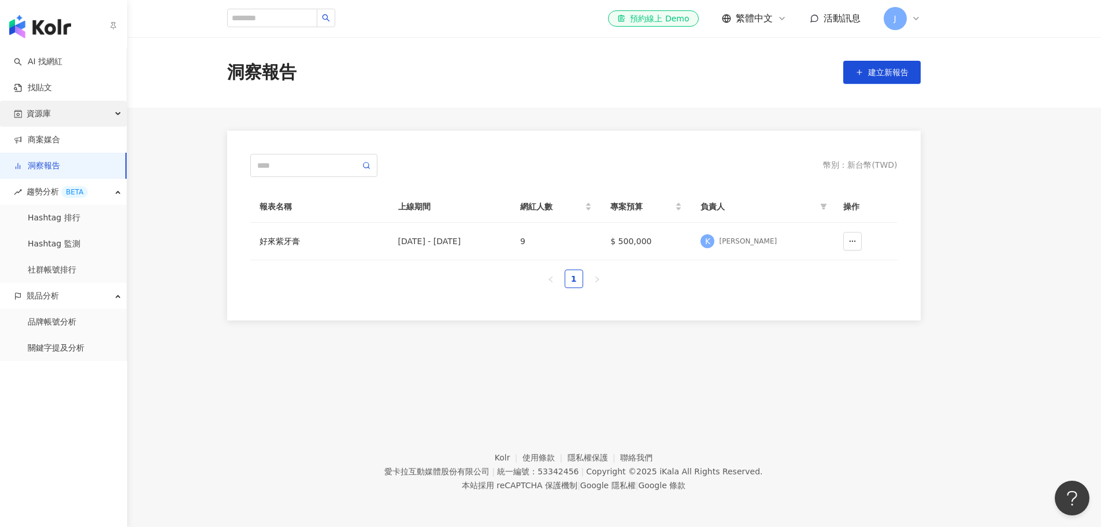
click at [39, 115] on span "資源庫" at bounding box center [39, 114] width 24 height 26
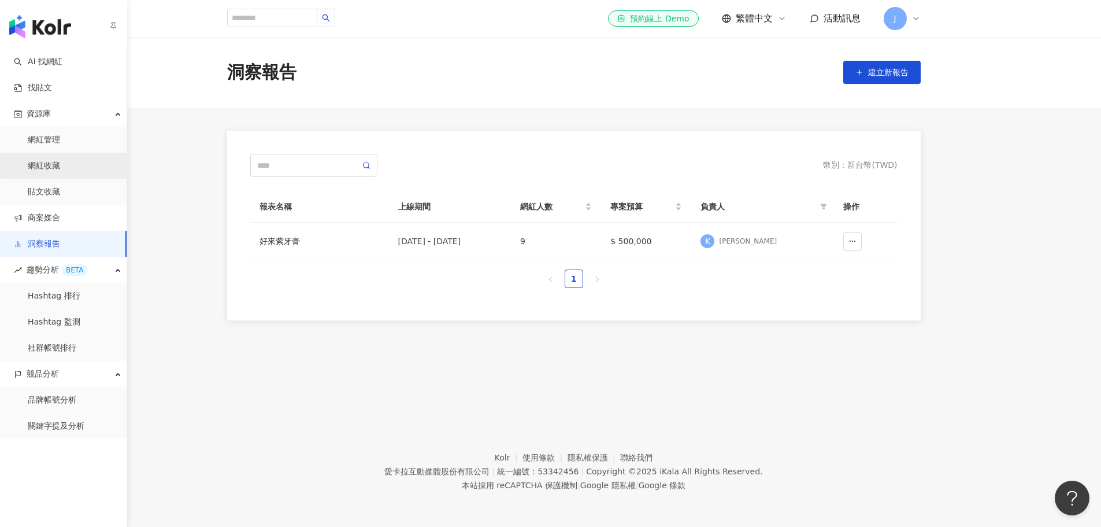
click at [60, 166] on link "網紅收藏" at bounding box center [44, 166] width 32 height 12
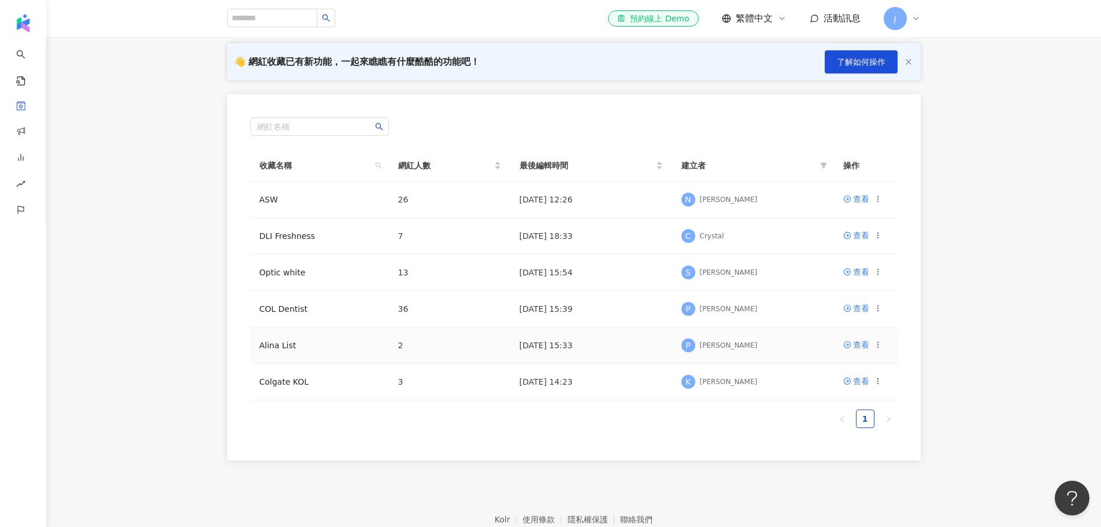
scroll to position [58, 0]
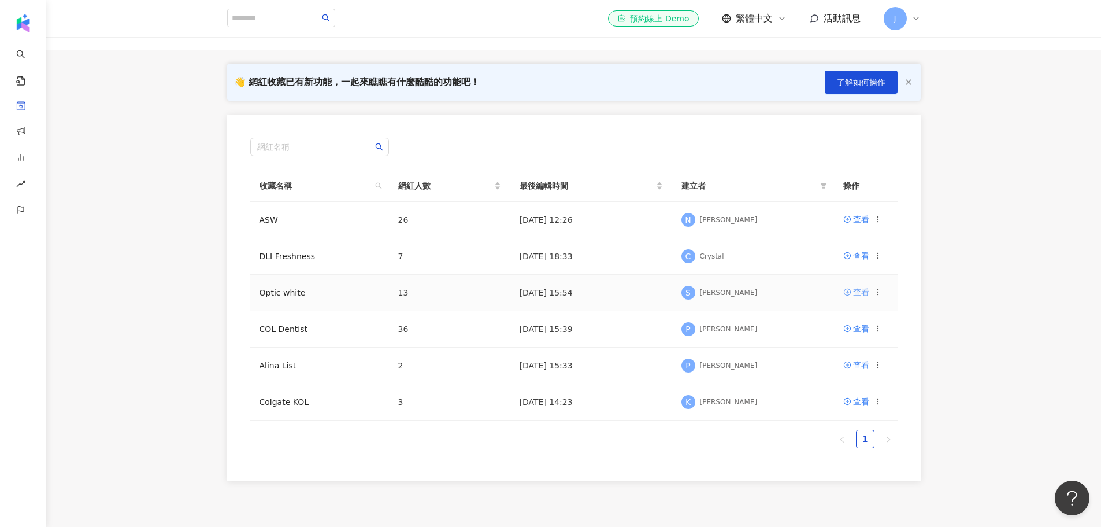
click at [864, 292] on div "查看" at bounding box center [861, 292] width 16 height 13
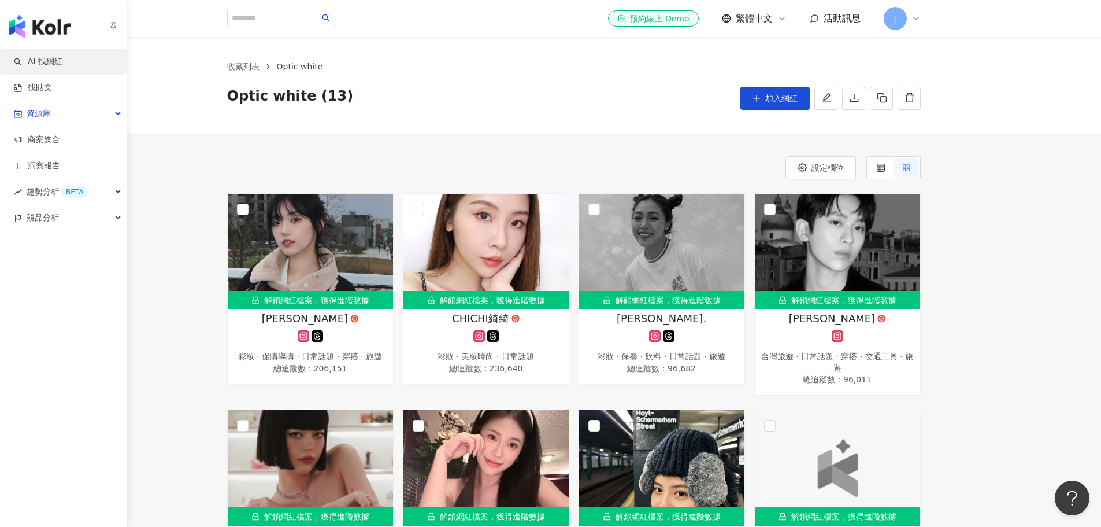
click at [55, 60] on link "AI 找網紅" at bounding box center [38, 62] width 49 height 12
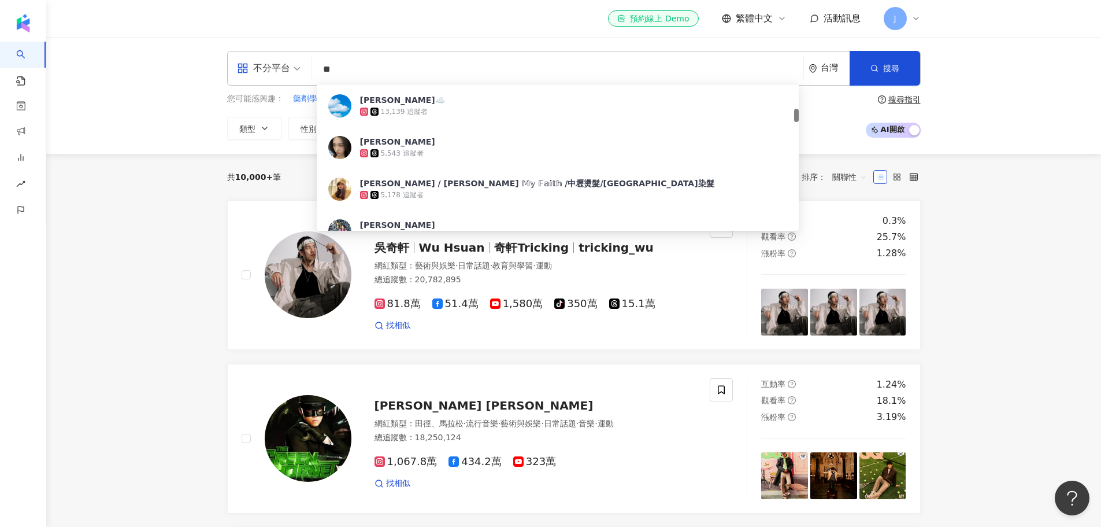
scroll to position [1, 0]
drag, startPoint x: 367, startPoint y: 70, endPoint x: 268, endPoint y: 75, distance: 99.0
click at [268, 75] on div "不分平台 ** 台灣 搜尋 4794aaa3-138b-43f3-829a-cf0c39b6f8ec 0efceebe-435d-4839-9f65-dcd6…" at bounding box center [574, 68] width 694 height 35
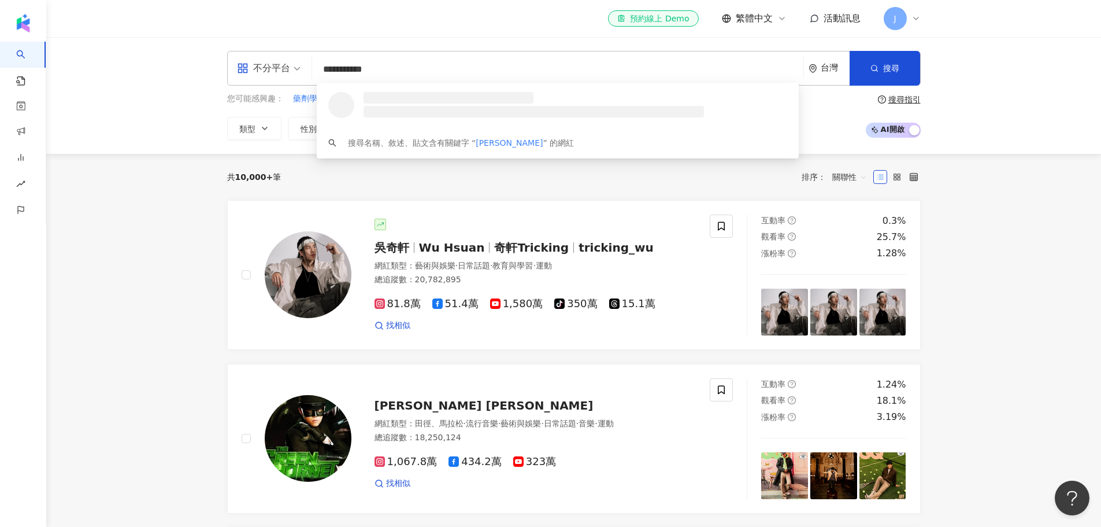
type input "**********"
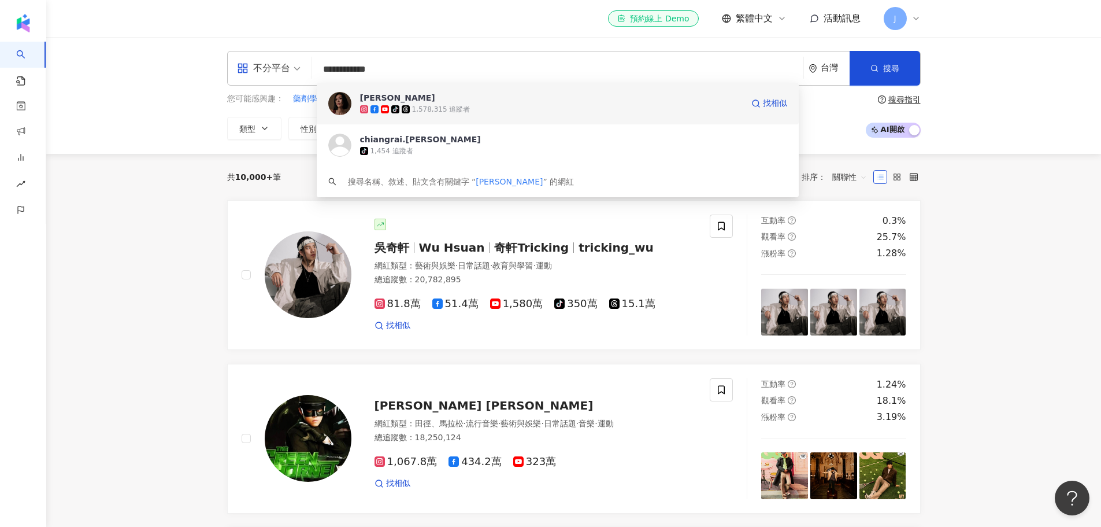
click at [345, 105] on img at bounding box center [339, 103] width 23 height 23
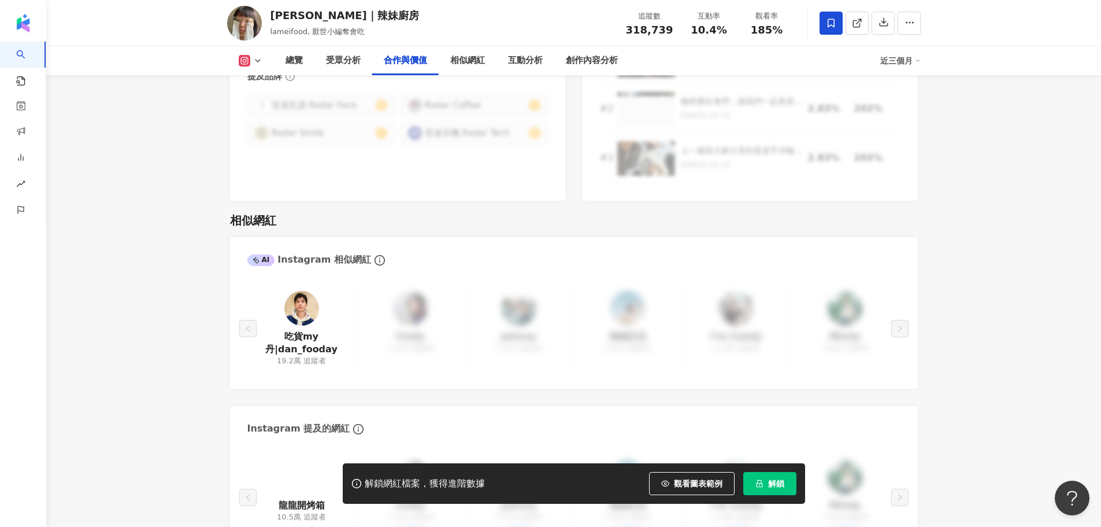
scroll to position [1798, 0]
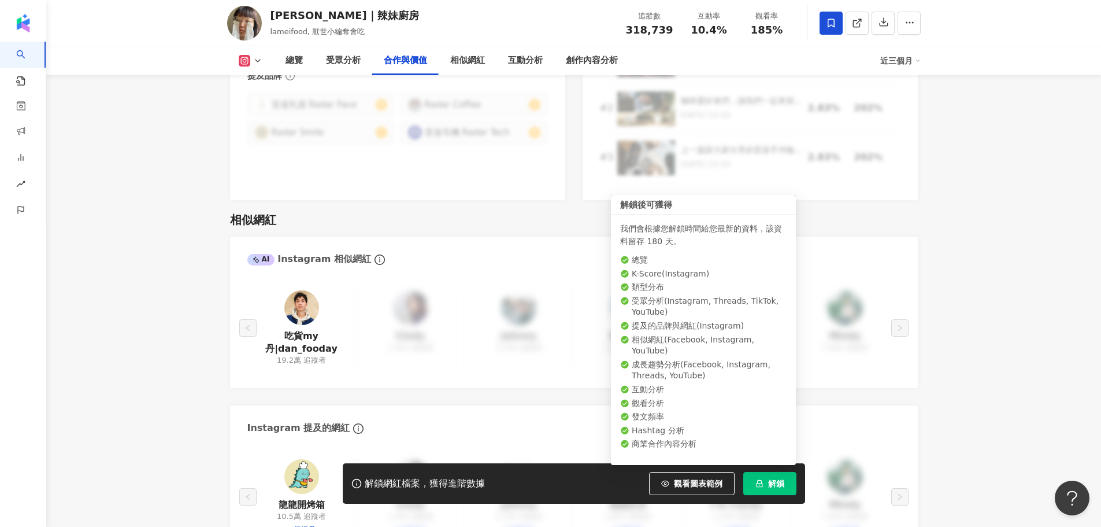
click at [768, 481] on span "解鎖" at bounding box center [776, 483] width 16 height 9
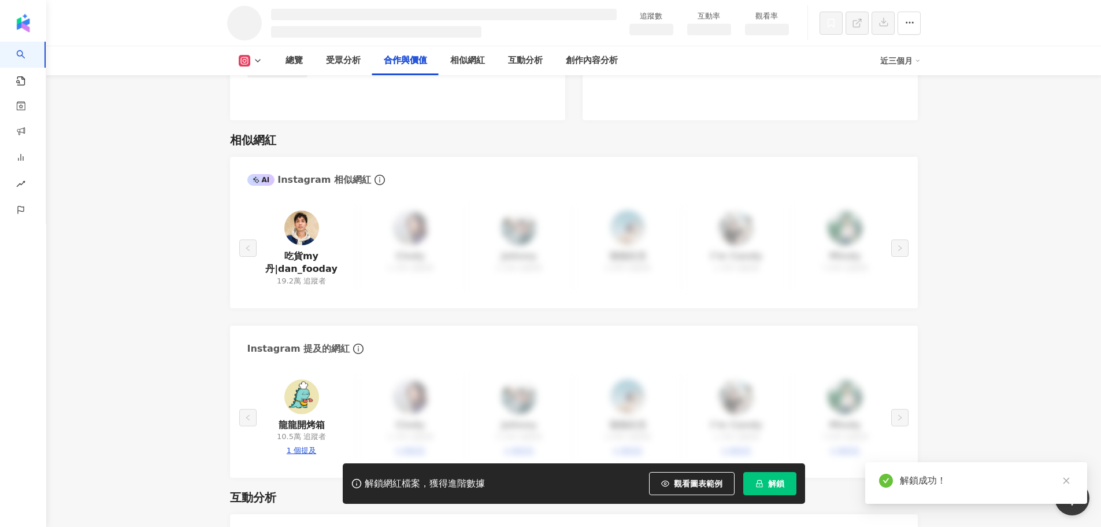
scroll to position [1528, 0]
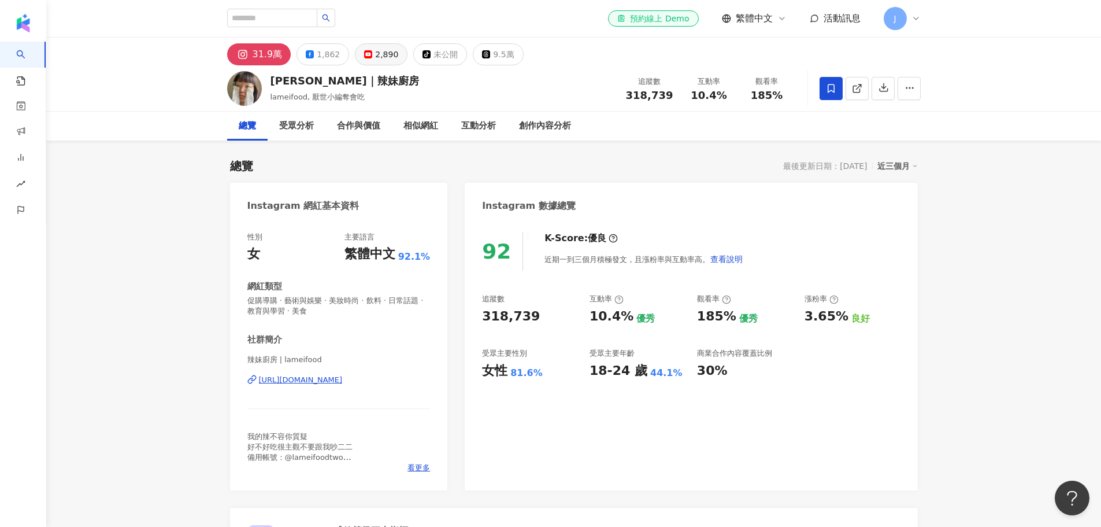
click at [368, 54] on icon at bounding box center [368, 55] width 1 height 2
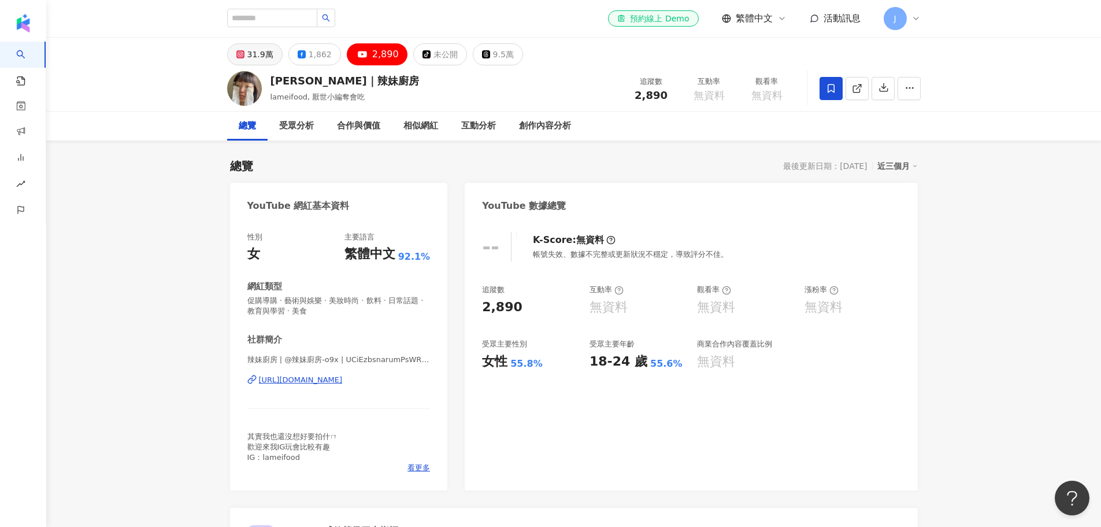
click at [257, 51] on div "31.9萬" at bounding box center [260, 54] width 26 height 16
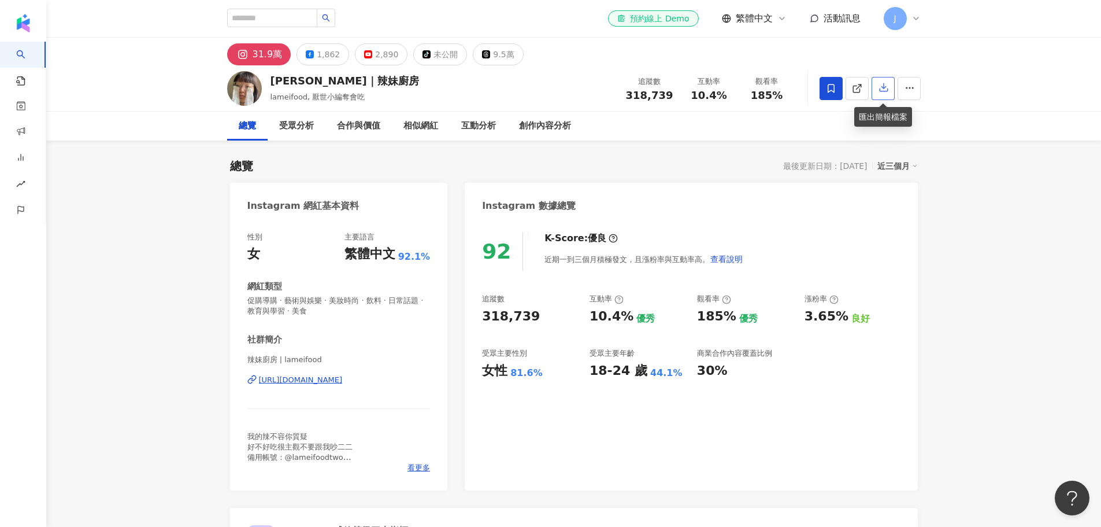
click at [879, 90] on icon "button" at bounding box center [884, 87] width 10 height 10
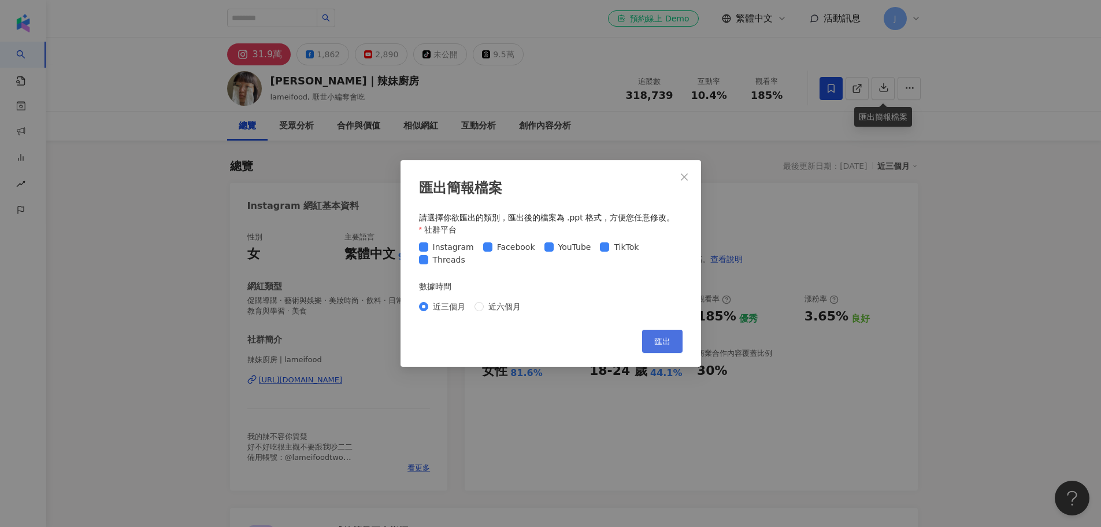
click at [655, 339] on span "匯出" at bounding box center [663, 341] width 16 height 9
click at [685, 183] on button "Close" at bounding box center [684, 176] width 23 height 23
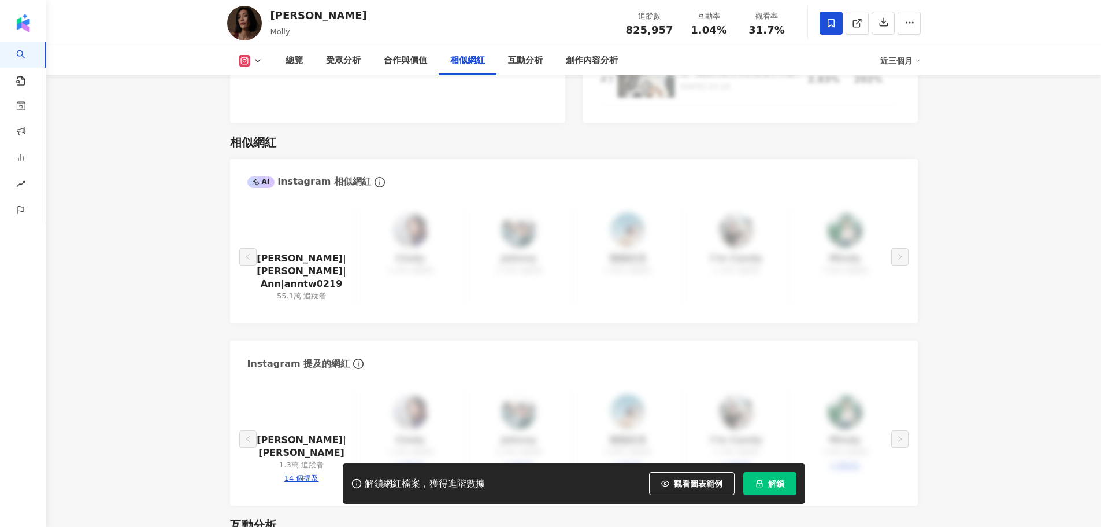
scroll to position [1850, 0]
click at [319, 253] on link "[PERSON_NAME]|[PERSON_NAME]|Ann|anntw0219" at bounding box center [302, 272] width 90 height 39
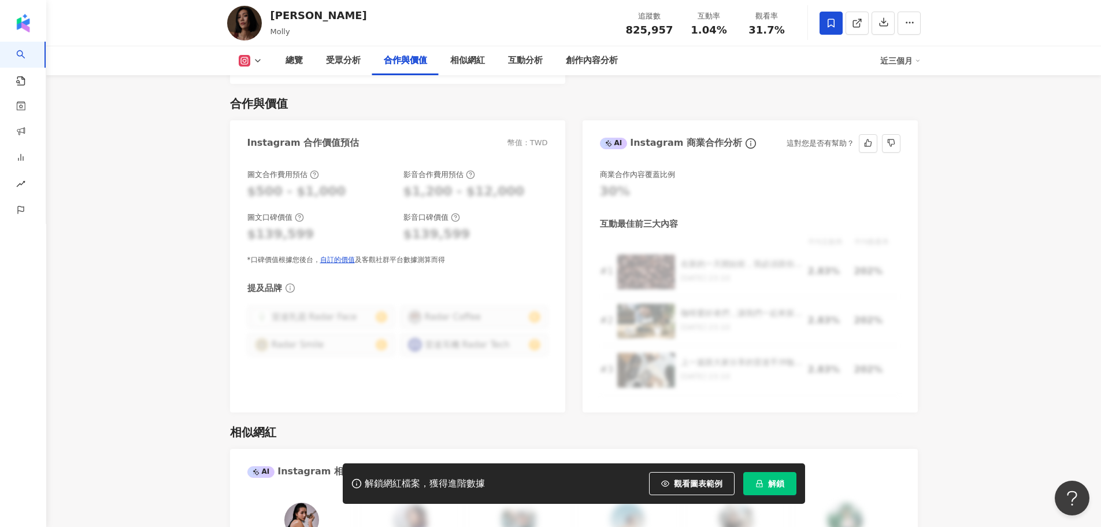
scroll to position [1908, 0]
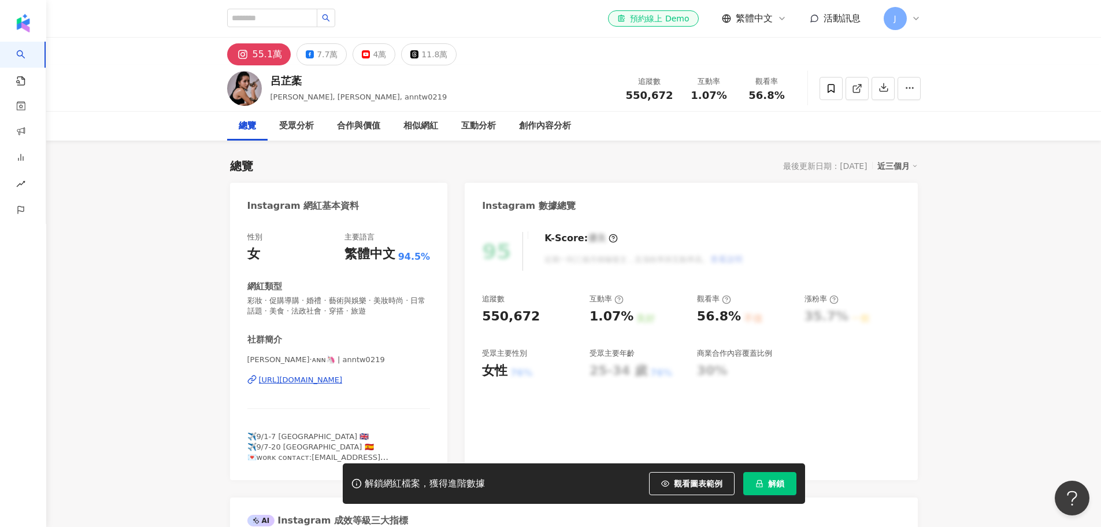
click at [343, 380] on div "[URL][DOMAIN_NAME]" at bounding box center [301, 380] width 84 height 10
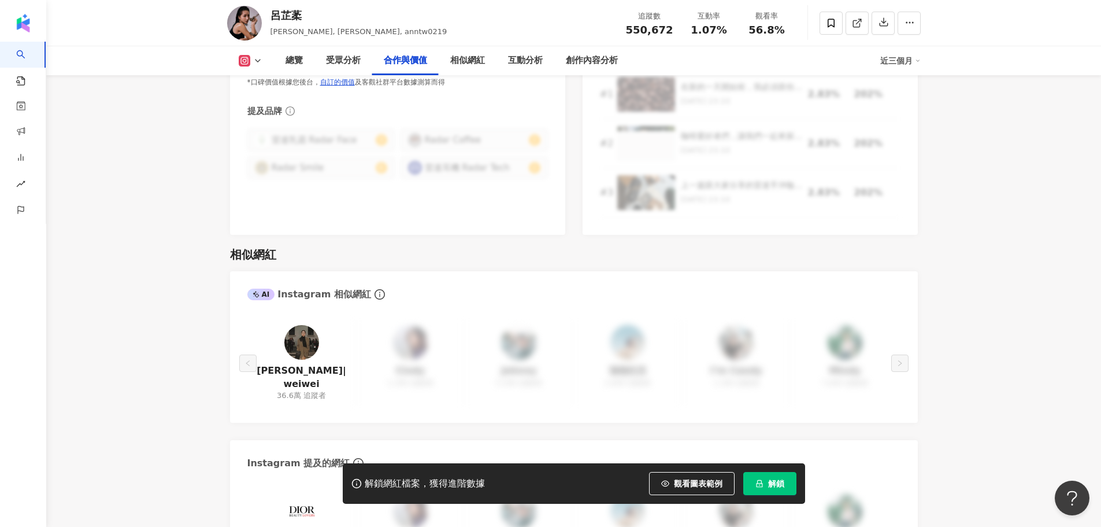
scroll to position [1792, 0]
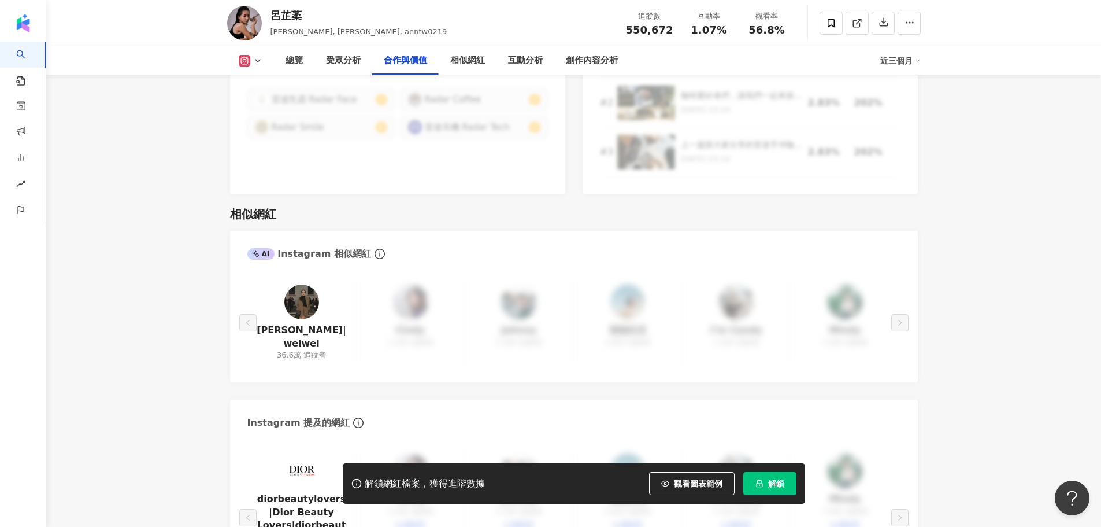
click at [298, 290] on img at bounding box center [301, 301] width 35 height 35
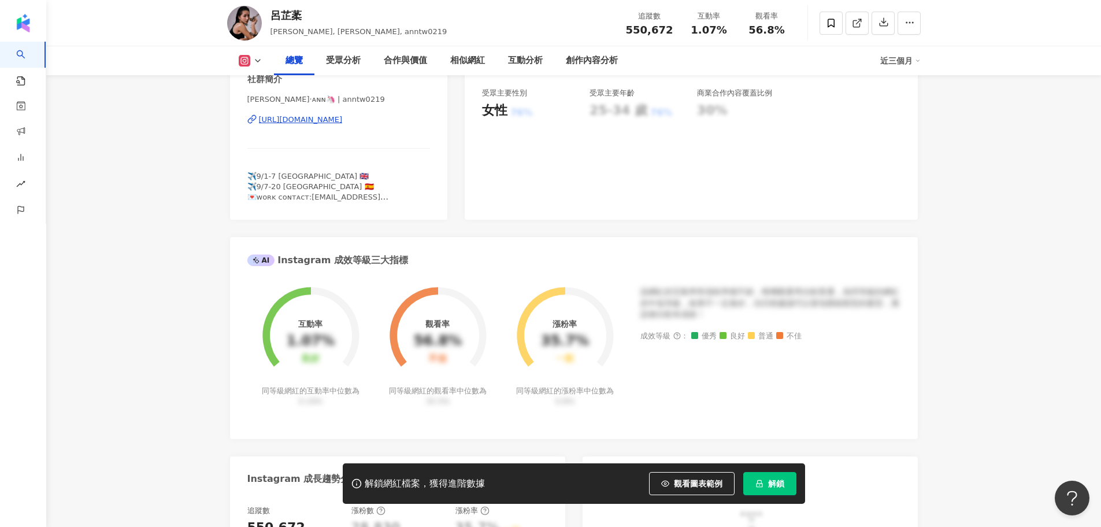
scroll to position [231, 0]
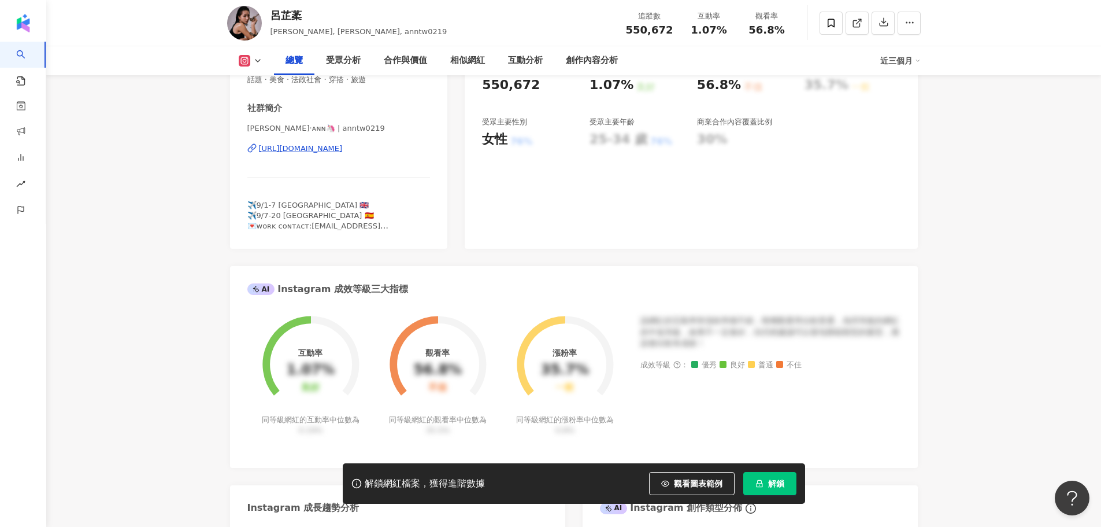
click at [293, 149] on div "[URL][DOMAIN_NAME]" at bounding box center [301, 148] width 84 height 10
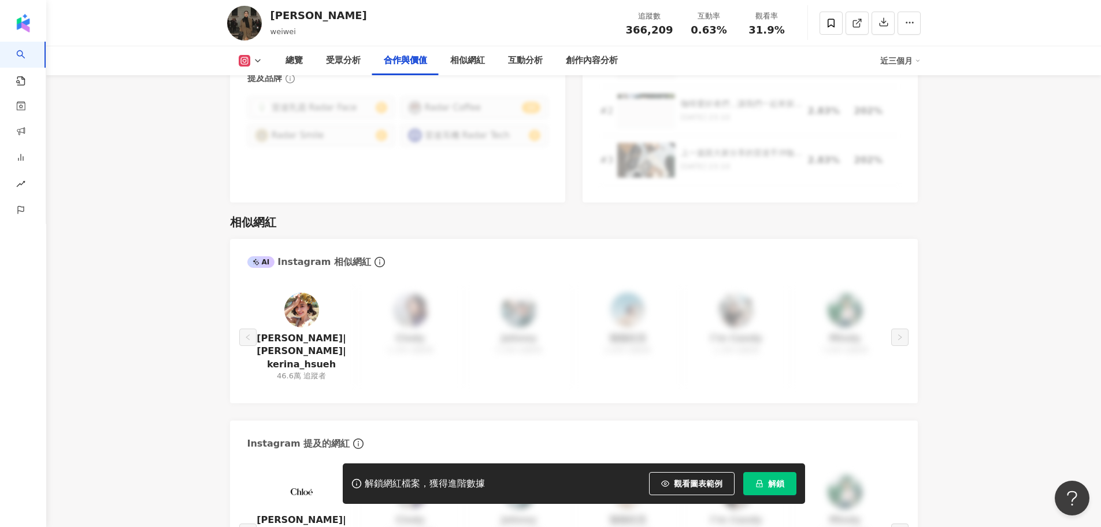
scroll to position [1792, 0]
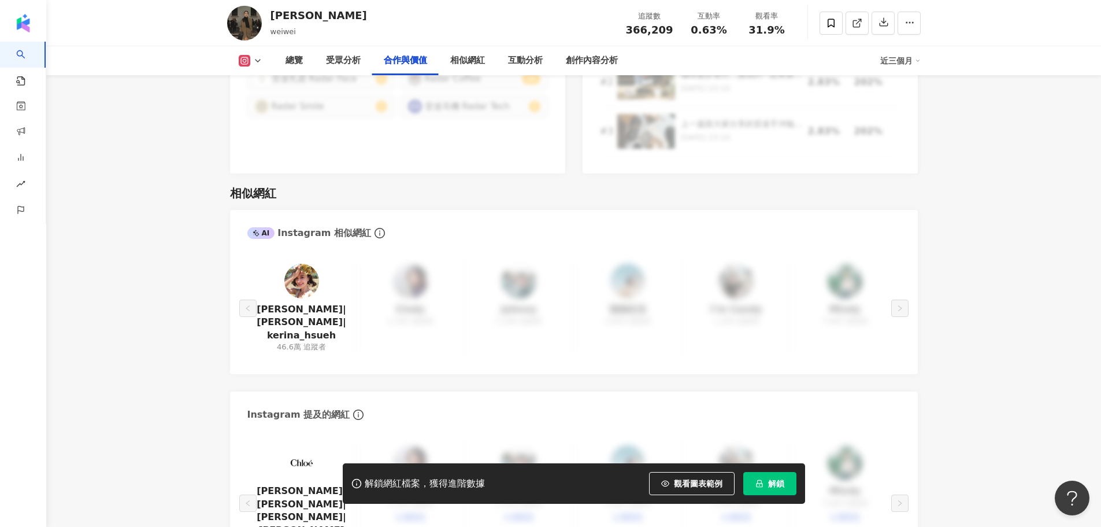
click at [308, 264] on img at bounding box center [301, 281] width 35 height 35
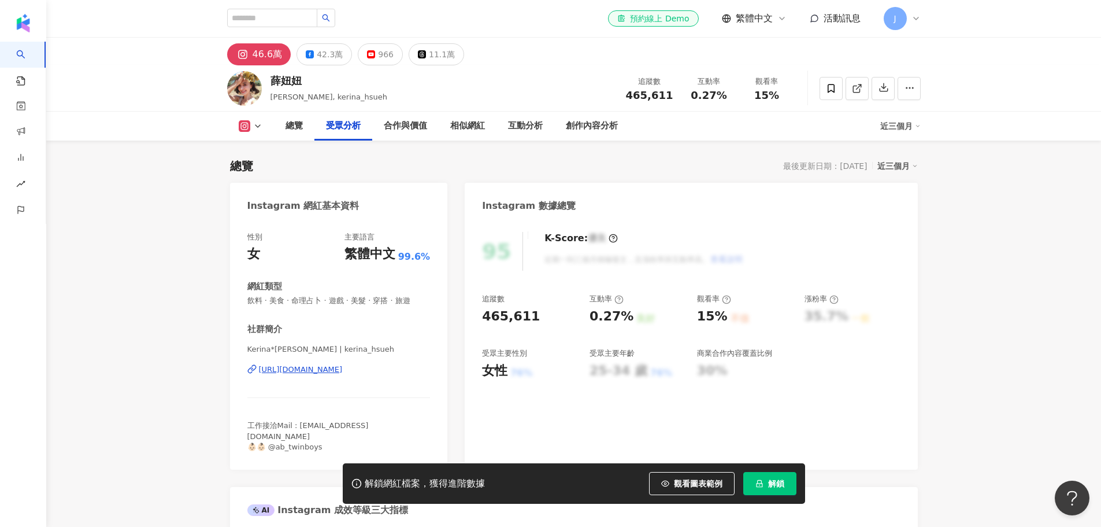
scroll to position [1735, 0]
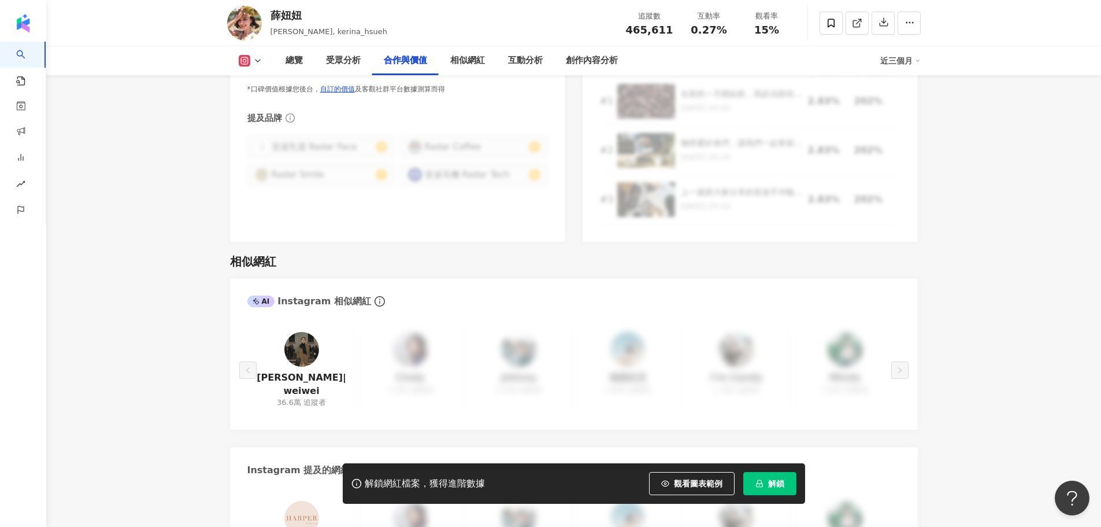
click at [290, 337] on img at bounding box center [301, 349] width 35 height 35
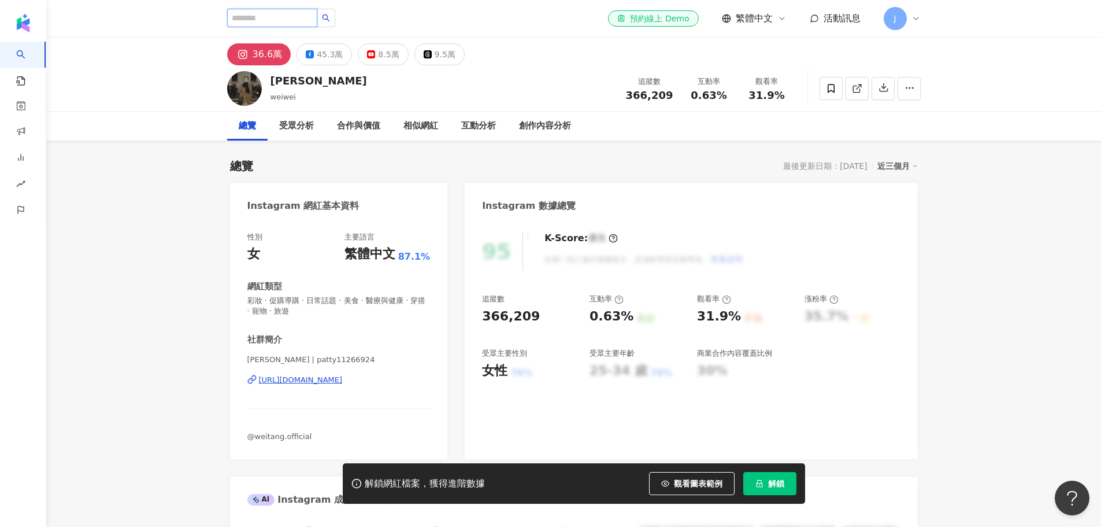
click at [310, 27] on input "search" at bounding box center [272, 18] width 90 height 19
type input "***"
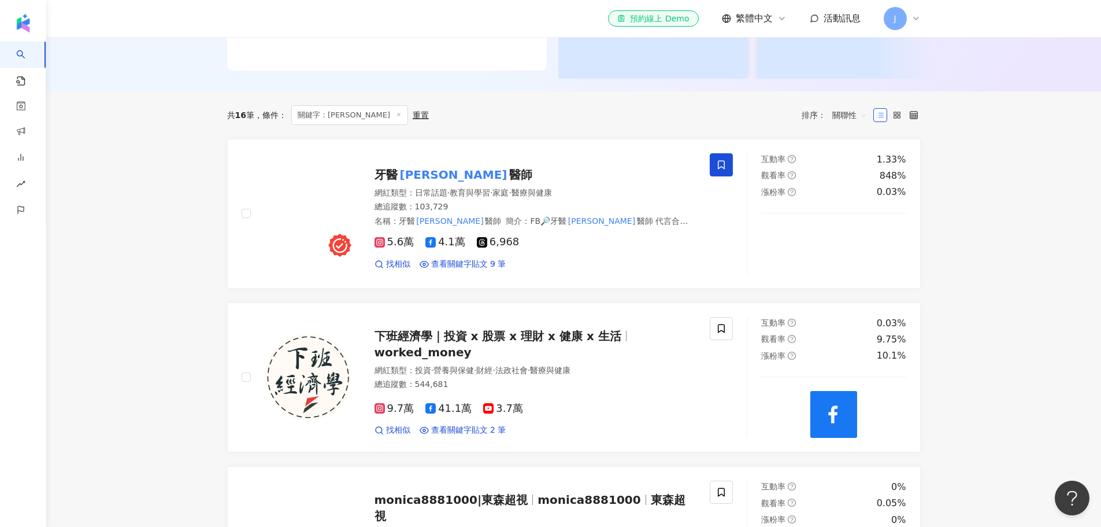
scroll to position [296, 0]
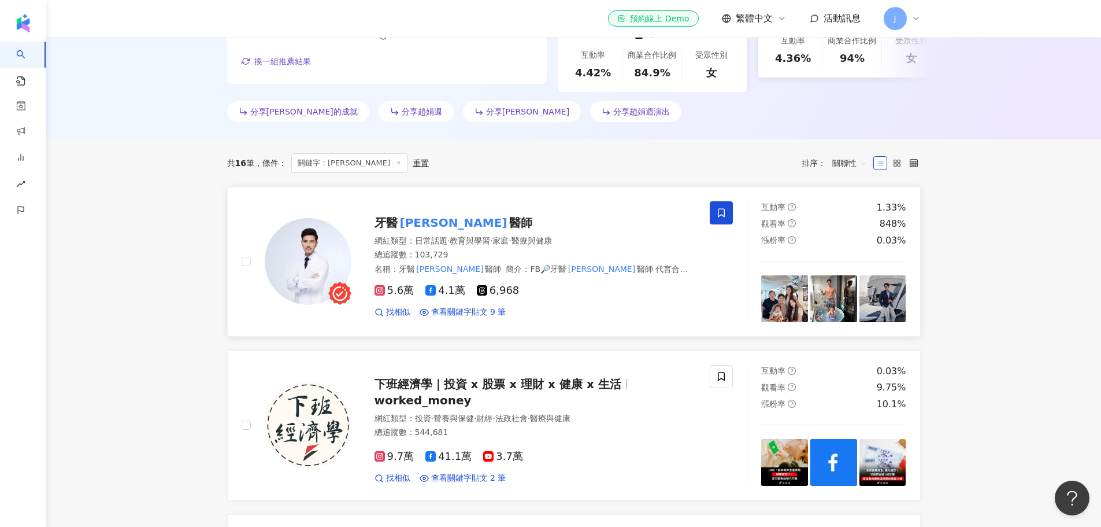
click at [409, 221] on mark "趙國翔" at bounding box center [454, 222] width 112 height 19
click at [441, 377] on span "下班經濟學｜投資 x 股票 x 理財 x 健康 x 生活" at bounding box center [498, 384] width 247 height 14
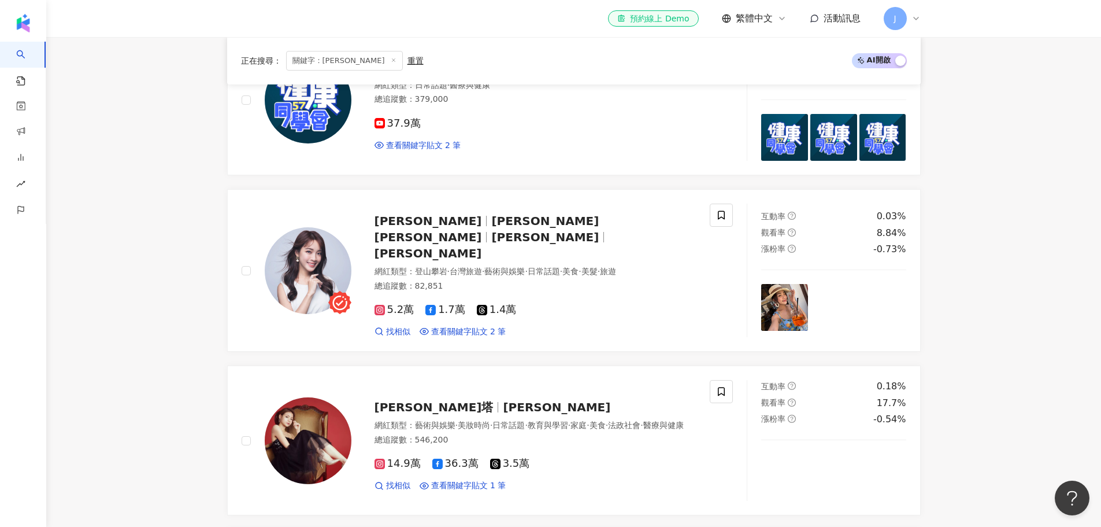
scroll to position [1395, 0]
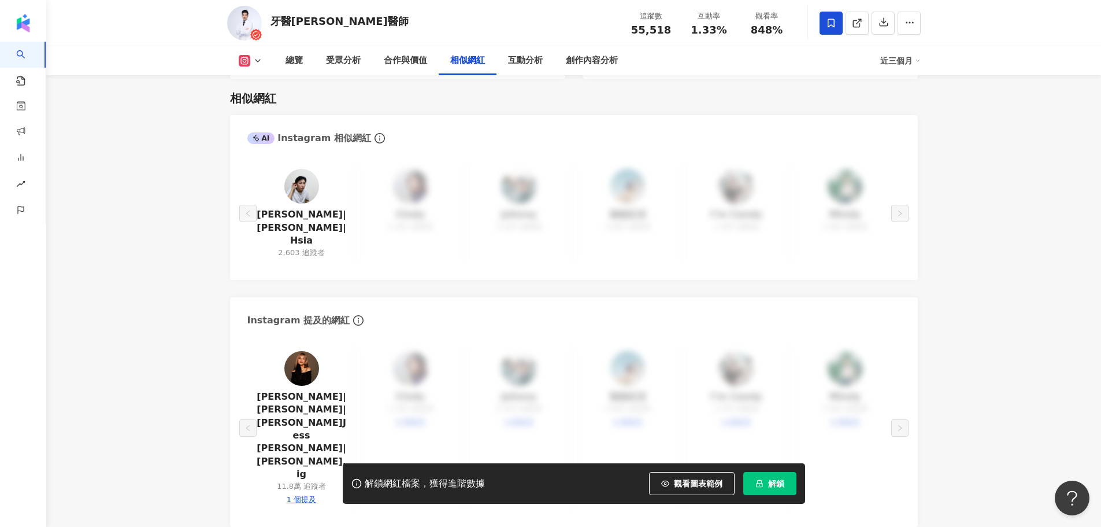
scroll to position [2024, 0]
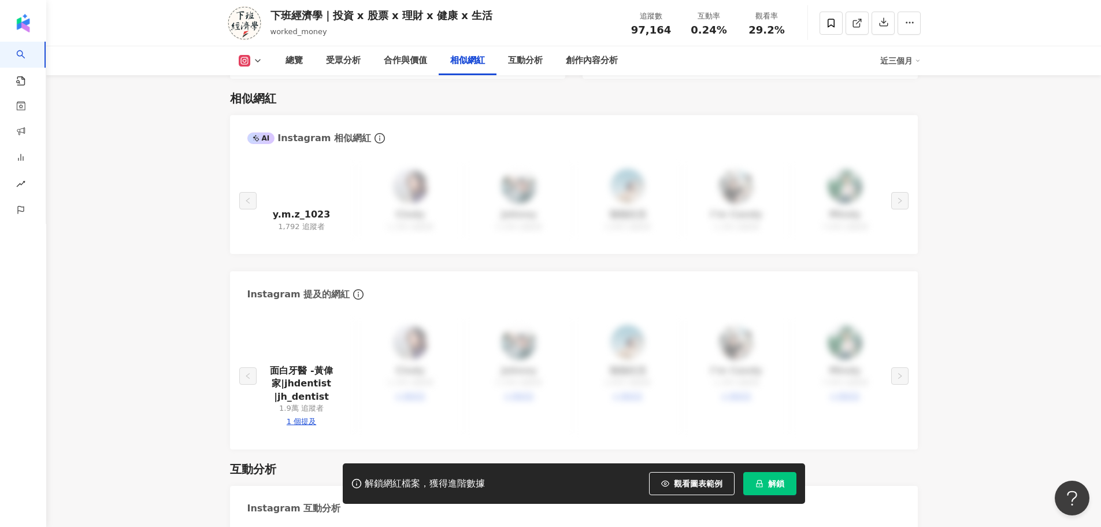
scroll to position [2024, 0]
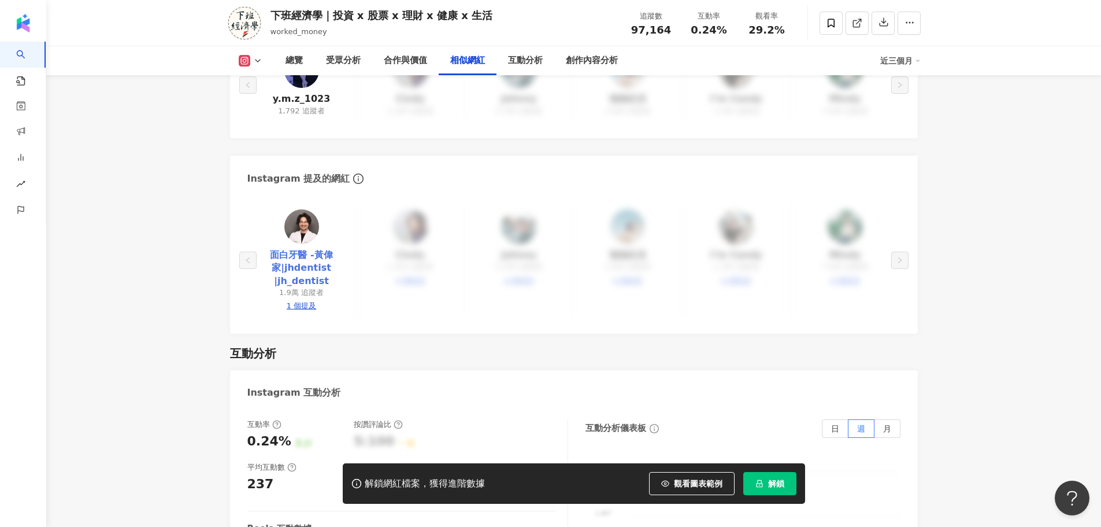
click at [304, 254] on link "面白牙醫 -黃偉家|jhdentist |jh_dentist" at bounding box center [302, 268] width 90 height 39
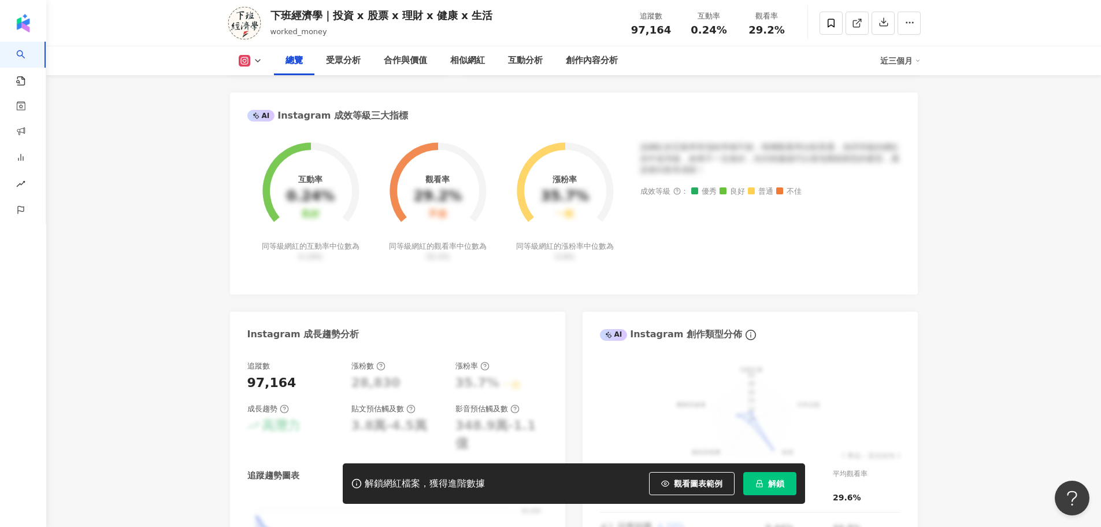
scroll to position [0, 0]
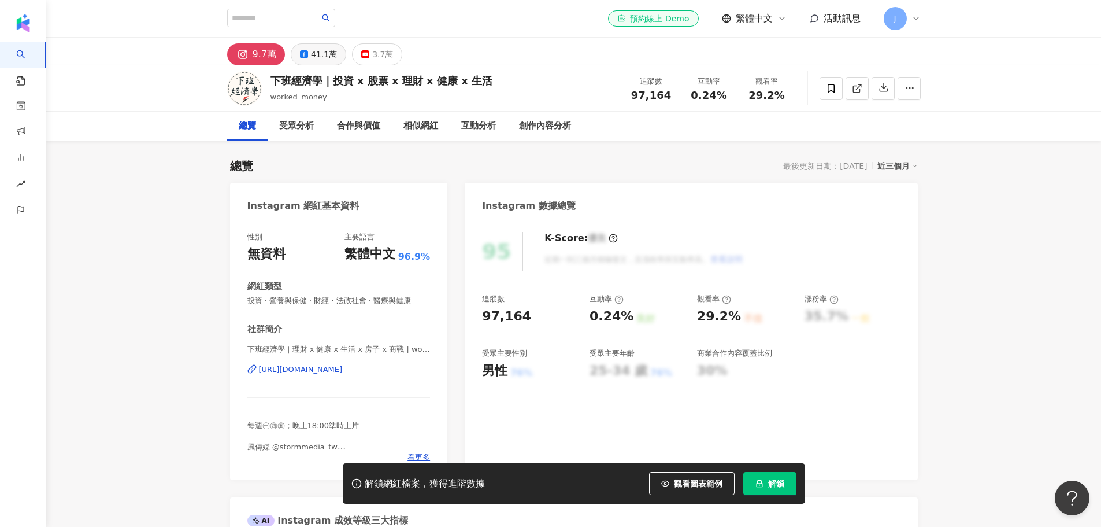
click at [308, 54] on button "41.1萬" at bounding box center [319, 54] width 56 height 22
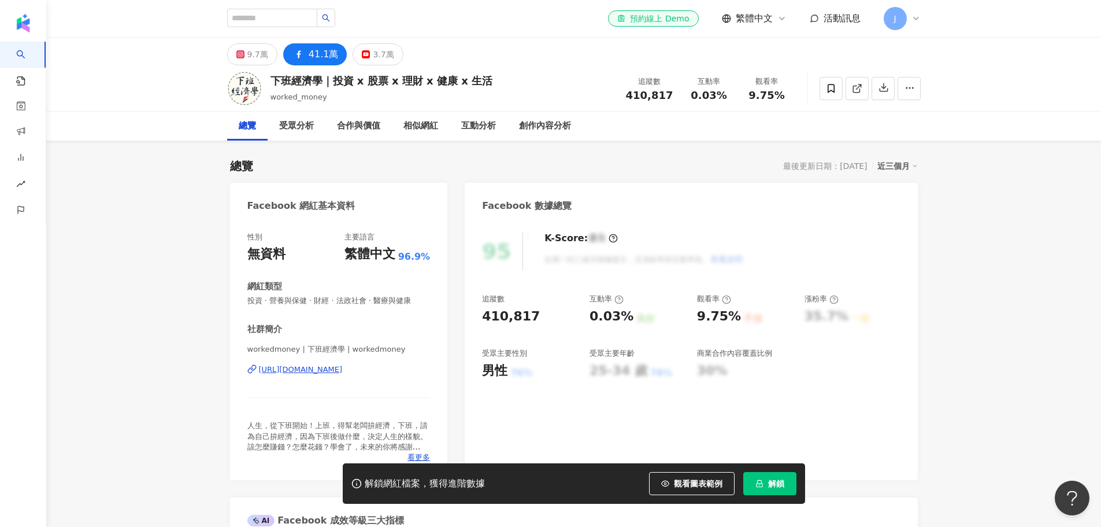
click at [343, 372] on div "https://www.facebook.com/2290629794512330" at bounding box center [301, 369] width 84 height 10
click at [256, 56] on div "9.7萬" at bounding box center [257, 54] width 21 height 16
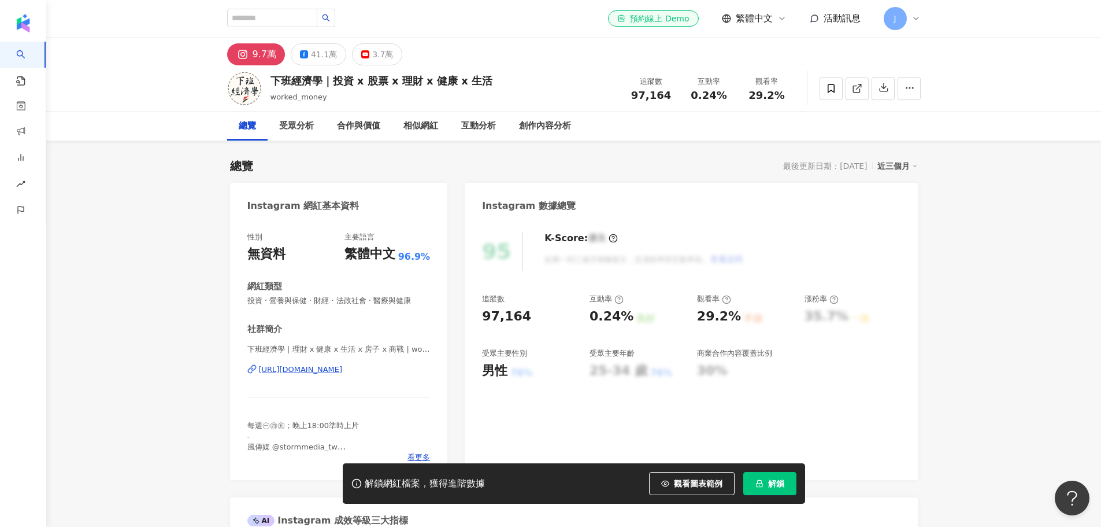
click at [343, 370] on div "[URL][DOMAIN_NAME]" at bounding box center [301, 369] width 84 height 10
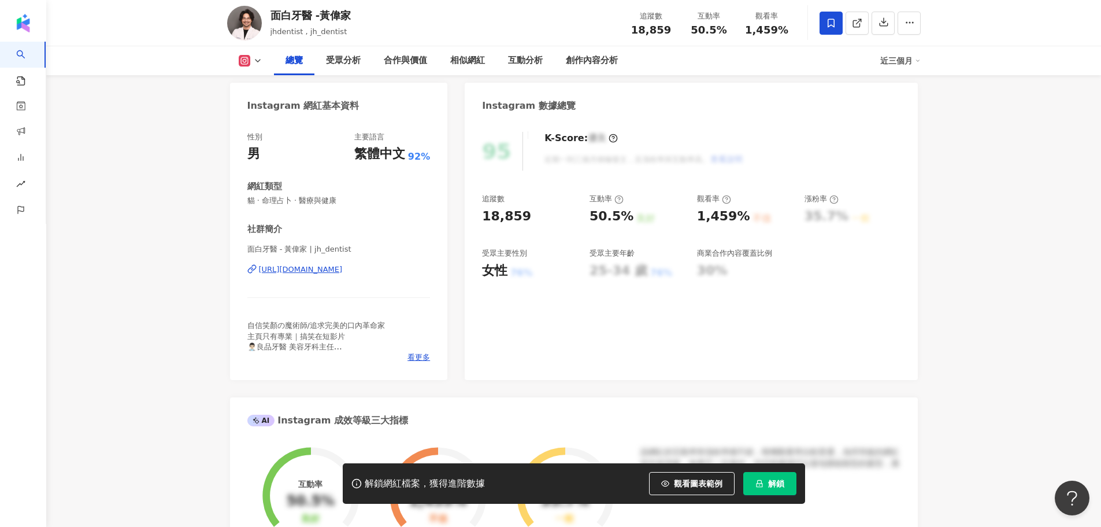
scroll to position [173, 0]
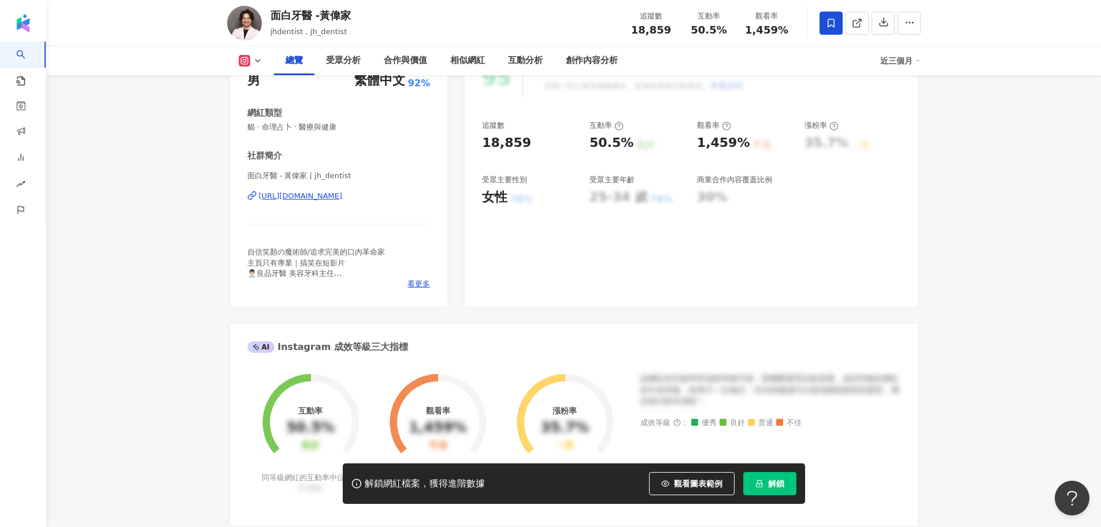
click at [343, 196] on div "[URL][DOMAIN_NAME]" at bounding box center [301, 196] width 84 height 10
